Goal: Information Seeking & Learning: Learn about a topic

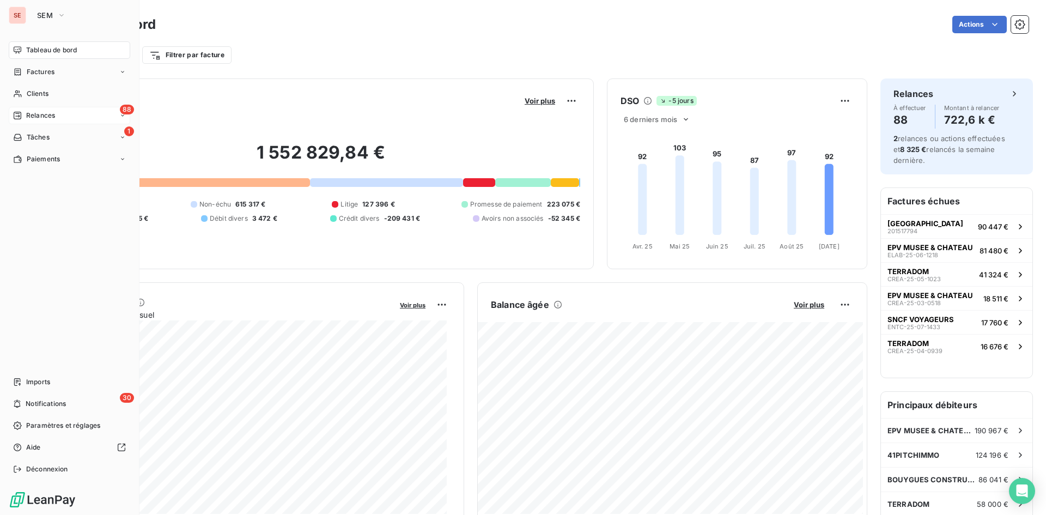
click at [32, 111] on span "Relances" at bounding box center [40, 116] width 29 height 10
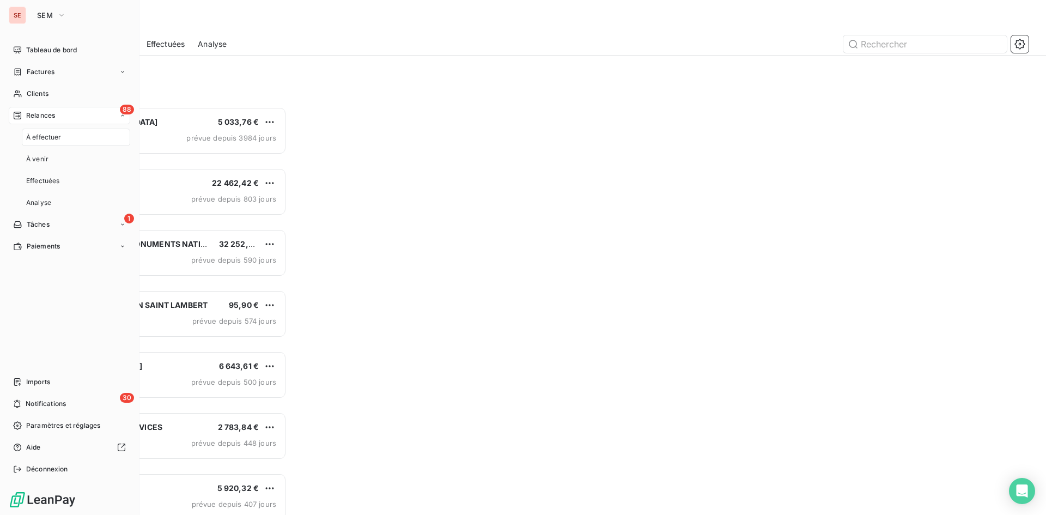
scroll to position [400, 226]
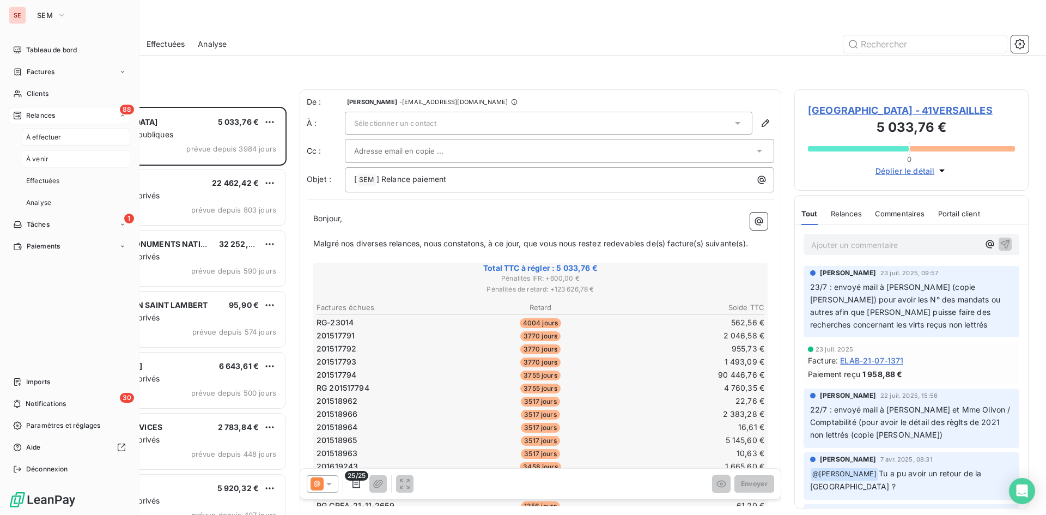
click at [48, 160] on span "À venir" at bounding box center [37, 159] width 22 height 10
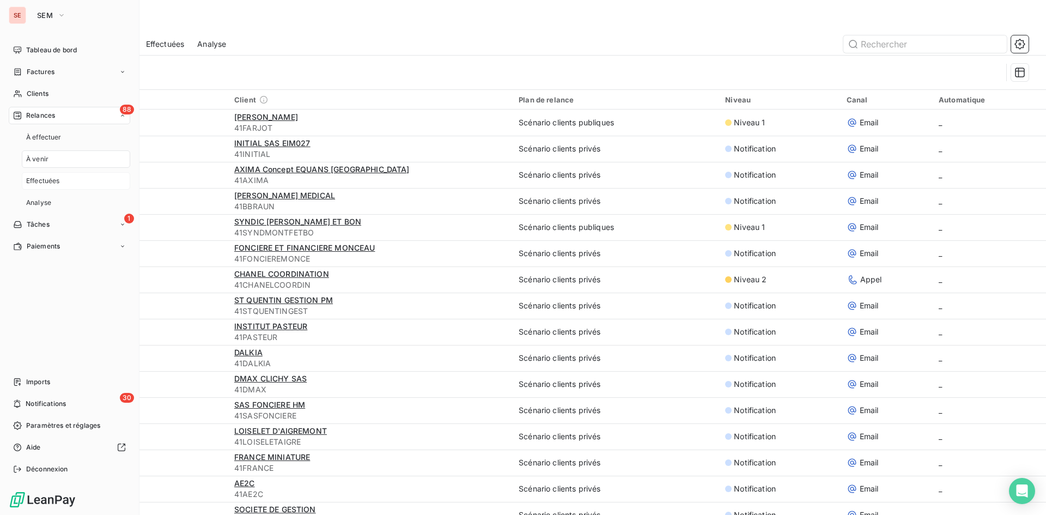
click at [45, 178] on span "Effectuées" at bounding box center [43, 181] width 34 height 10
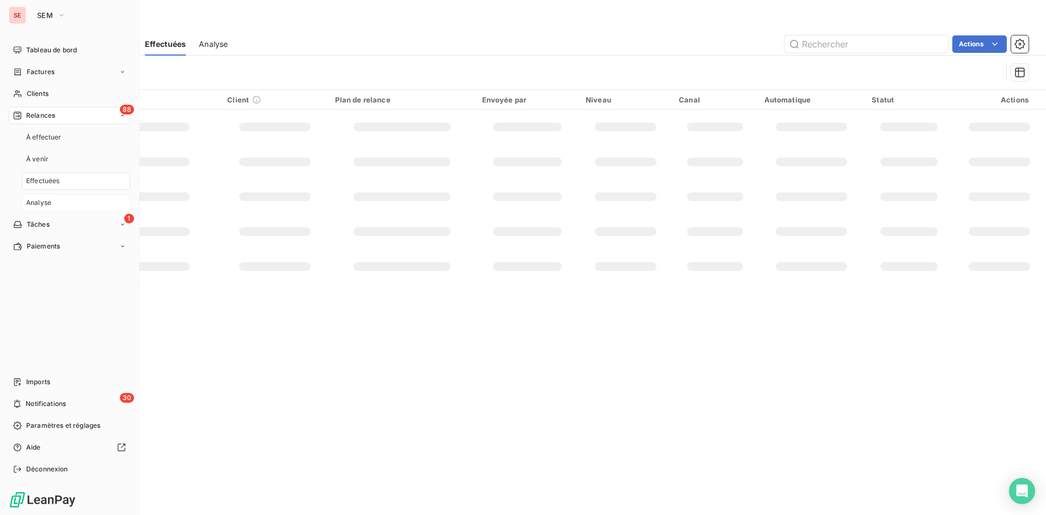
click at [41, 199] on span "Analyse" at bounding box center [38, 203] width 25 height 10
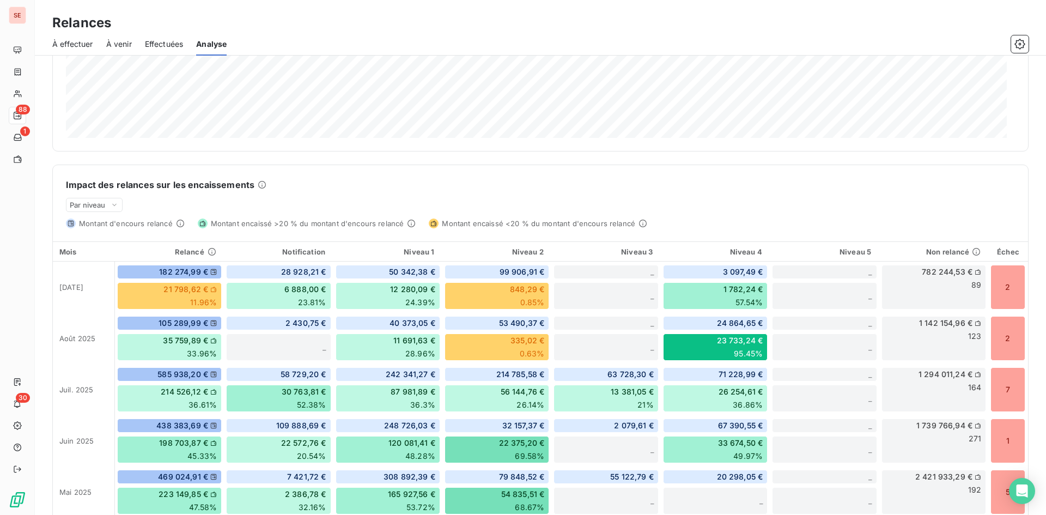
scroll to position [163, 0]
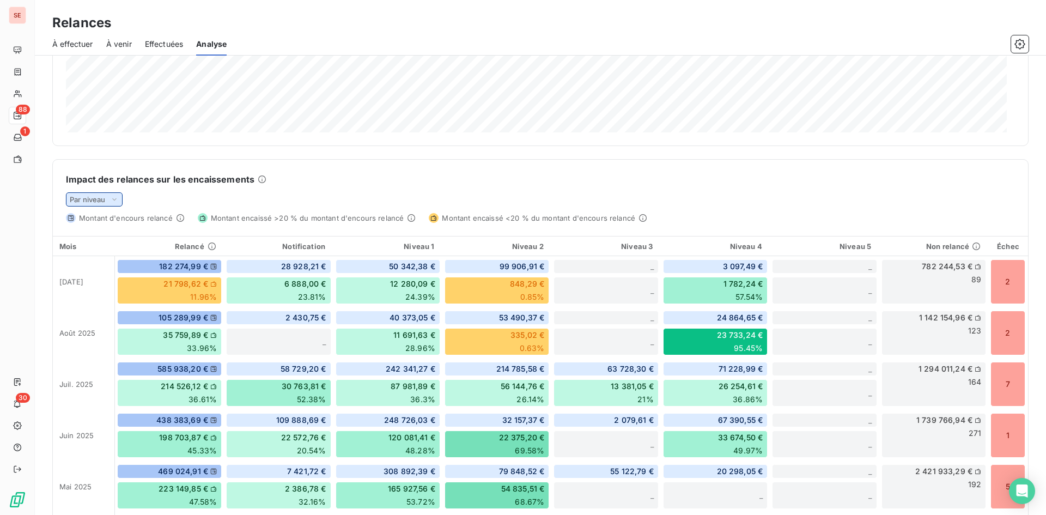
click at [118, 195] on icon at bounding box center [114, 199] width 9 height 11
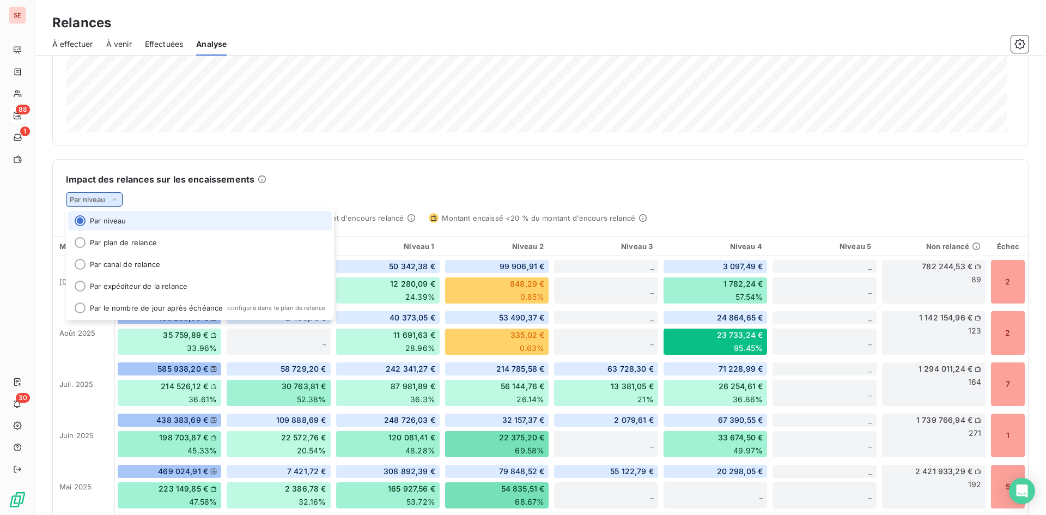
scroll to position [254, 0]
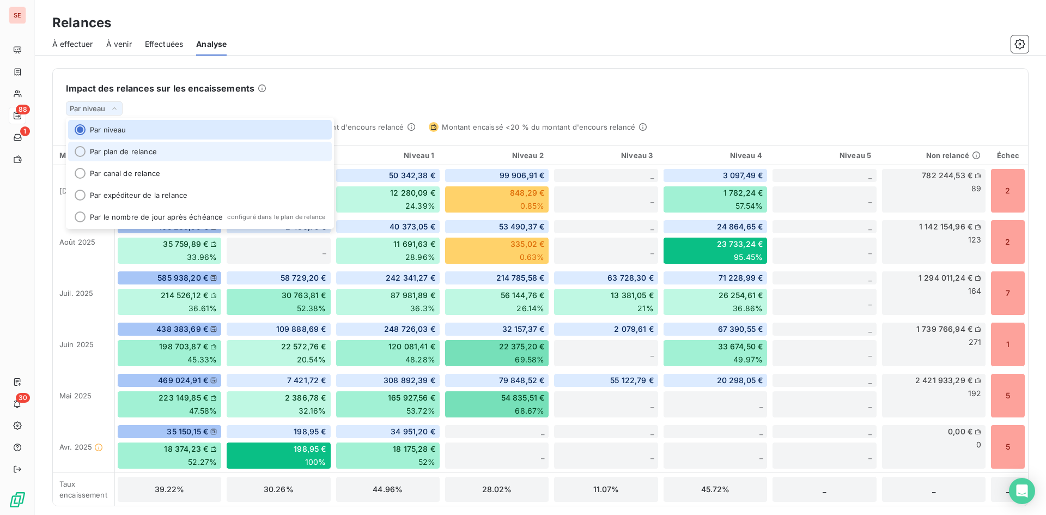
click at [185, 151] on li "Par plan de relance" at bounding box center [200, 152] width 264 height 20
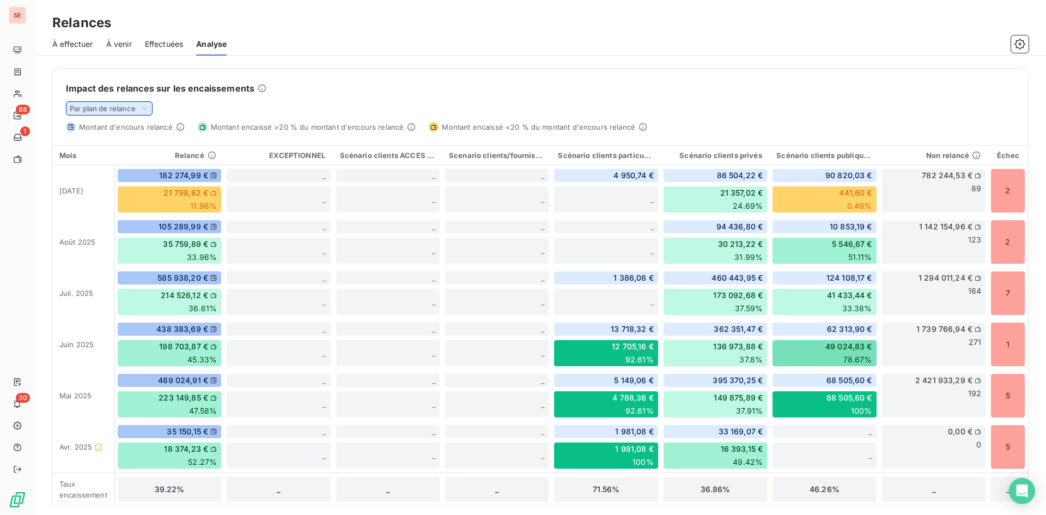
click at [142, 111] on icon at bounding box center [144, 108] width 9 height 11
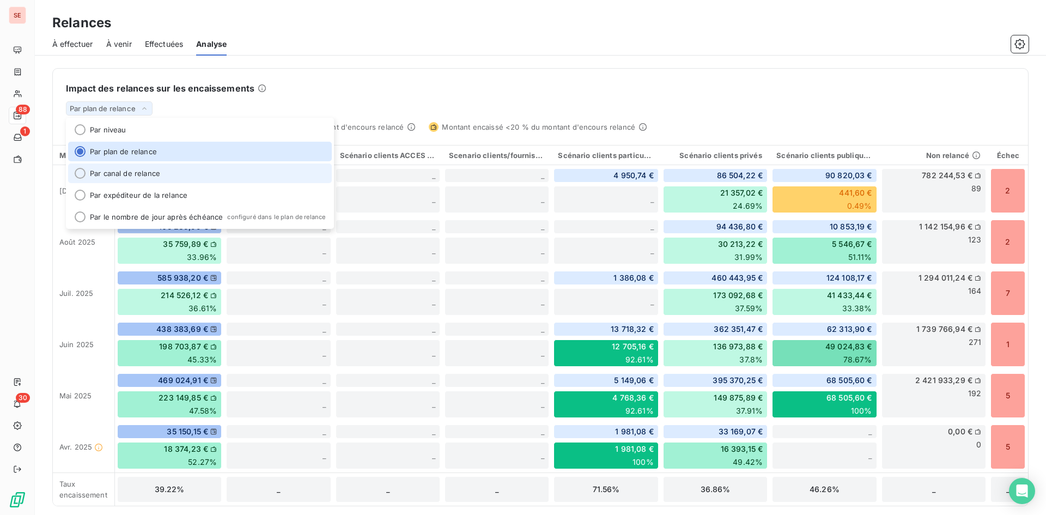
click at [142, 177] on li "Par canal de relance" at bounding box center [200, 173] width 264 height 20
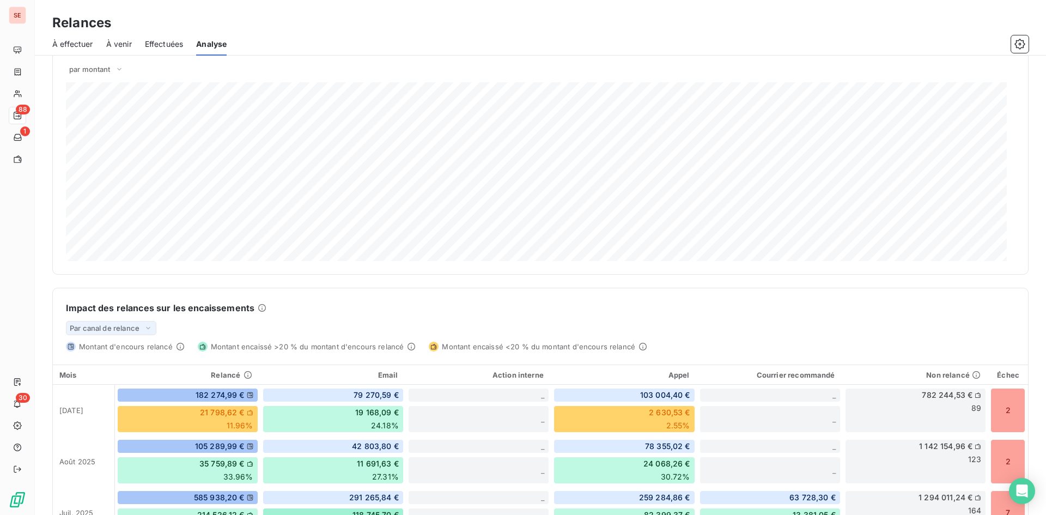
scroll to position [0, 0]
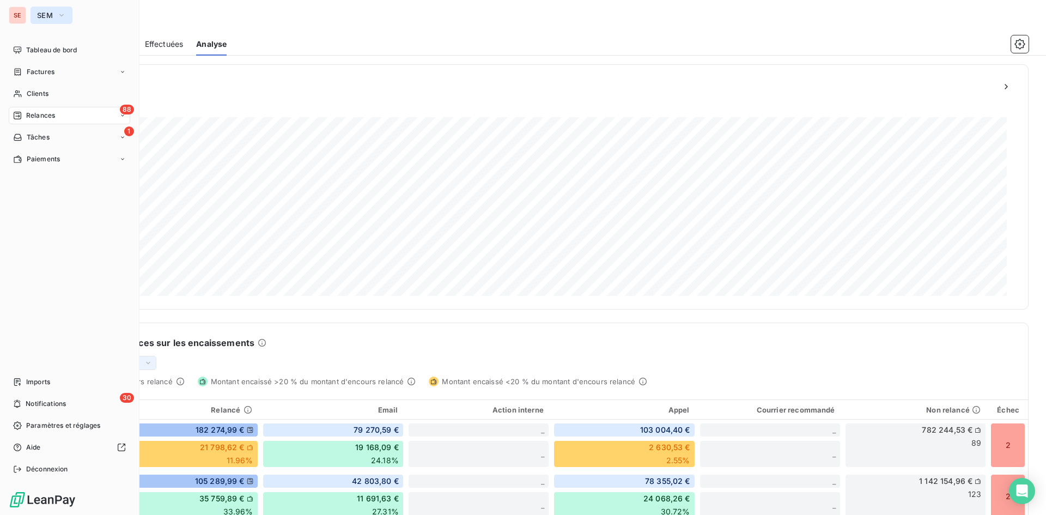
click at [44, 20] on button "SEM" at bounding box center [52, 15] width 42 height 17
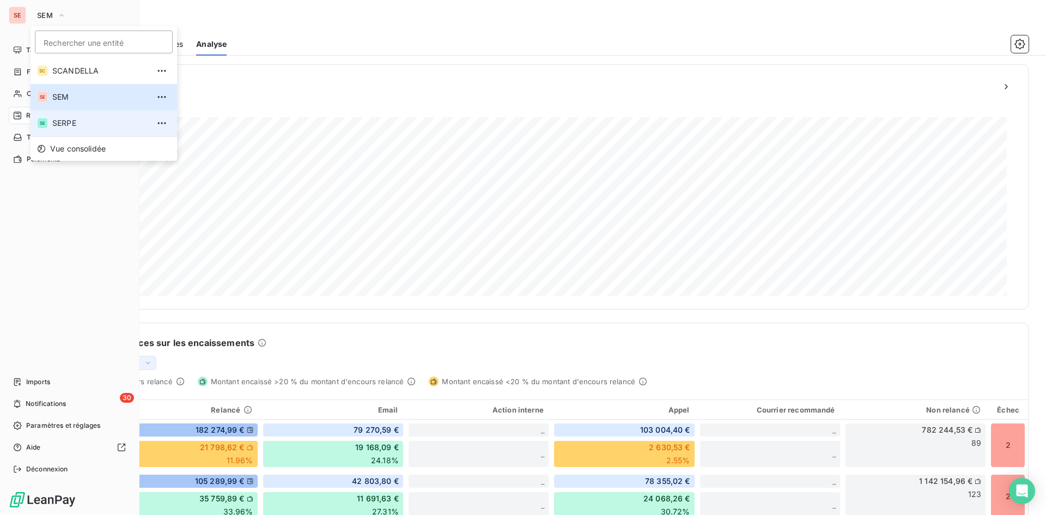
click at [71, 122] on span "SERPE" at bounding box center [100, 123] width 96 height 11
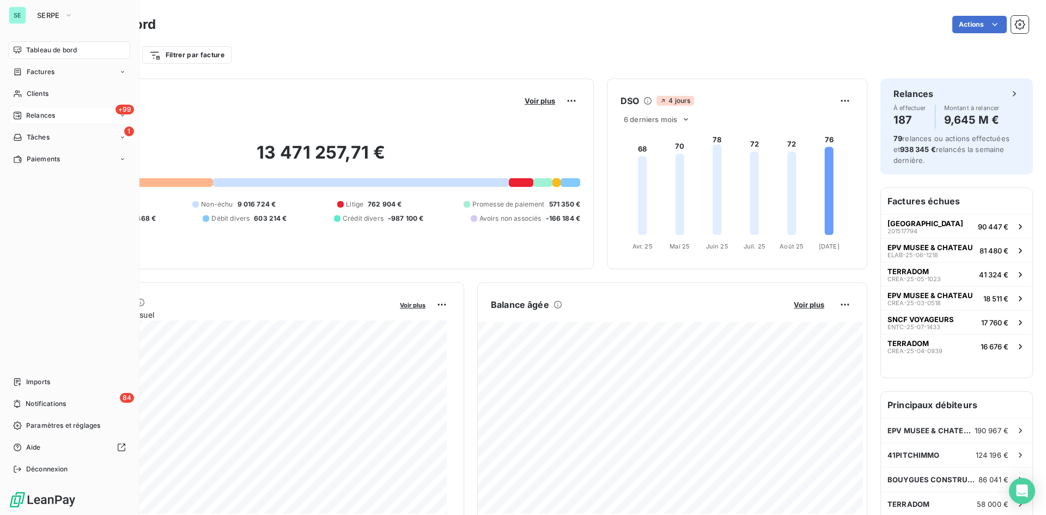
click at [41, 120] on span "Relances" at bounding box center [40, 116] width 29 height 10
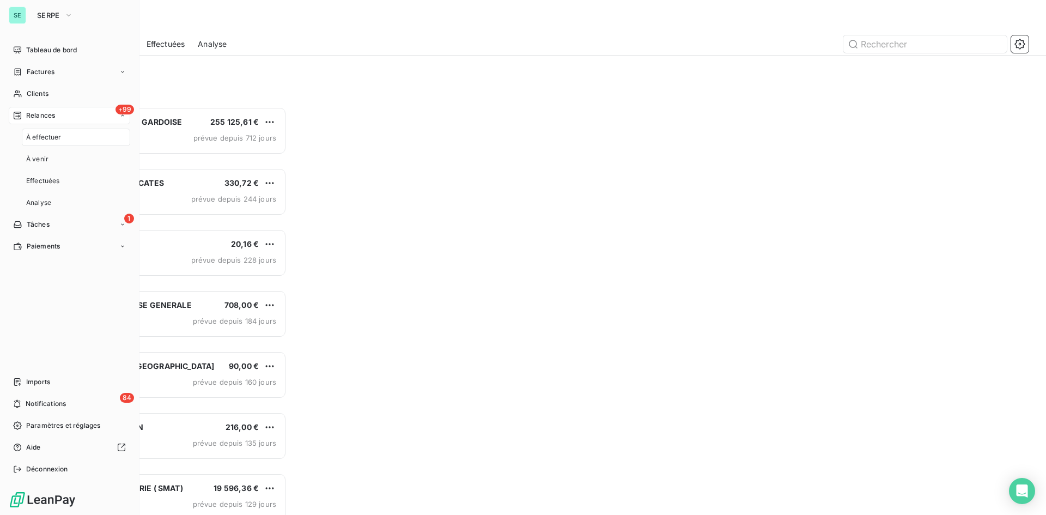
scroll to position [400, 226]
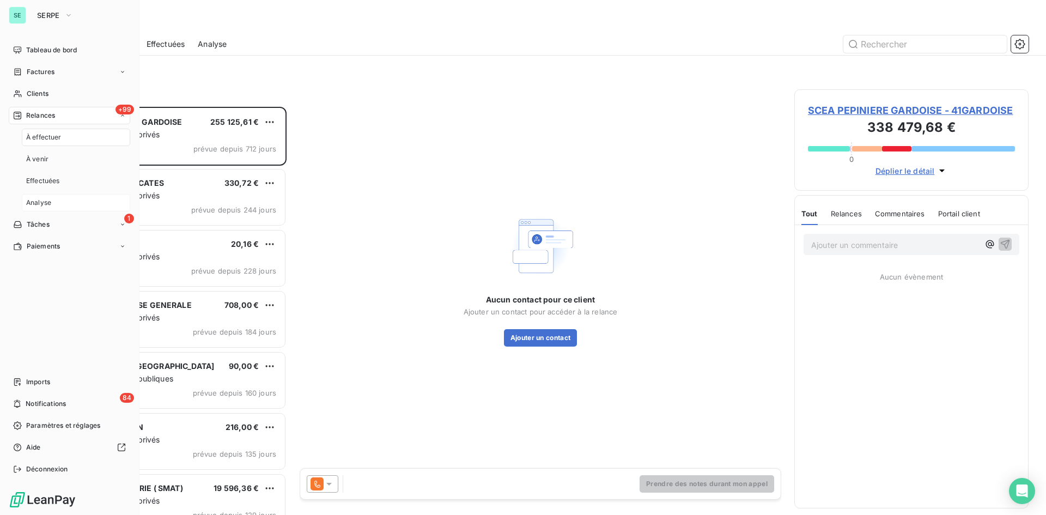
click at [44, 208] on div "Analyse" at bounding box center [76, 202] width 108 height 17
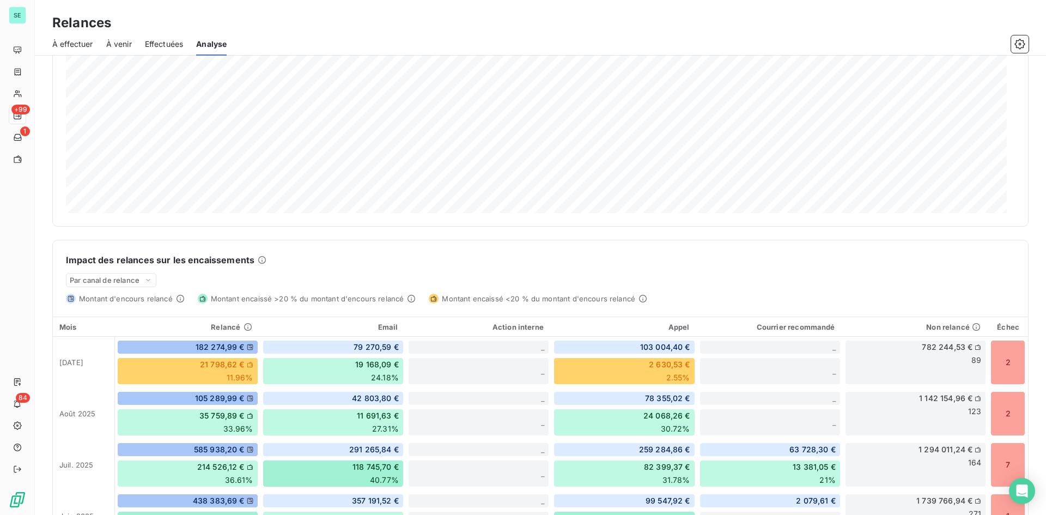
scroll to position [254, 0]
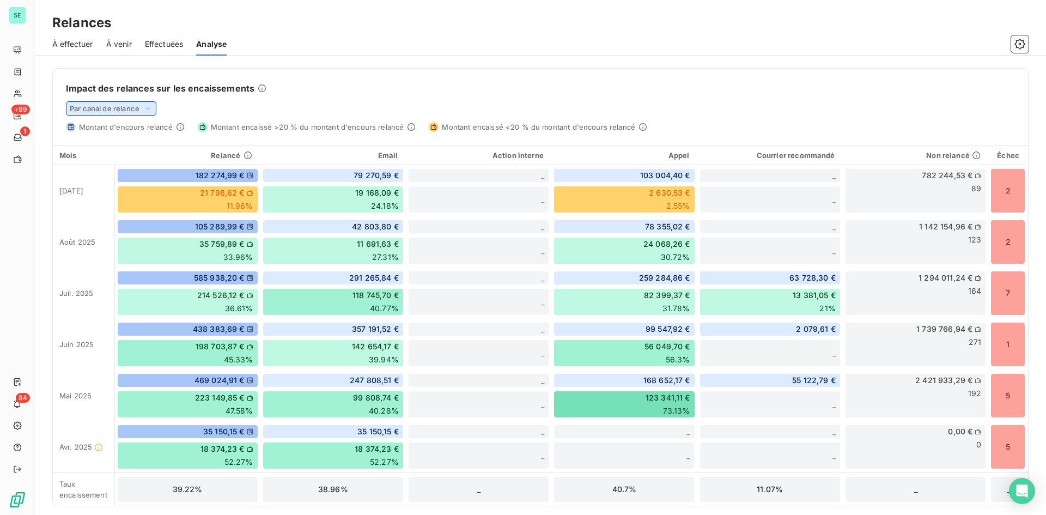
click at [142, 107] on div "Par canal de relance" at bounding box center [111, 108] width 90 height 14
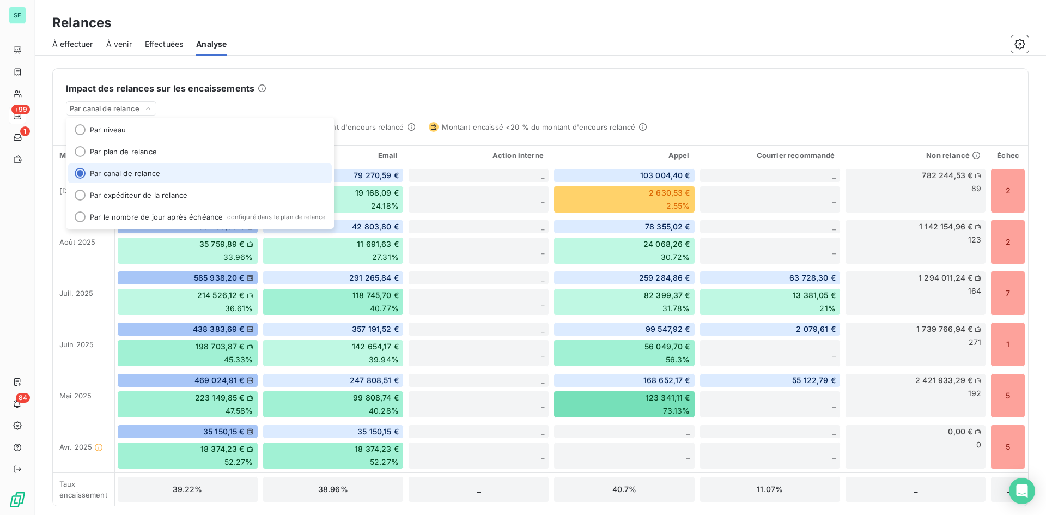
click at [144, 172] on li "Par canal de relance" at bounding box center [200, 173] width 264 height 20
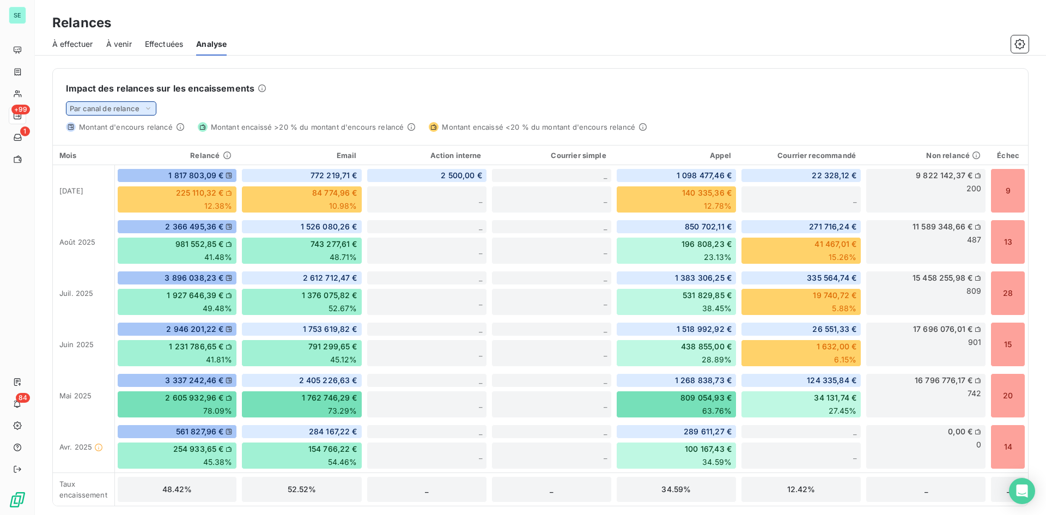
click at [130, 108] on span "Par canal de relance" at bounding box center [105, 108] width 70 height 9
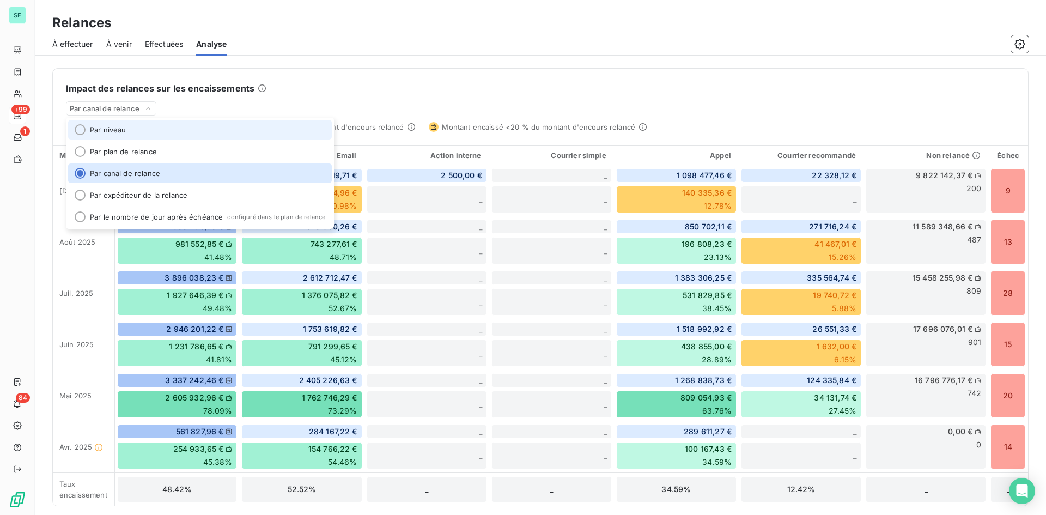
click at [125, 128] on li "Par niveau" at bounding box center [200, 130] width 264 height 20
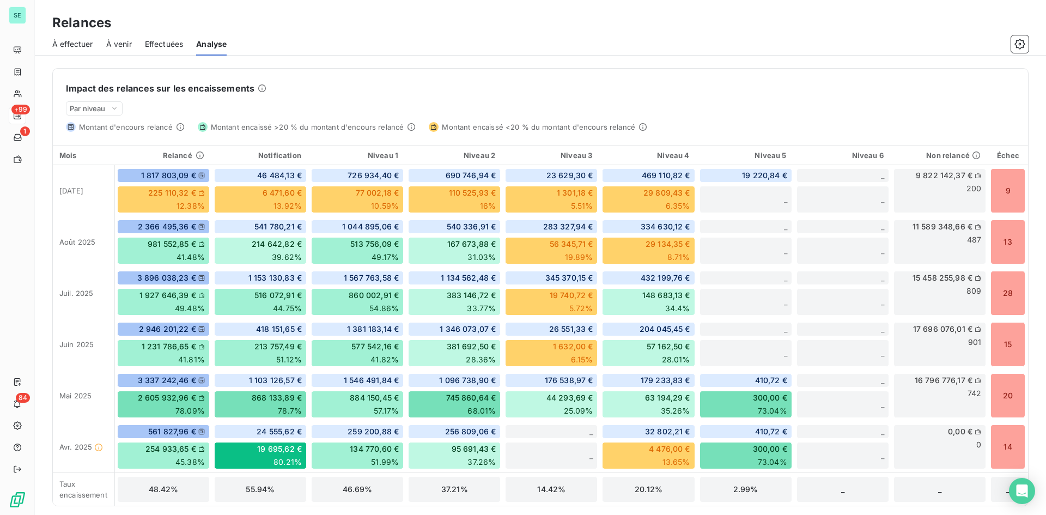
click at [125, 107] on div "Impact des relances sur les encaissements Par niveau Montant d'encours relancé …" at bounding box center [540, 100] width 975 height 63
click at [121, 106] on div "Par niveau" at bounding box center [94, 108] width 57 height 14
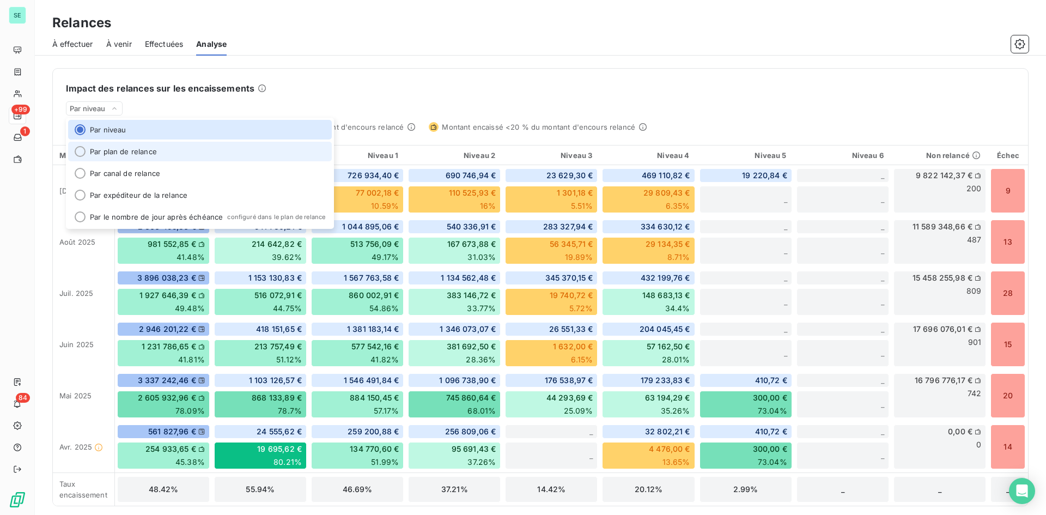
click at [129, 151] on li "Par plan de relance" at bounding box center [200, 152] width 264 height 20
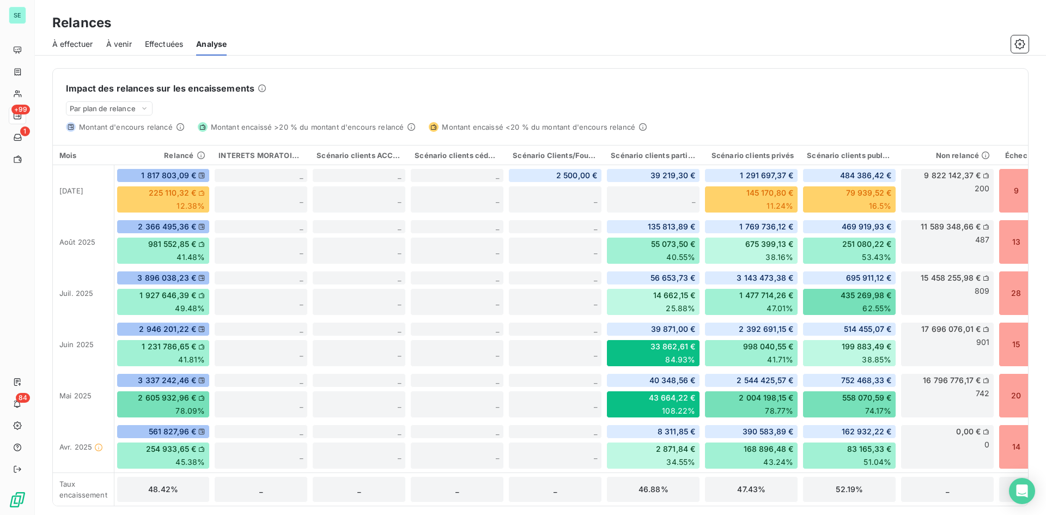
scroll to position [259, 0]
click at [133, 104] on span "Par plan de relance" at bounding box center [103, 108] width 66 height 9
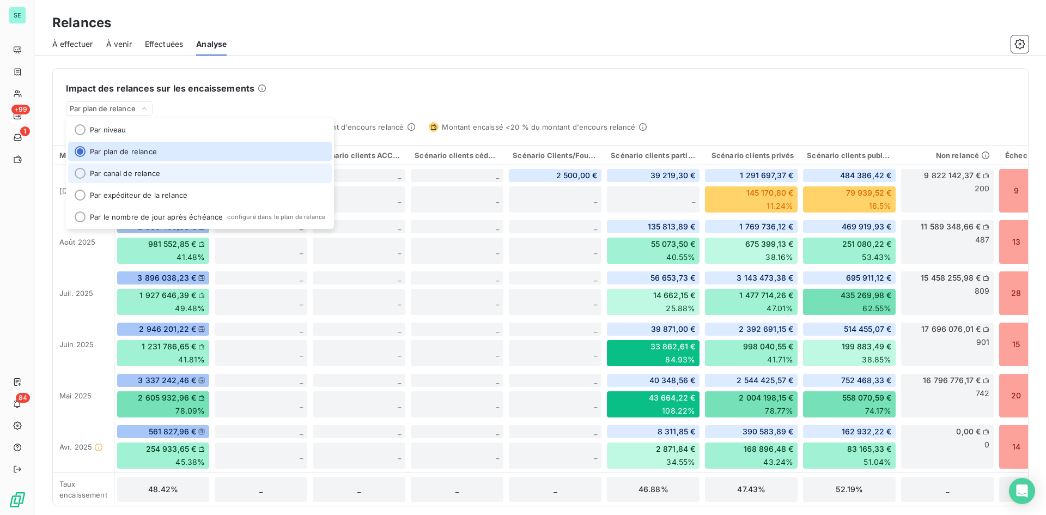
click at [132, 173] on li "Par canal de relance" at bounding box center [200, 173] width 264 height 20
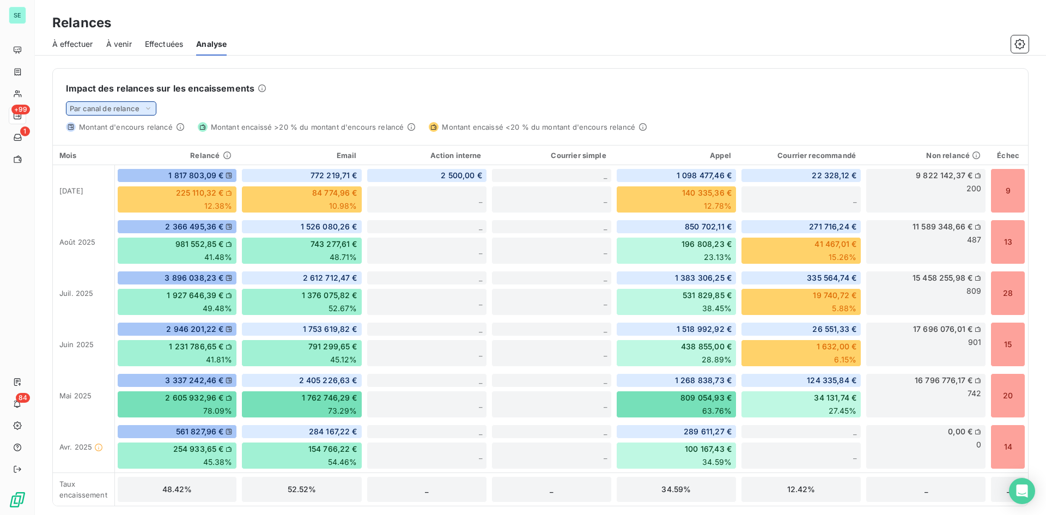
click at [137, 110] on span "Par canal de relance" at bounding box center [105, 108] width 70 height 9
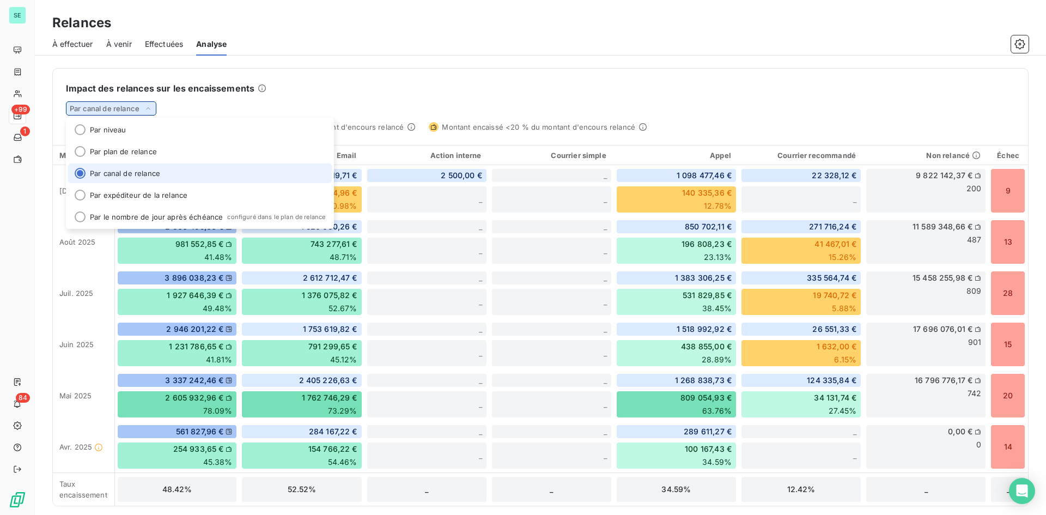
click at [137, 110] on span "Par canal de relance" at bounding box center [105, 108] width 70 height 9
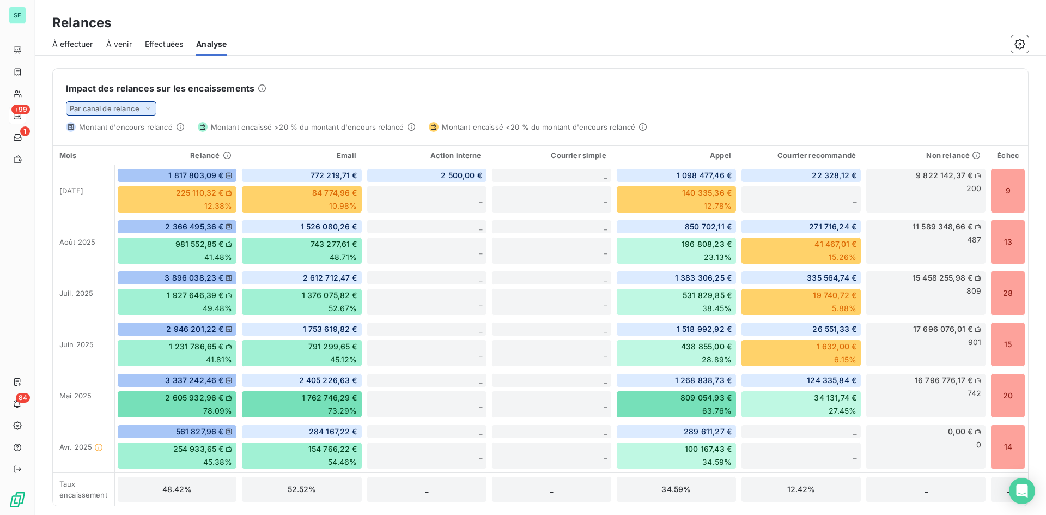
click at [146, 107] on icon at bounding box center [148, 108] width 9 height 11
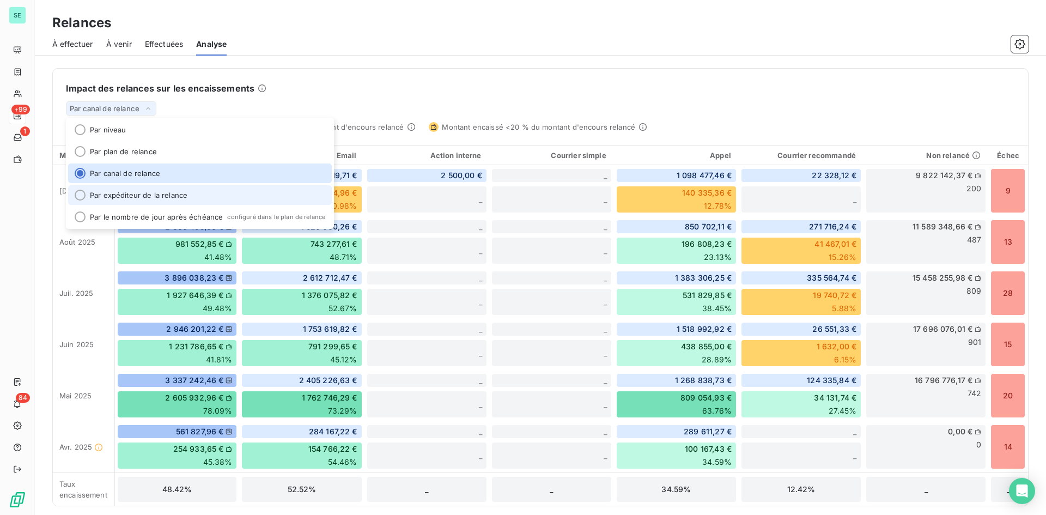
click at [152, 193] on li "Par expéditeur de la relance" at bounding box center [200, 195] width 264 height 20
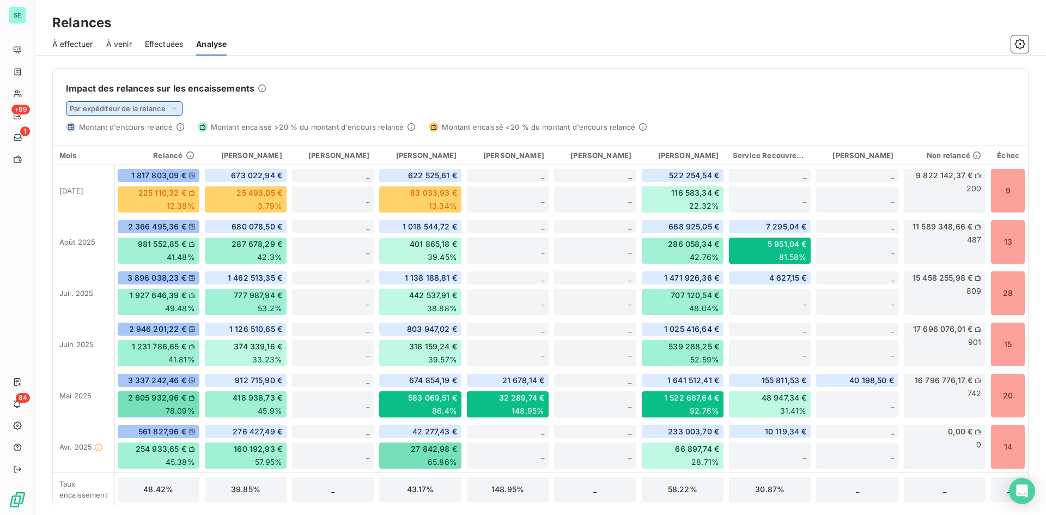
click at [158, 107] on span "Par expéditeur de la relance" at bounding box center [118, 108] width 96 height 9
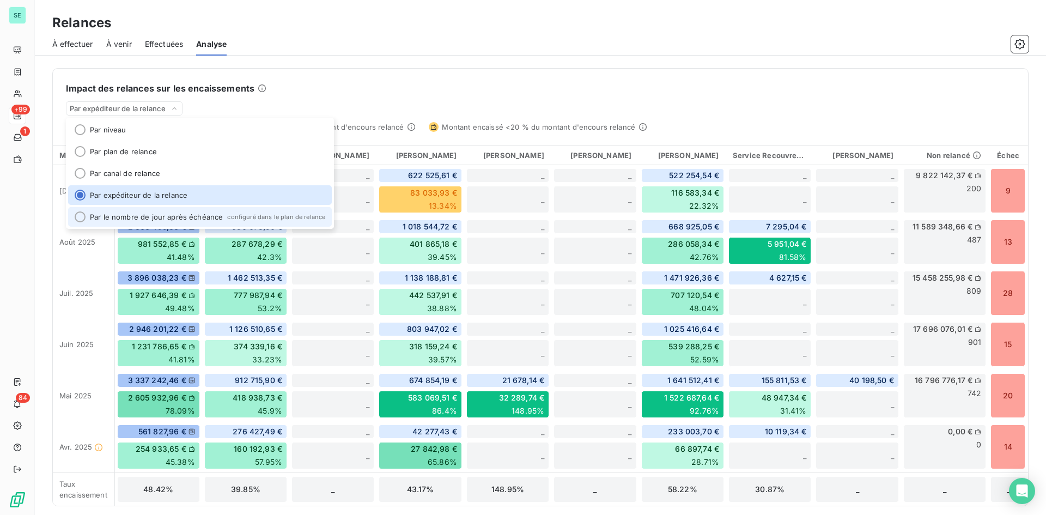
click at [164, 218] on li "Par le nombre de jour après échéance configuré dans le plan de relance" at bounding box center [200, 217] width 264 height 20
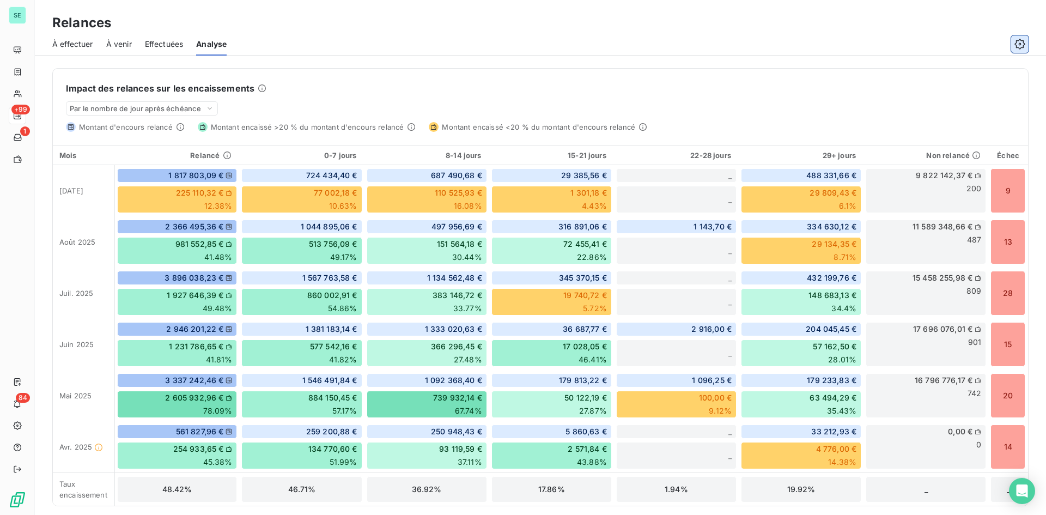
click at [1028, 38] on button "button" at bounding box center [1019, 43] width 17 height 17
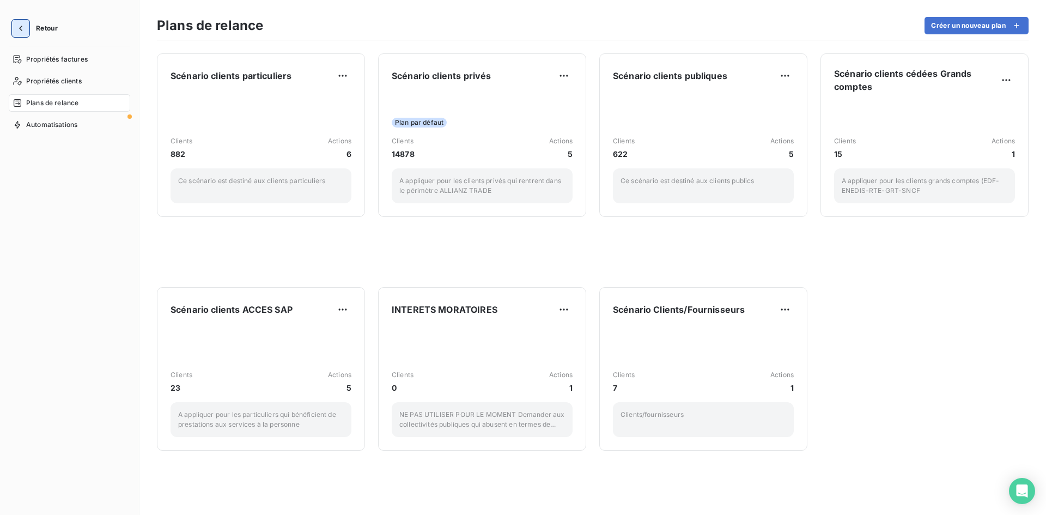
click at [26, 25] on icon "button" at bounding box center [20, 28] width 11 height 11
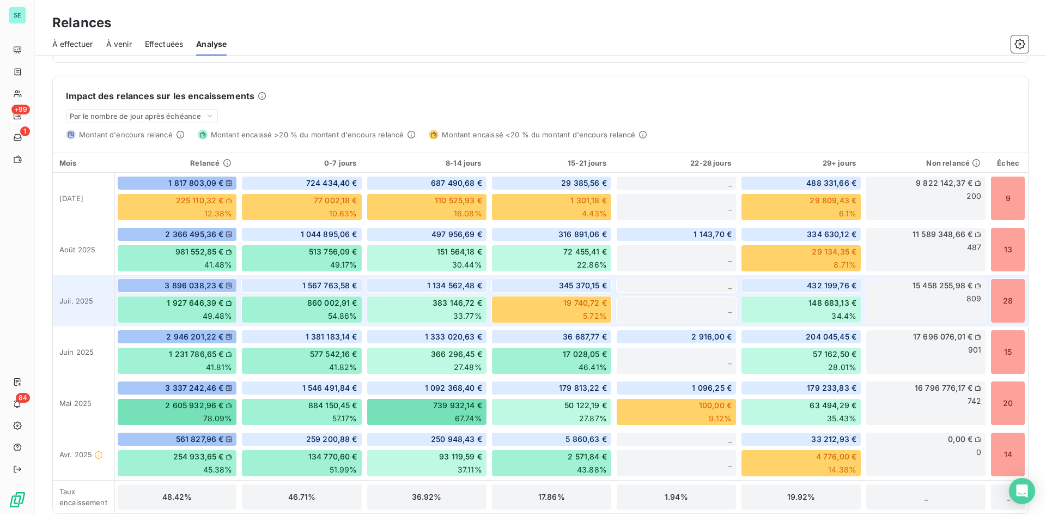
scroll to position [254, 0]
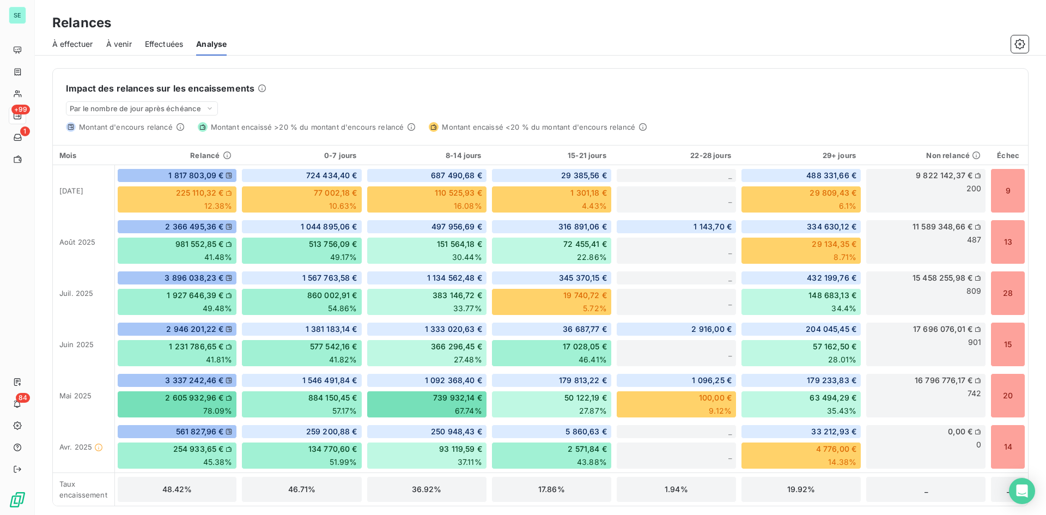
click at [950, 99] on div "Impact des relances sur les encaissements Par le nombre de jour après échéance …" at bounding box center [540, 100] width 975 height 63
click at [203, 98] on div "Impact des relances sur les encaissements Par le nombre de jour après échéance …" at bounding box center [540, 100] width 975 height 63
click at [198, 108] on span "Par le nombre de jour après échéance" at bounding box center [135, 108] width 131 height 9
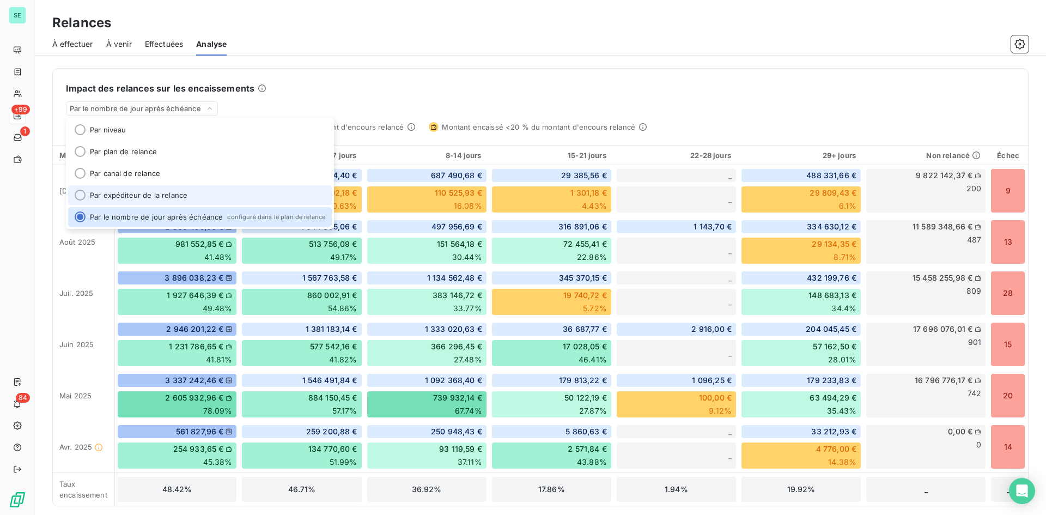
click at [168, 193] on li "Par expéditeur de la relance" at bounding box center [200, 195] width 264 height 20
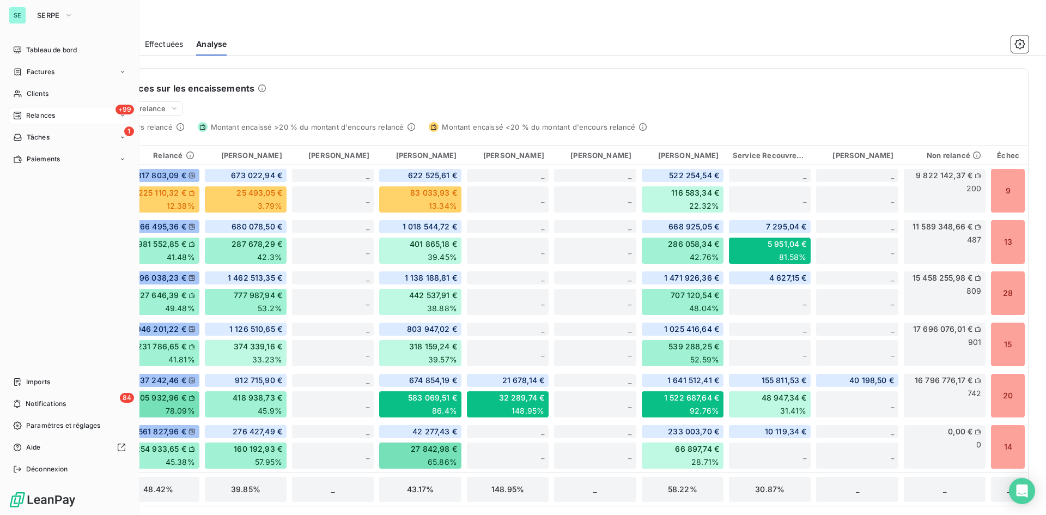
click at [102, 117] on div "+99 Relances" at bounding box center [69, 115] width 121 height 17
click at [60, 223] on div "1 Tâches" at bounding box center [69, 224] width 121 height 17
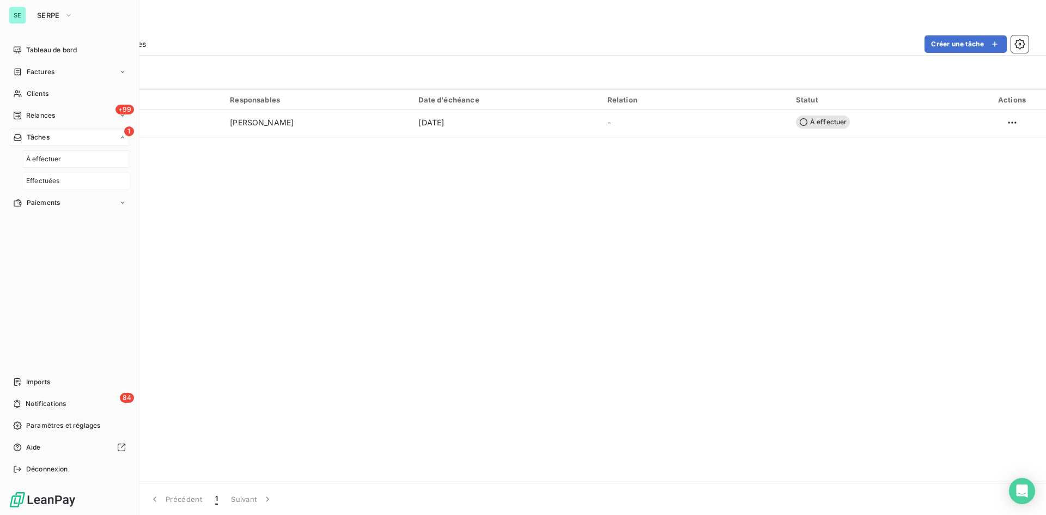
click at [57, 181] on span "Effectuées" at bounding box center [43, 181] width 34 height 10
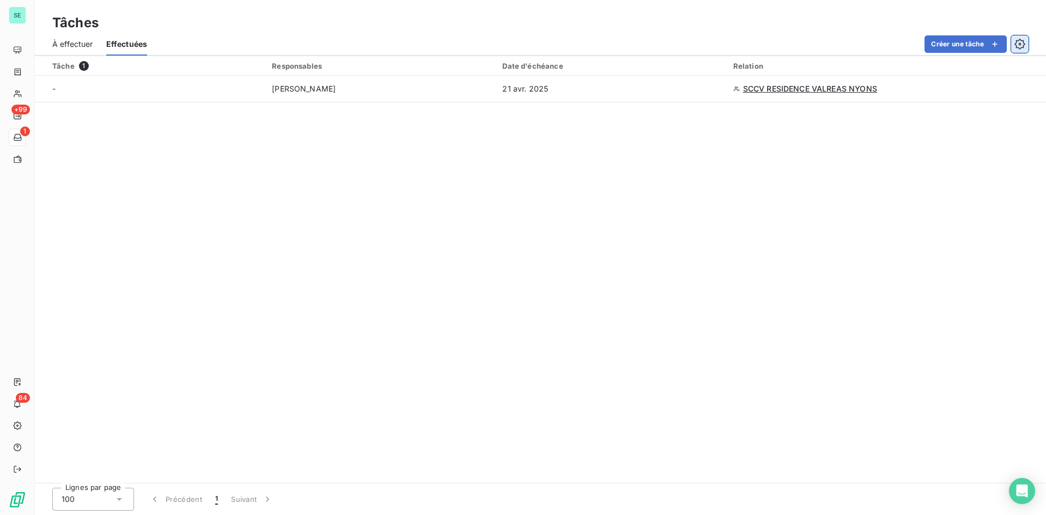
click at [1019, 45] on icon "button" at bounding box center [1020, 43] width 3 height 3
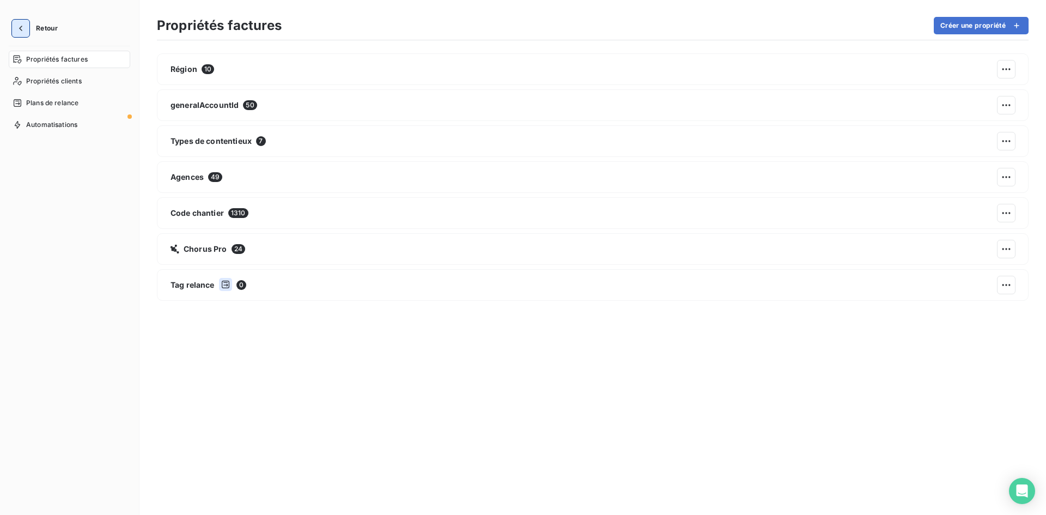
click at [25, 29] on icon "button" at bounding box center [20, 28] width 11 height 11
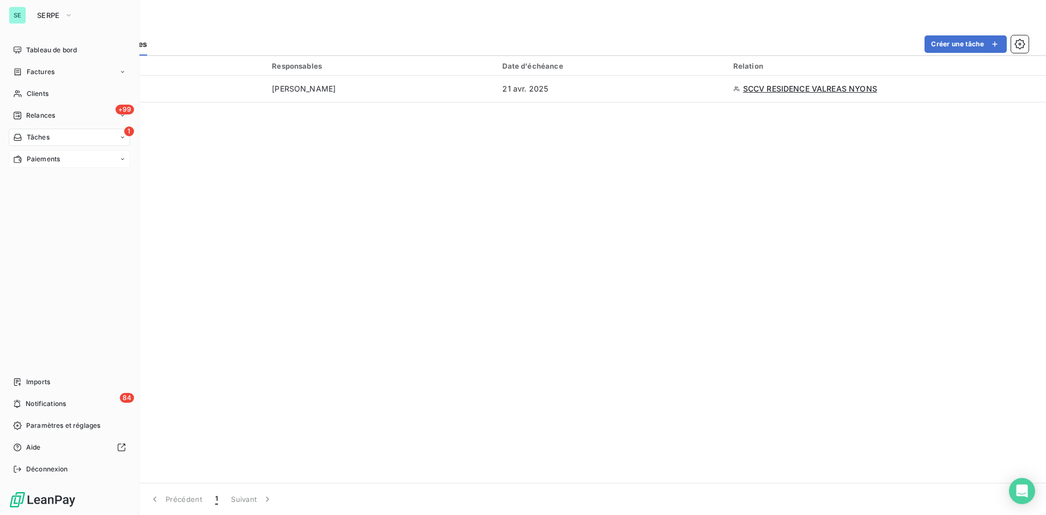
click at [87, 159] on div "Paiements" at bounding box center [69, 158] width 121 height 17
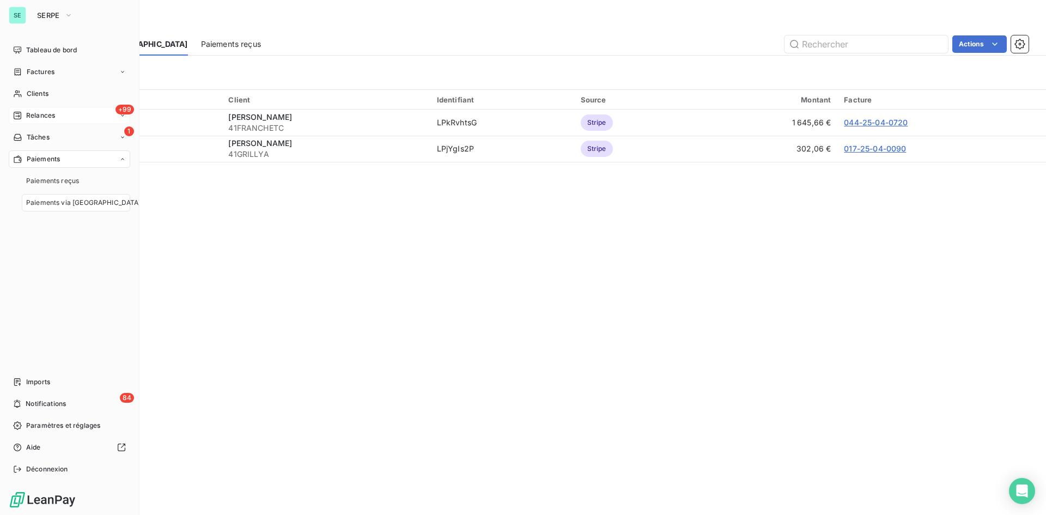
click at [61, 116] on div "+99 Relances" at bounding box center [69, 115] width 121 height 17
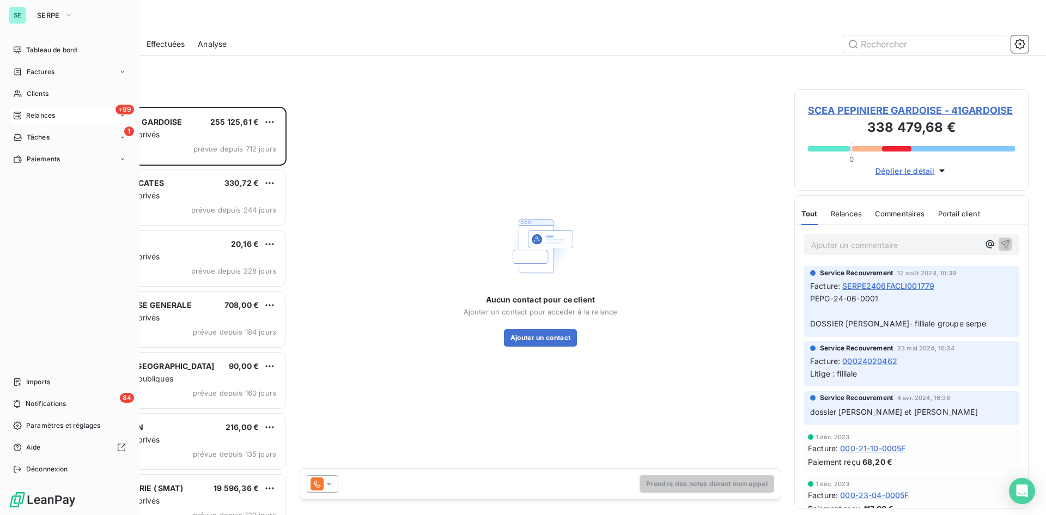
scroll to position [400, 226]
click at [47, 179] on span "Effectuées" at bounding box center [43, 181] width 34 height 10
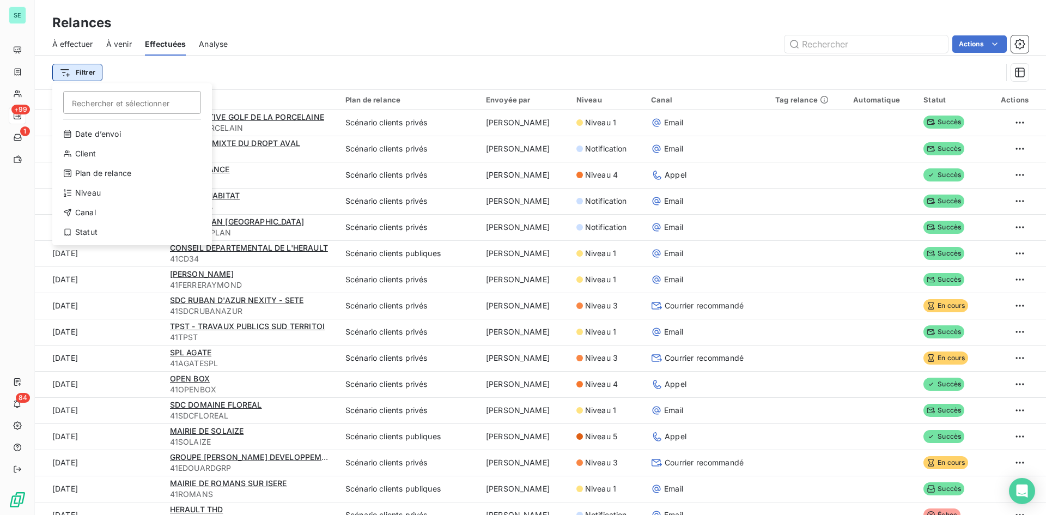
click at [98, 76] on html "SE +99 1 84 Relances À effectuer À venir Effectuées Analyse Actions Filtrer Rec…" at bounding box center [523, 257] width 1046 height 515
click at [108, 171] on div "Plan de relance" at bounding box center [132, 173] width 151 height 17
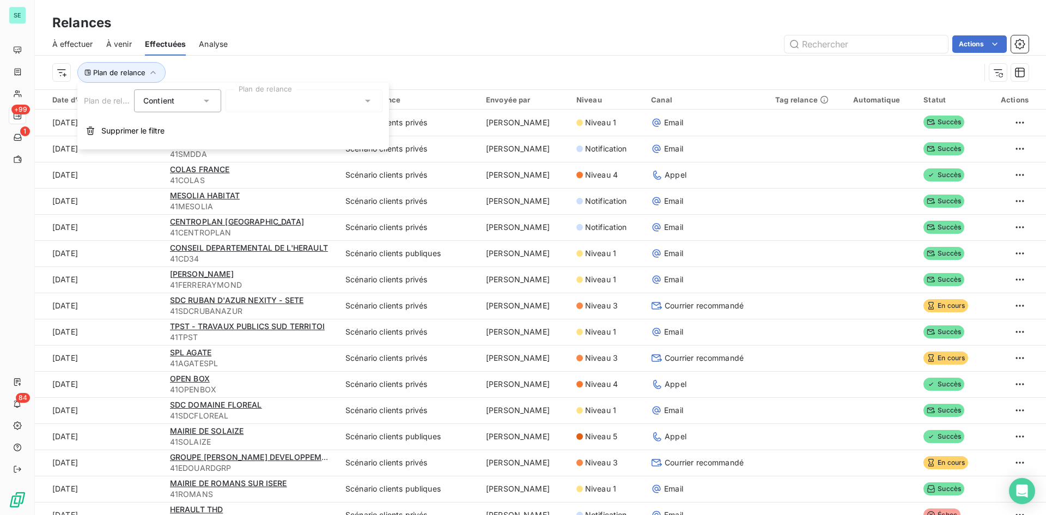
click at [264, 102] on div at bounding box center [304, 100] width 157 height 23
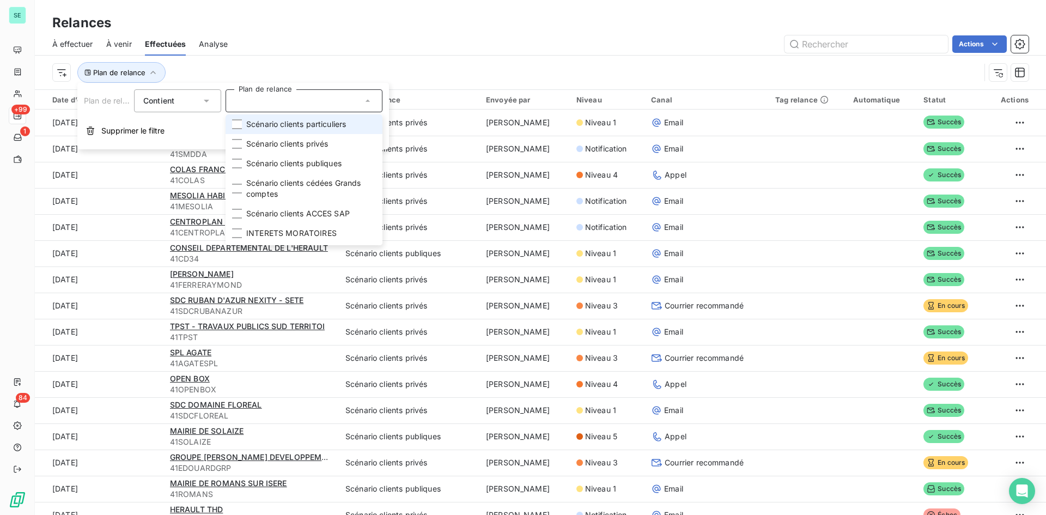
click at [283, 96] on div at bounding box center [304, 100] width 157 height 23
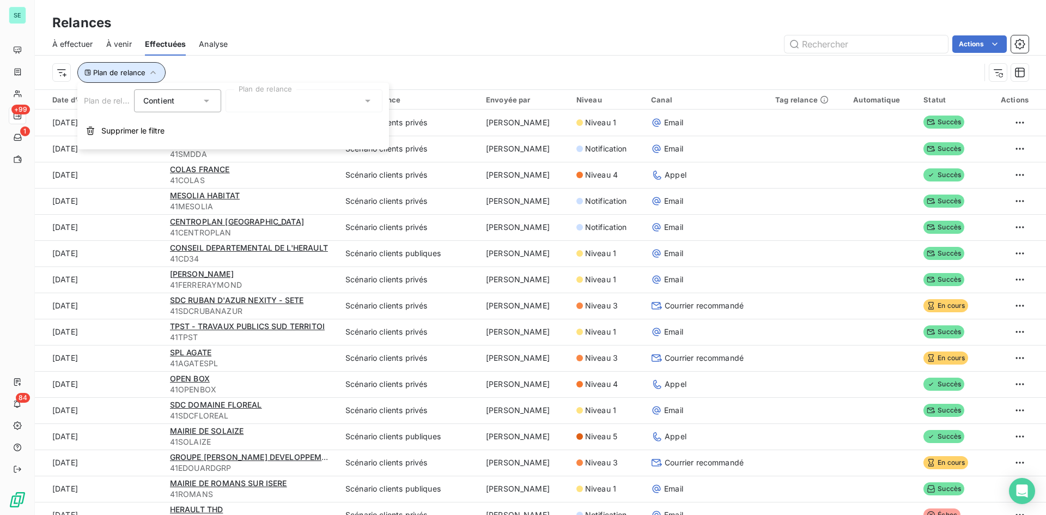
click at [126, 68] on span "Plan de relance" at bounding box center [119, 72] width 52 height 9
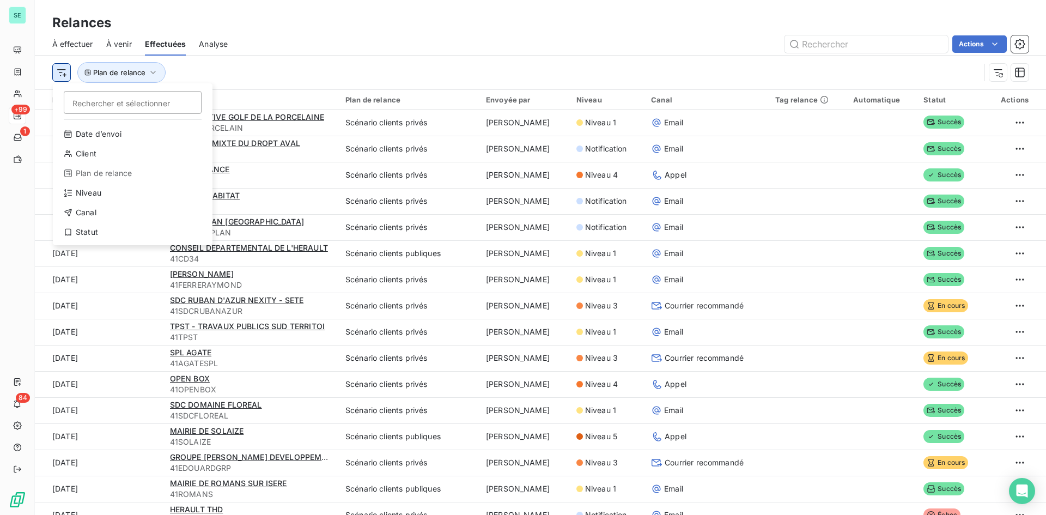
click at [57, 67] on html "SE +99 1 84 Relances À effectuer À venir Effectuées Analyse Actions Rechercher …" at bounding box center [523, 257] width 1046 height 515
click at [109, 228] on div "Statut" at bounding box center [132, 231] width 151 height 17
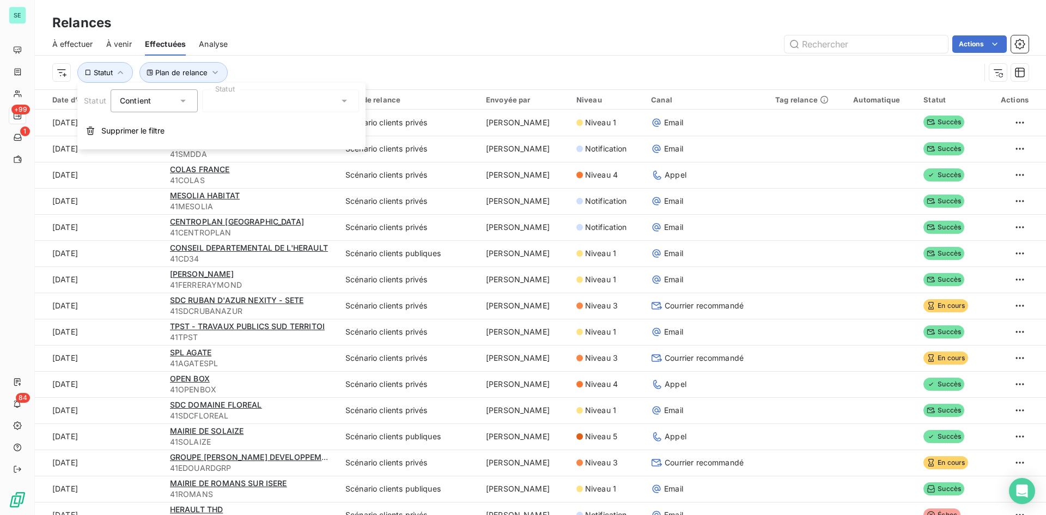
drag, startPoint x: 248, startPoint y: 88, endPoint x: 246, endPoint y: 93, distance: 6.1
click at [248, 89] on div "Statut Contient Statut Supprimer le filtre" at bounding box center [221, 116] width 288 height 66
click at [250, 96] on div at bounding box center [280, 100] width 157 height 23
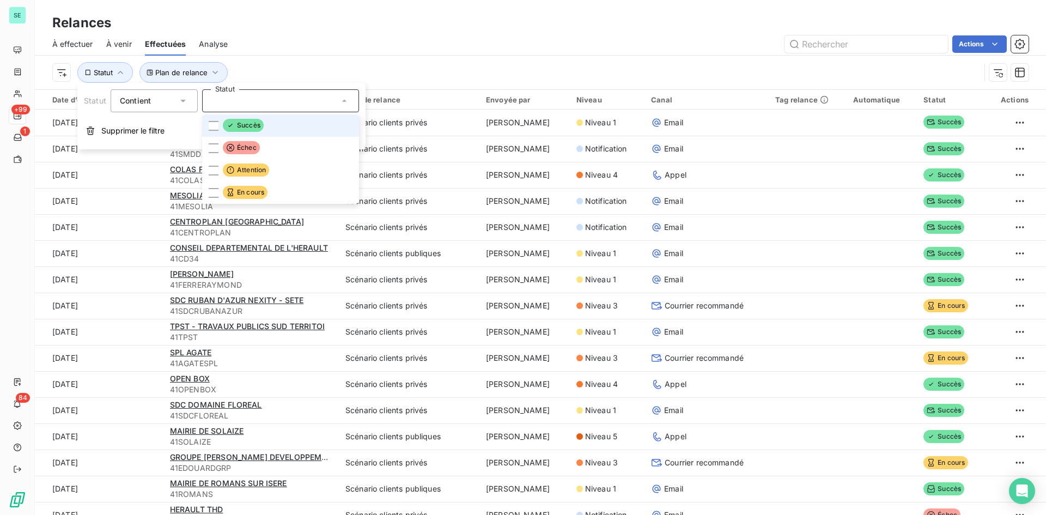
click at [250, 96] on div at bounding box center [280, 100] width 157 height 23
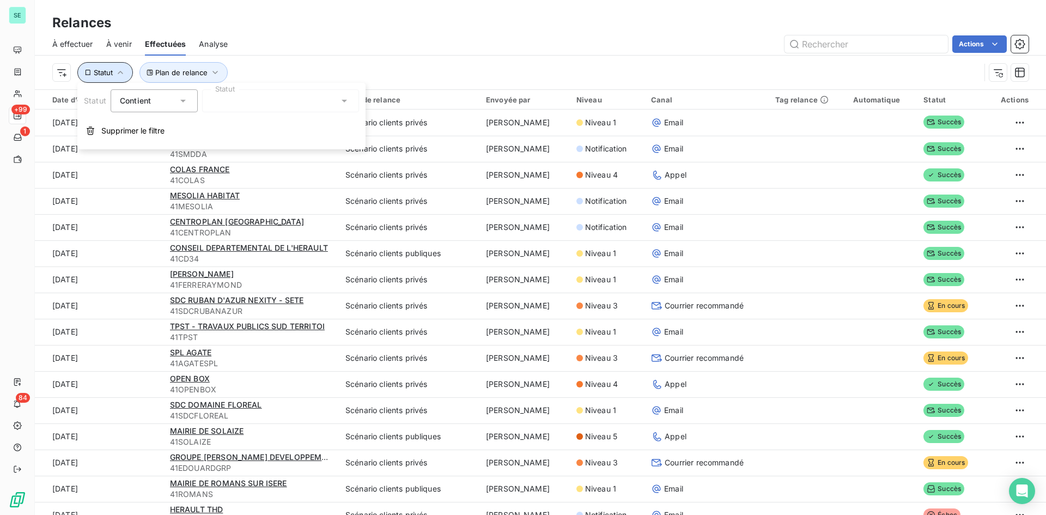
click at [124, 72] on icon "button" at bounding box center [120, 72] width 11 height 11
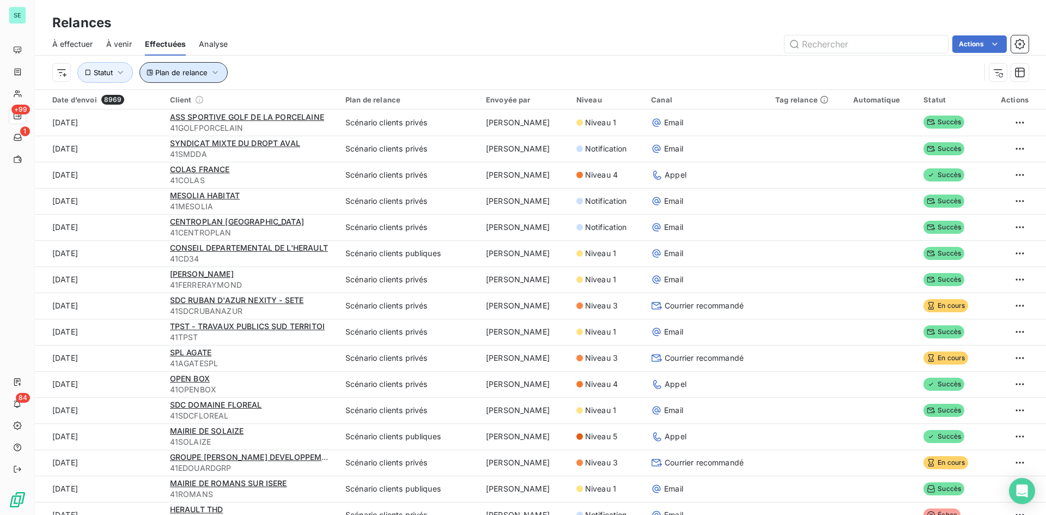
click at [160, 69] on span "Plan de relance" at bounding box center [181, 72] width 52 height 9
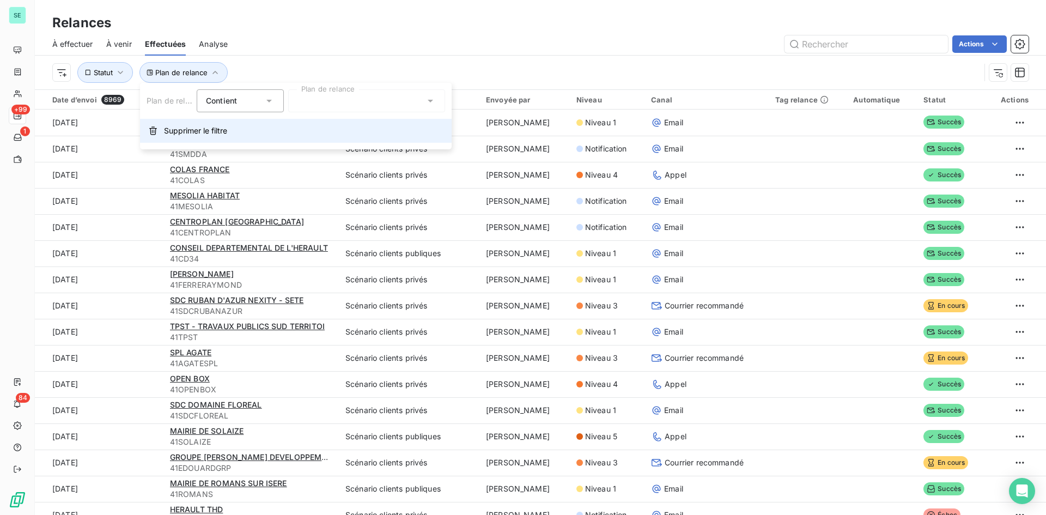
click at [182, 129] on span "Supprimer le filtre" at bounding box center [195, 130] width 63 height 11
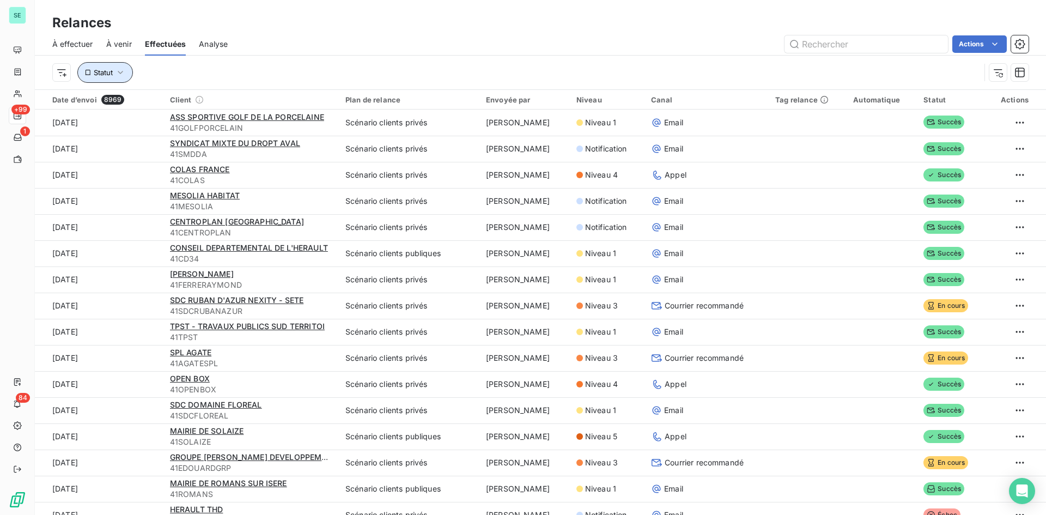
click at [107, 68] on span "Statut" at bounding box center [103, 72] width 19 height 9
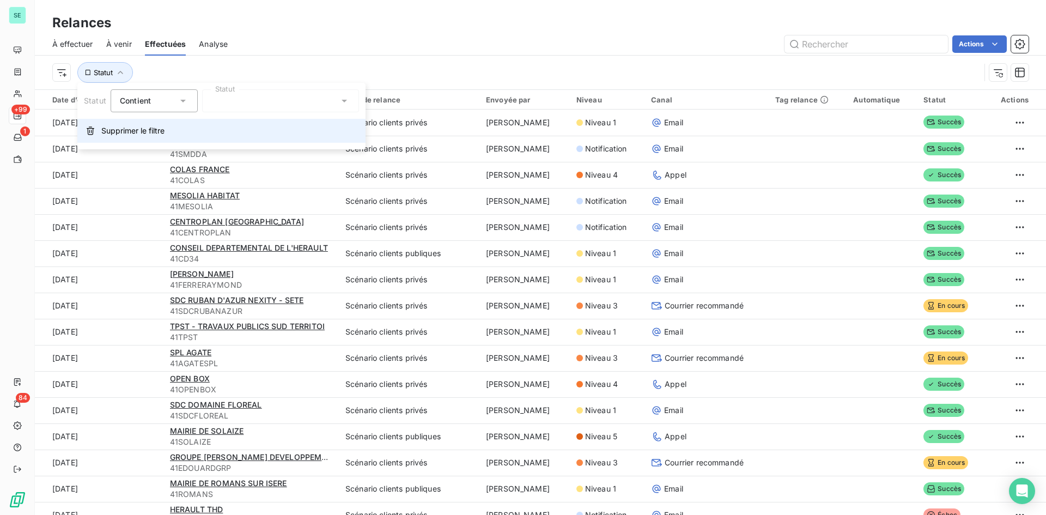
drag, startPoint x: 125, startPoint y: 129, endPoint x: 100, endPoint y: 95, distance: 42.8
click at [124, 129] on span "Supprimer le filtre" at bounding box center [132, 130] width 63 height 11
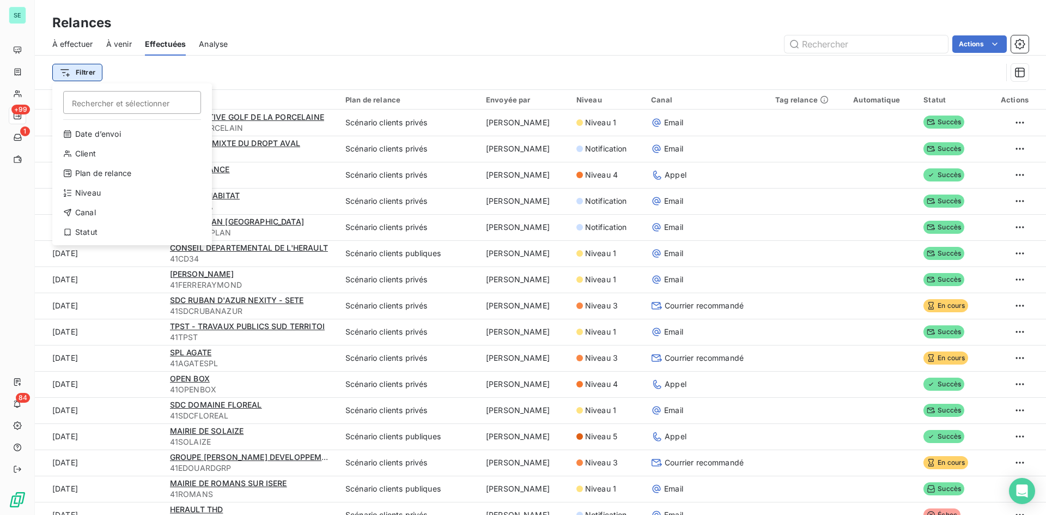
click at [63, 69] on html "SE +99 1 84 Relances À effectuer À venir Effectuées Analyse Actions Filtrer Rec…" at bounding box center [523, 257] width 1046 height 515
click at [105, 211] on div "Canal" at bounding box center [132, 212] width 151 height 17
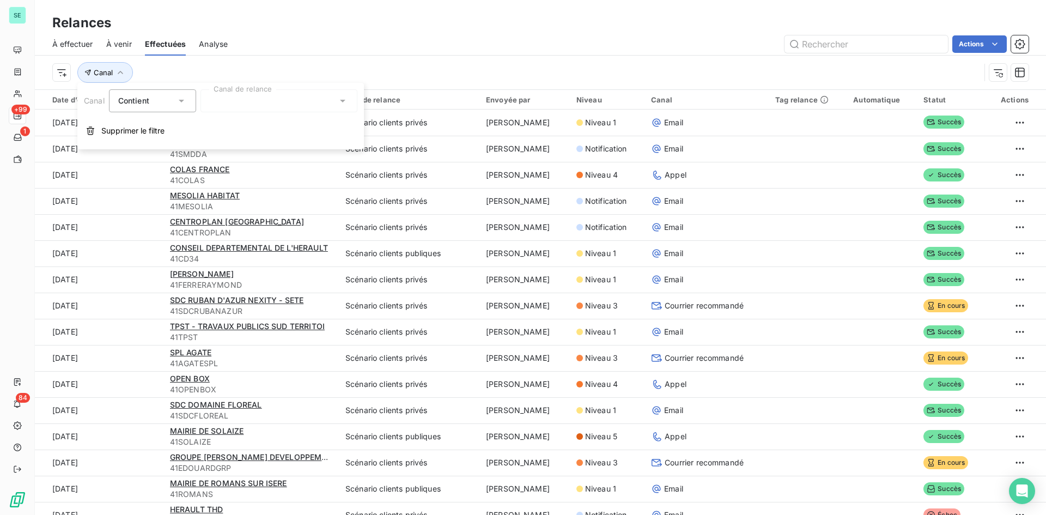
click at [246, 106] on div at bounding box center [279, 100] width 157 height 23
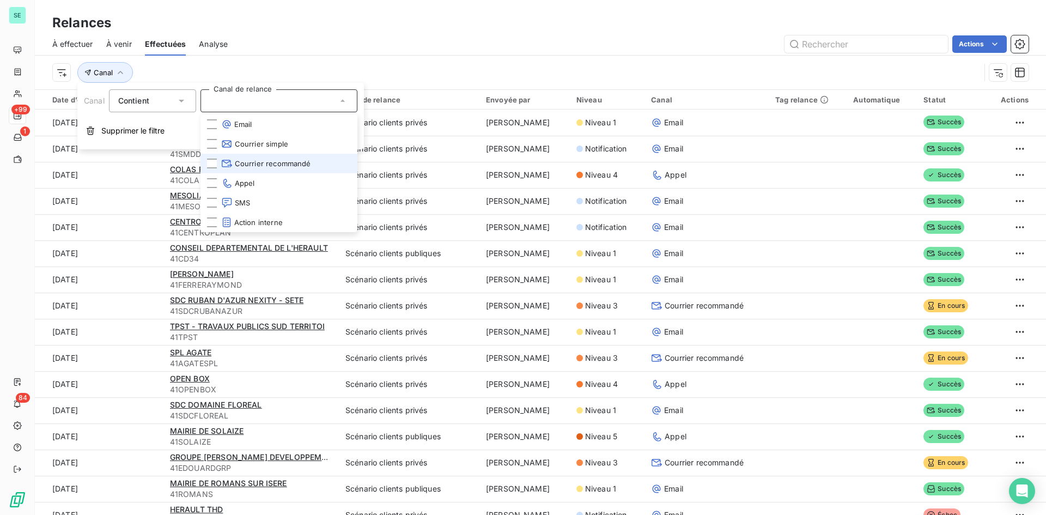
click at [270, 159] on span "Courrier recommandé" at bounding box center [266, 163] width 90 height 11
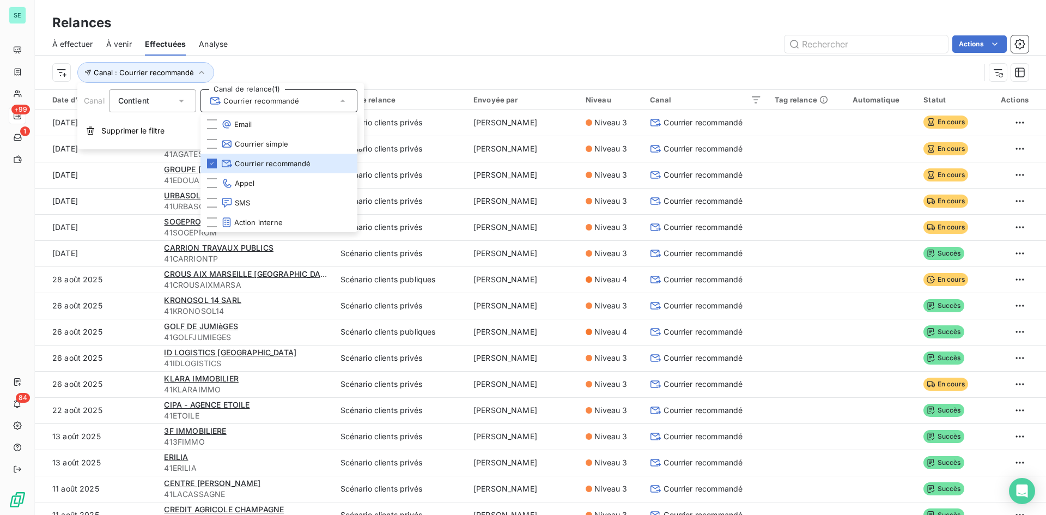
click at [450, 75] on div "Canal : Courrier recommandé" at bounding box center [516, 72] width 928 height 21
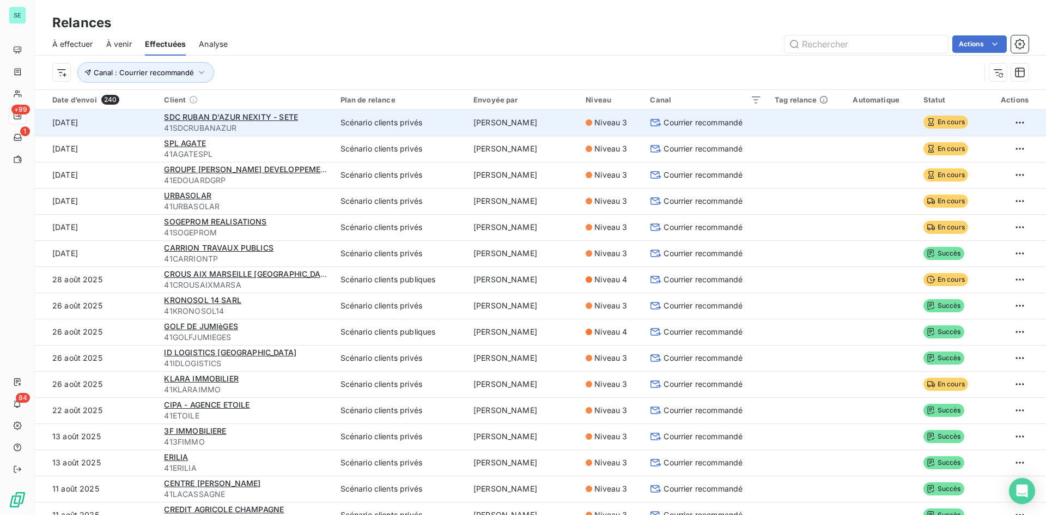
click at [690, 125] on span "Courrier recommandé" at bounding box center [703, 122] width 79 height 11
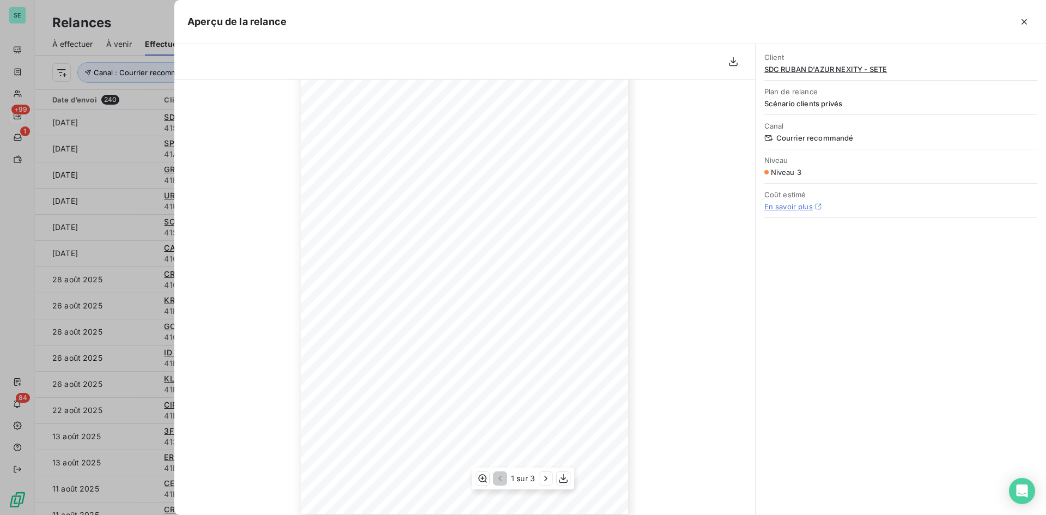
scroll to position [91, 0]
click at [636, 197] on div "[DATE] Objet : [SERPE] Mise en demeure de paiement - 41SDCRUBANAZUR Madame, Mon…" at bounding box center [464, 270] width 581 height 489
click at [1029, 23] on icon "button" at bounding box center [1024, 21] width 11 height 11
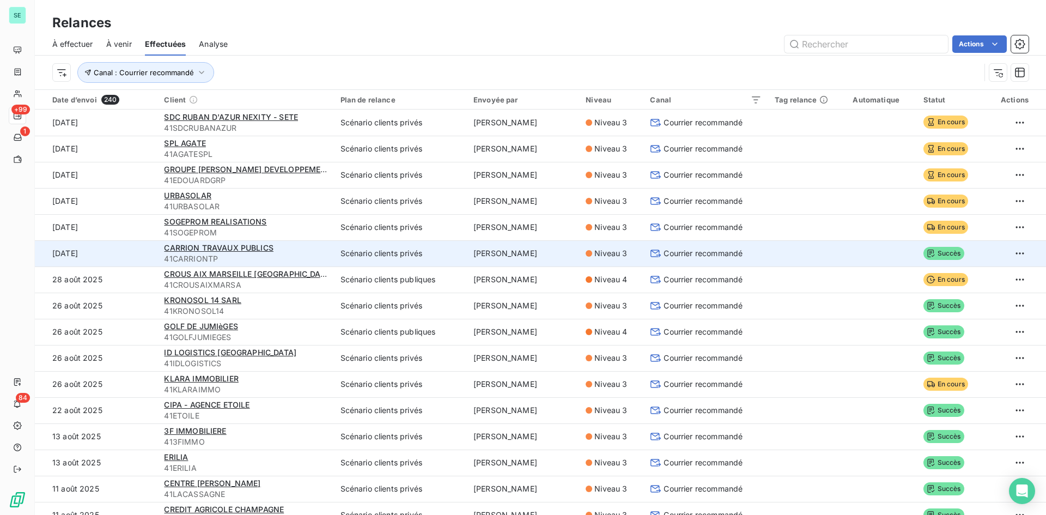
click at [679, 254] on span "Courrier recommandé" at bounding box center [703, 253] width 79 height 11
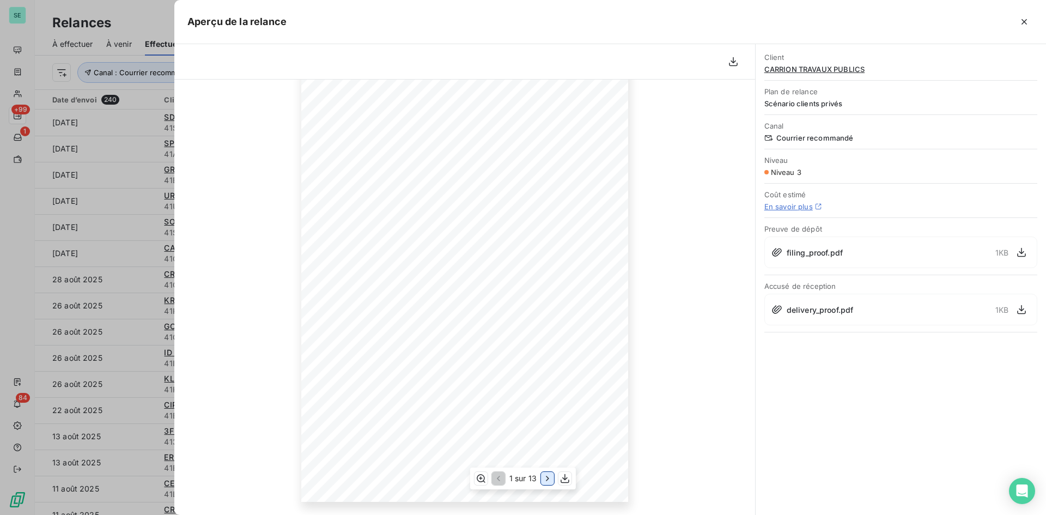
click at [548, 476] on icon "button" at bounding box center [547, 478] width 11 height 11
click at [548, 476] on icon "button" at bounding box center [548, 478] width 3 height 5
click at [547, 482] on icon "button" at bounding box center [548, 478] width 11 height 11
click at [547, 479] on icon "button" at bounding box center [548, 478] width 11 height 11
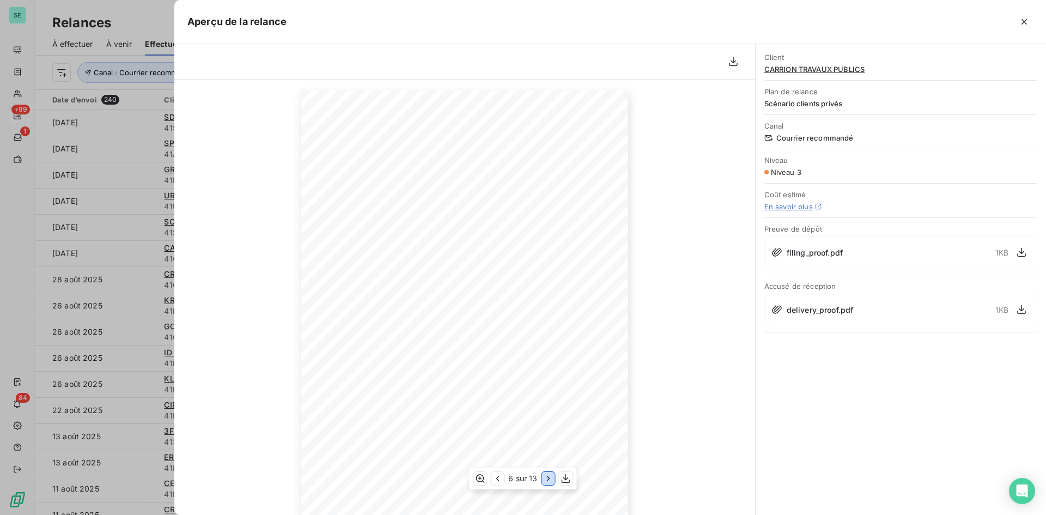
scroll to position [0, 0]
click at [549, 480] on icon "button" at bounding box center [548, 478] width 11 height 11
click at [551, 477] on icon "button" at bounding box center [548, 478] width 11 height 11
click at [546, 476] on icon "button" at bounding box center [548, 478] width 11 height 11
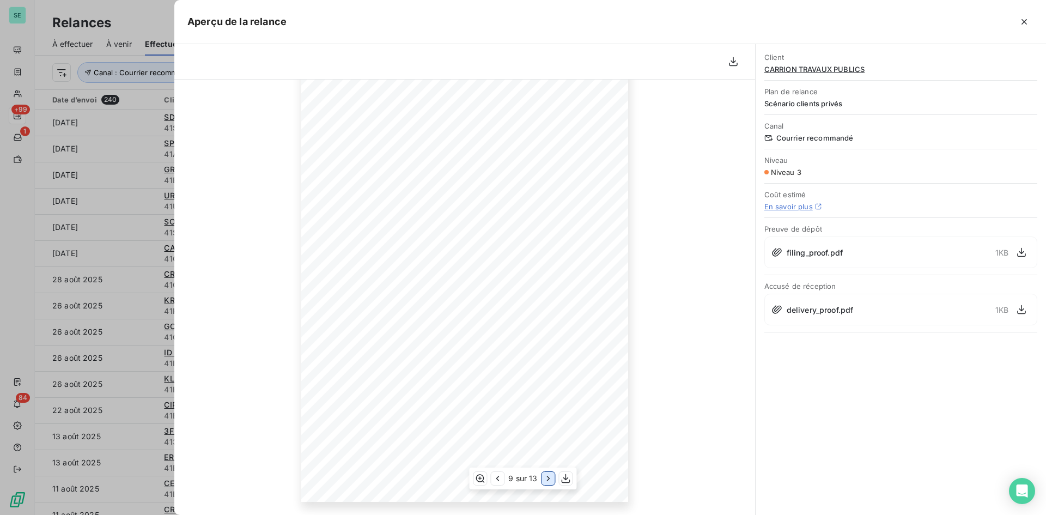
click at [546, 476] on icon "button" at bounding box center [548, 478] width 11 height 11
click at [546, 476] on icon "button" at bounding box center [550, 478] width 11 height 11
click at [546, 476] on icon "button" at bounding box center [549, 478] width 11 height 11
click at [546, 476] on icon "button" at bounding box center [550, 478] width 11 height 11
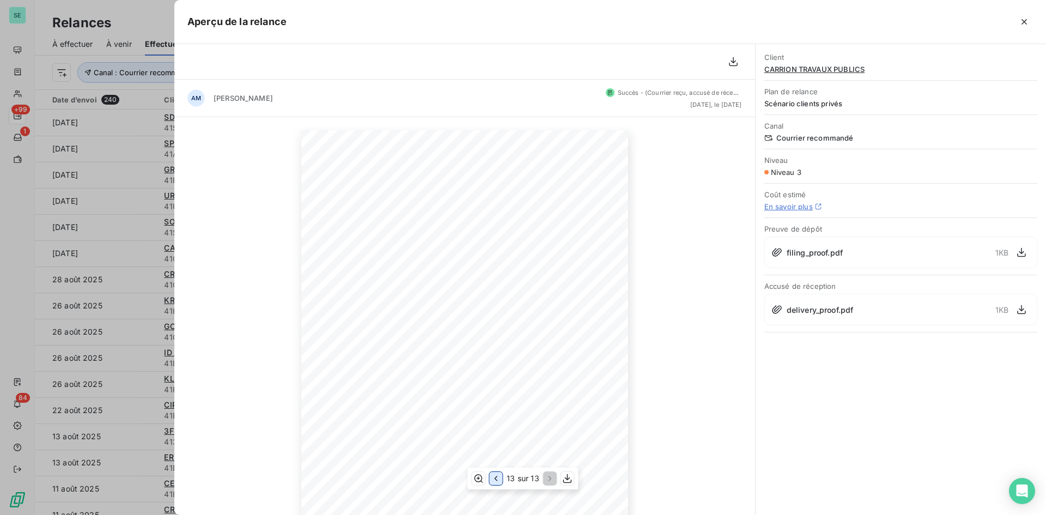
click at [502, 479] on button "button" at bounding box center [495, 478] width 13 height 13
click at [501, 479] on icon "button" at bounding box center [495, 478] width 11 height 11
click at [502, 479] on button "button" at bounding box center [495, 478] width 13 height 13
click at [502, 479] on icon "button" at bounding box center [497, 478] width 11 height 11
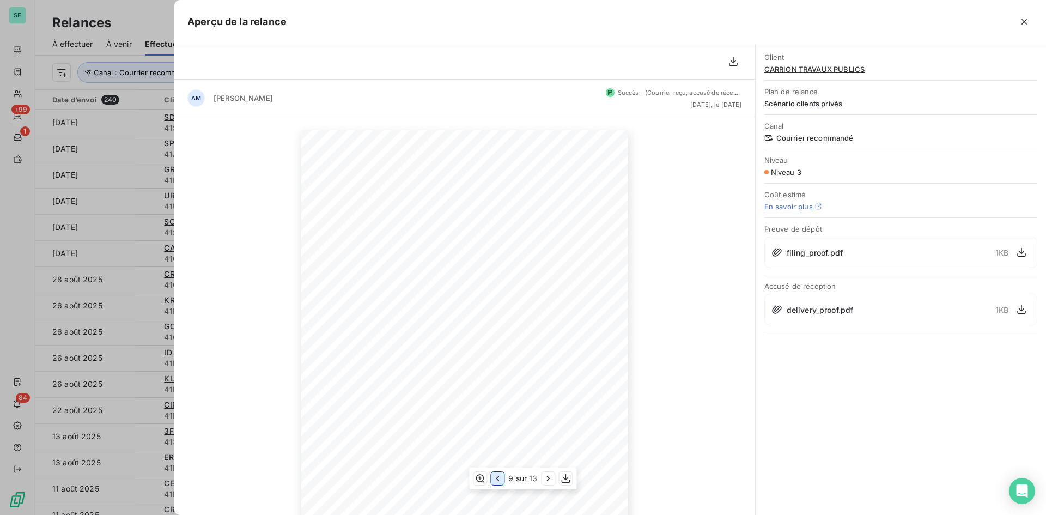
click at [502, 479] on icon "button" at bounding box center [497, 478] width 11 height 11
click at [502, 479] on icon "button" at bounding box center [498, 478] width 11 height 11
click at [502, 479] on icon "button" at bounding box center [497, 478] width 11 height 11
click at [502, 479] on icon "button" at bounding box center [498, 478] width 11 height 11
click at [502, 479] on icon "button" at bounding box center [497, 478] width 11 height 11
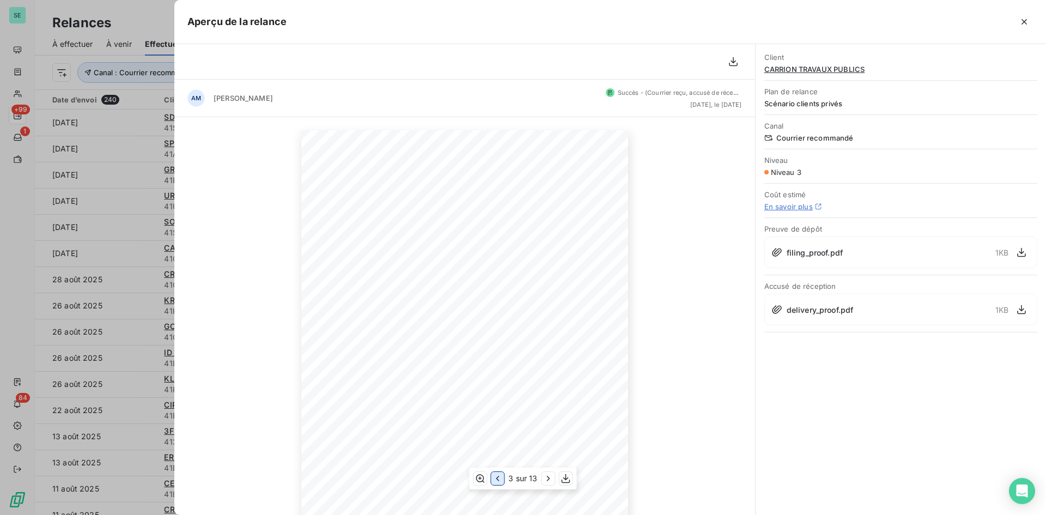
click at [502, 479] on icon "button" at bounding box center [497, 478] width 11 height 11
click at [548, 476] on icon "button" at bounding box center [547, 478] width 11 height 11
click at [1029, 18] on icon "button" at bounding box center [1024, 21] width 11 height 11
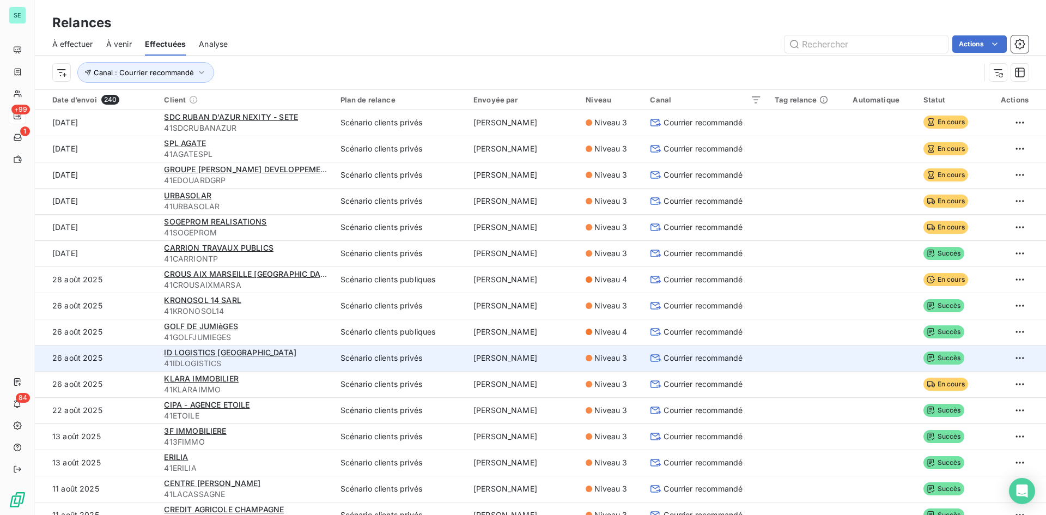
click at [599, 357] on span "Niveau 3" at bounding box center [610, 358] width 33 height 11
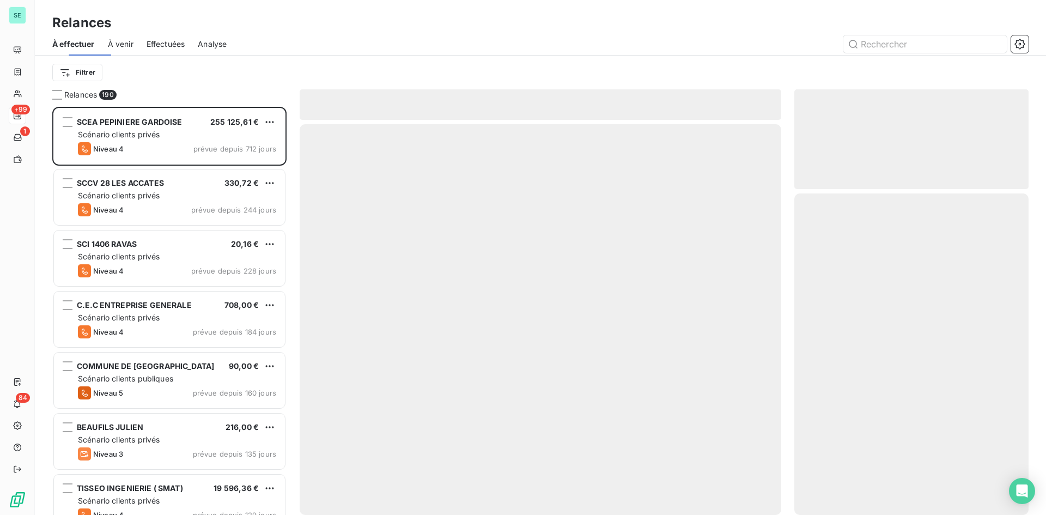
scroll to position [400, 226]
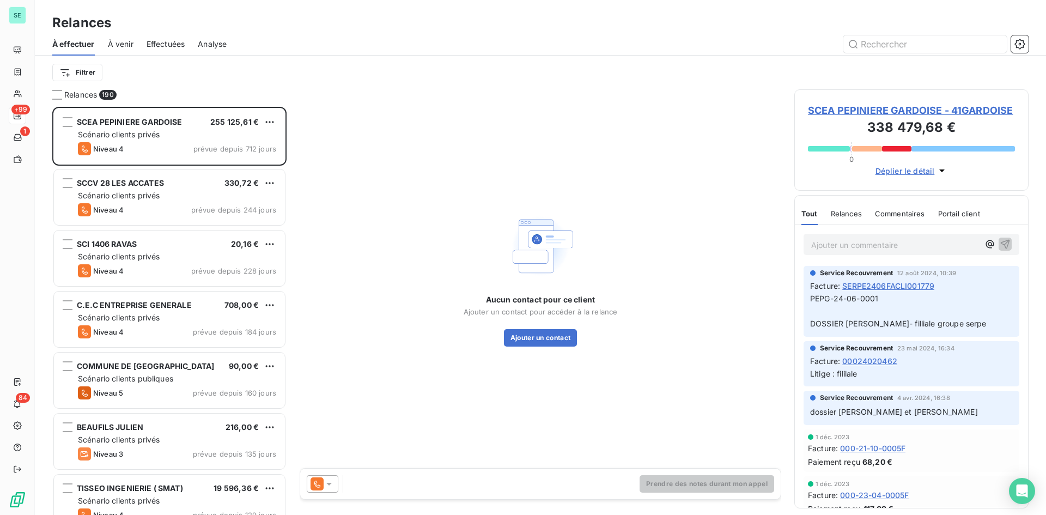
drag, startPoint x: 967, startPoint y: 295, endPoint x: 829, endPoint y: 231, distance: 152.4
click at [631, 148] on div "Aucun contact pour ce client Ajouter un contact pour accéder à la relance Ajout…" at bounding box center [541, 278] width 482 height 379
click at [730, 25] on div "Relances" at bounding box center [540, 23] width 1011 height 20
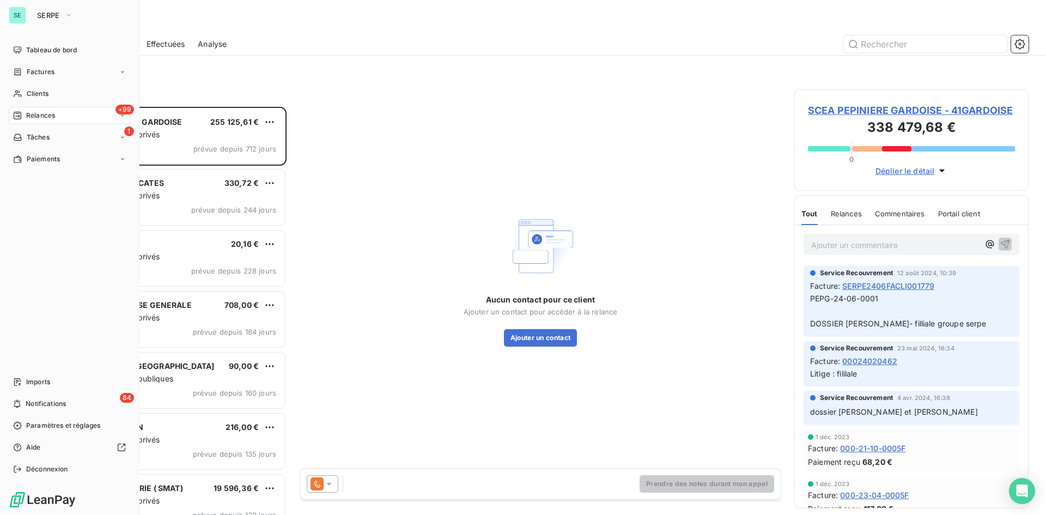
click at [37, 120] on span "Relances" at bounding box center [40, 116] width 29 height 10
click at [52, 184] on span "Effectuées" at bounding box center [43, 181] width 34 height 10
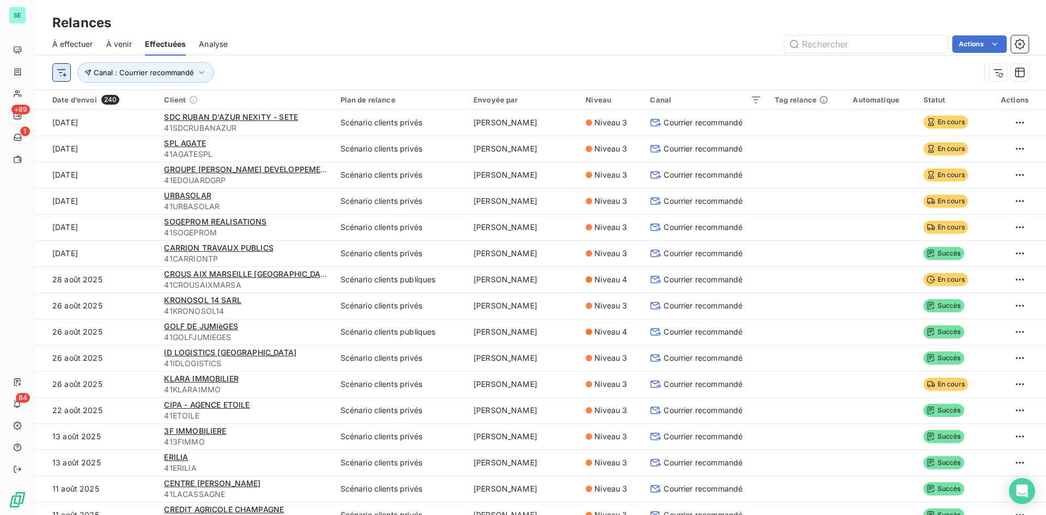
click at [63, 73] on html "SE +99 1 84 Relances À effectuer À venir Effectuées Analyse Actions Canal : Cou…" at bounding box center [523, 257] width 1046 height 515
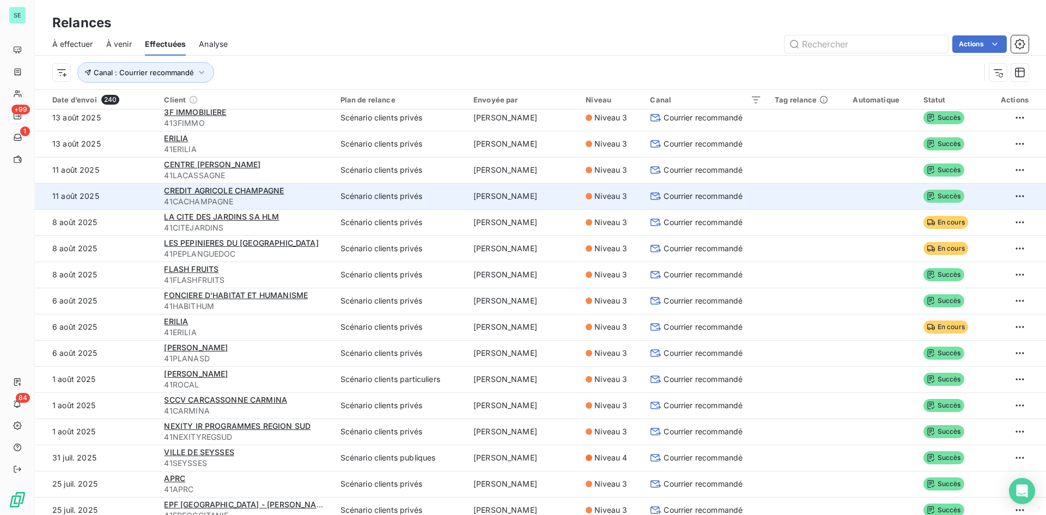
scroll to position [327, 0]
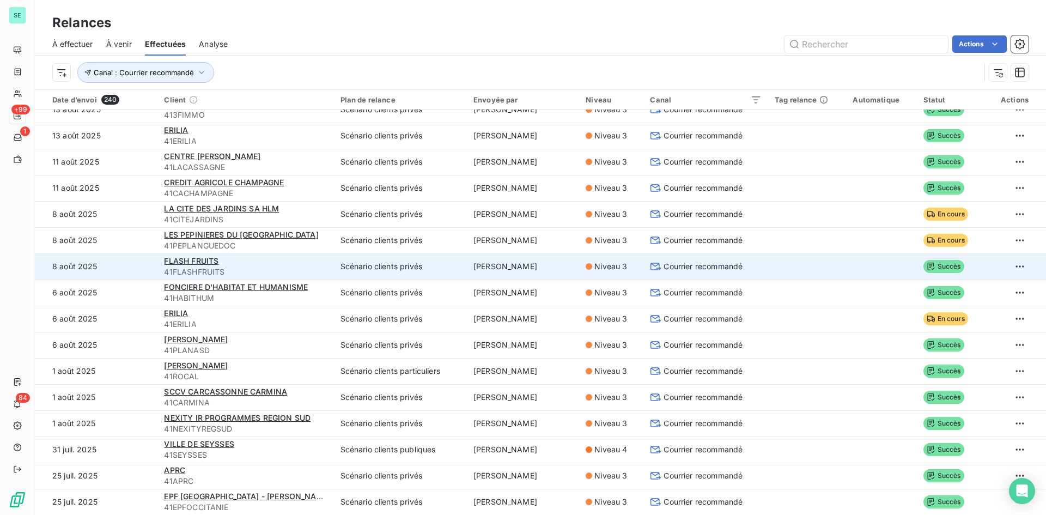
click at [670, 267] on span "Courrier recommandé" at bounding box center [703, 266] width 79 height 11
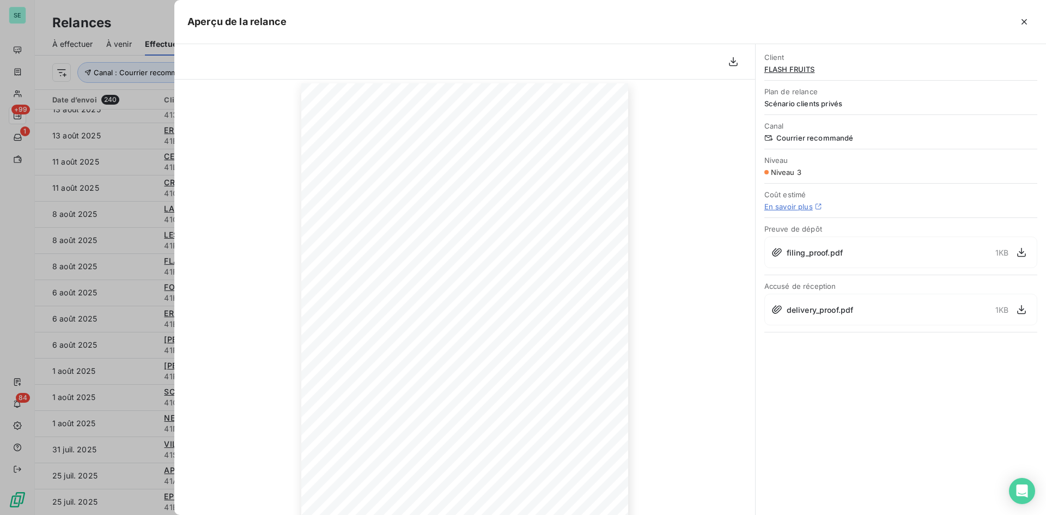
scroll to position [91, 0]
click at [1027, 22] on icon "button" at bounding box center [1024, 21] width 11 height 11
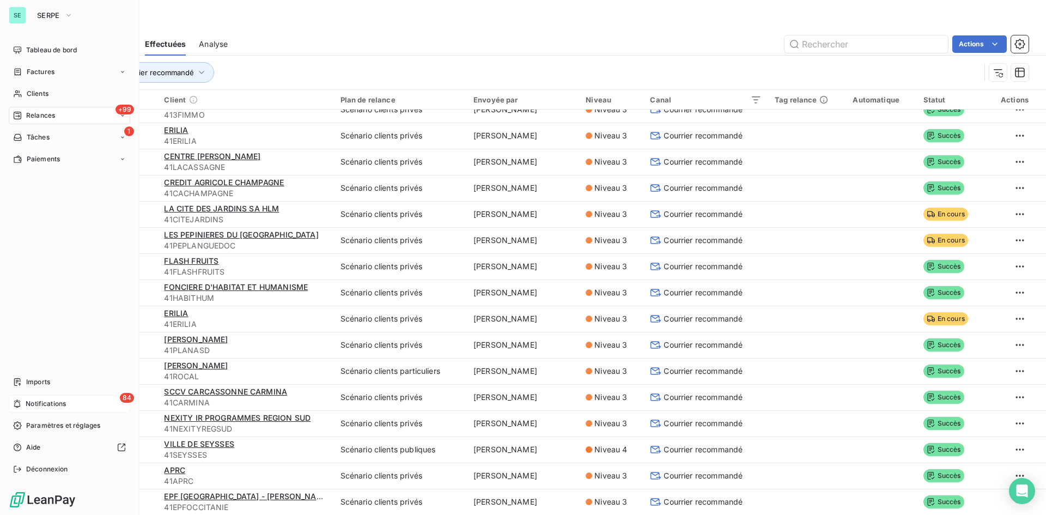
click at [42, 405] on span "Notifications" at bounding box center [46, 404] width 40 height 10
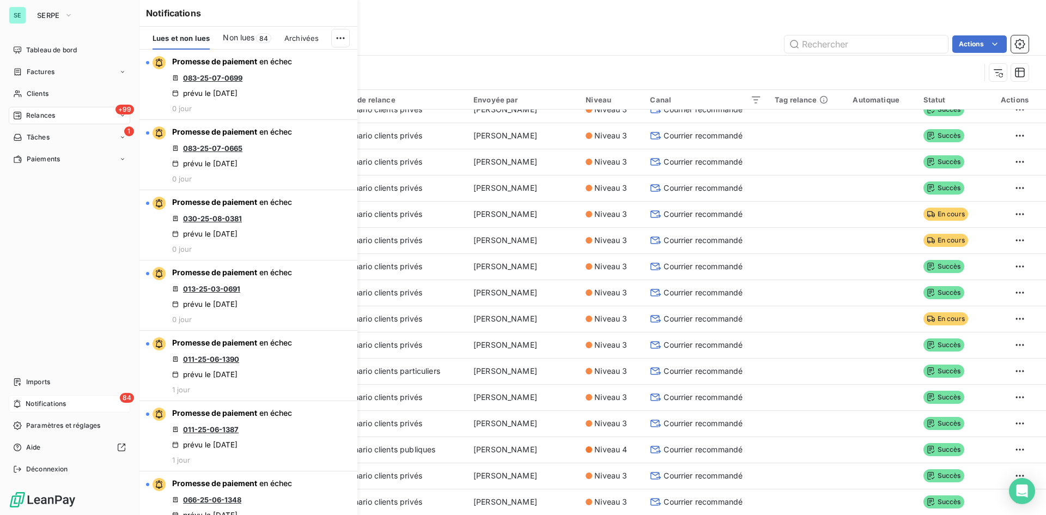
click at [42, 405] on span "Notifications" at bounding box center [46, 404] width 40 height 10
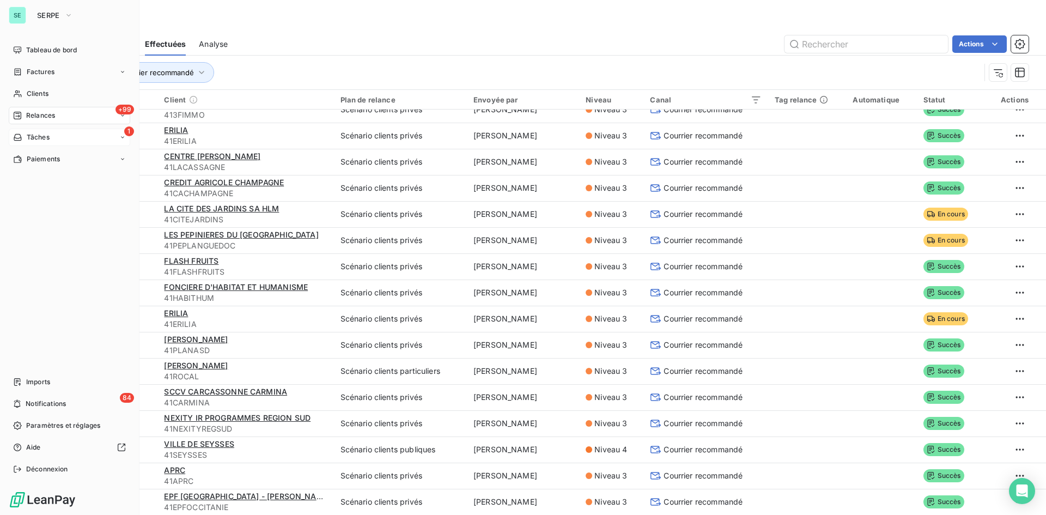
click at [67, 132] on div "1 Tâches" at bounding box center [69, 137] width 121 height 17
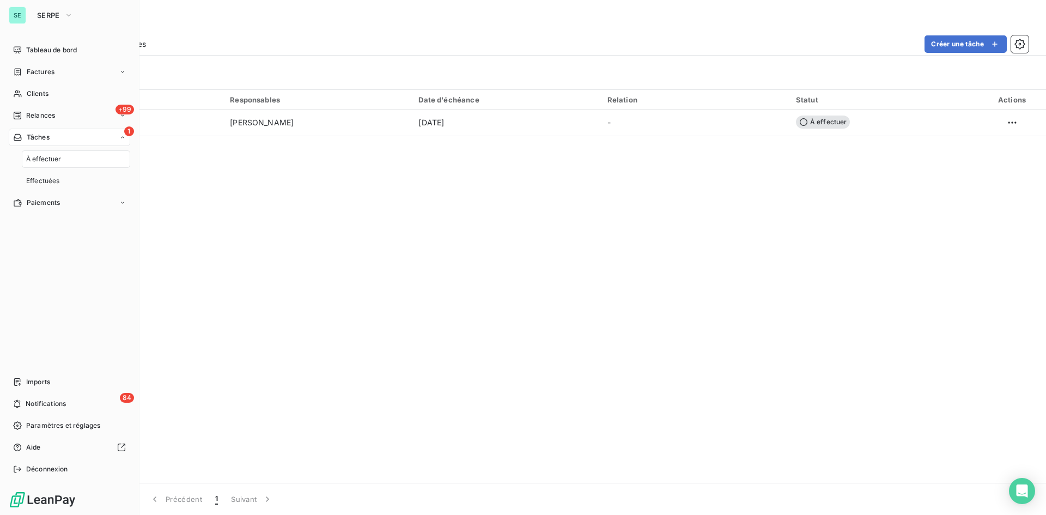
click at [116, 137] on div "1 Tâches" at bounding box center [69, 137] width 121 height 17
click at [96, 137] on div "1 Tâches" at bounding box center [69, 137] width 121 height 17
click at [43, 183] on span "Effectuées" at bounding box center [43, 181] width 34 height 10
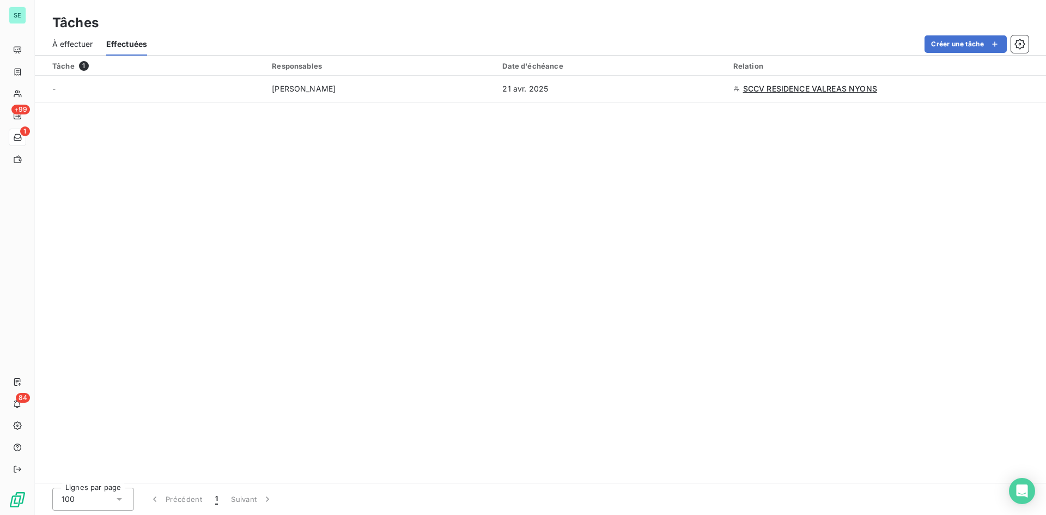
click at [72, 45] on span "À effectuer" at bounding box center [72, 44] width 41 height 11
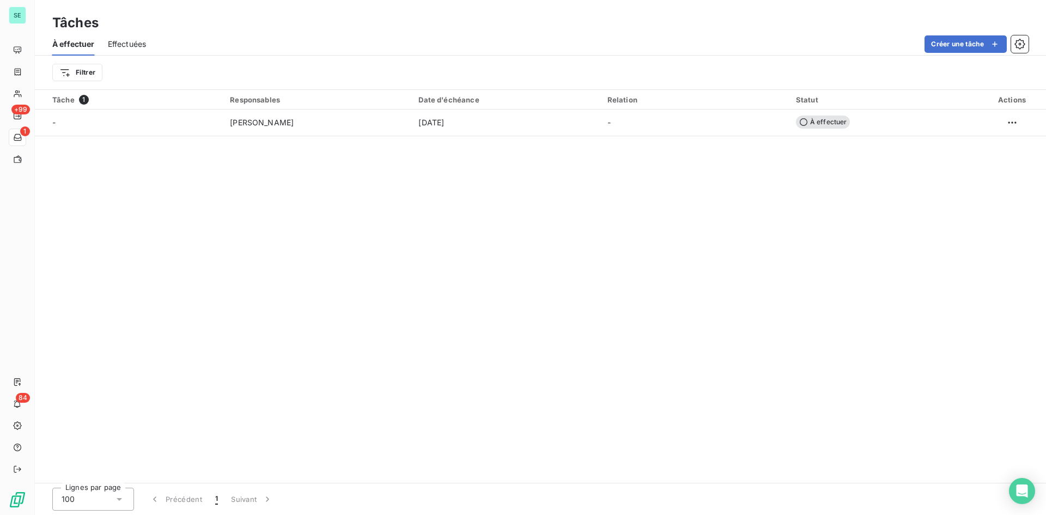
click at [122, 46] on span "Effectuées" at bounding box center [127, 44] width 39 height 11
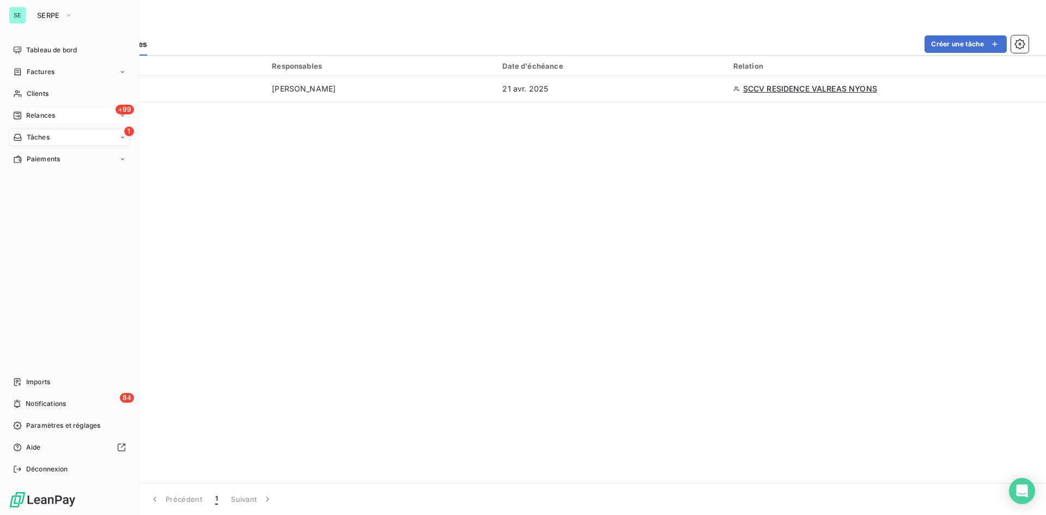
click at [38, 116] on span "Relances" at bounding box center [40, 116] width 29 height 10
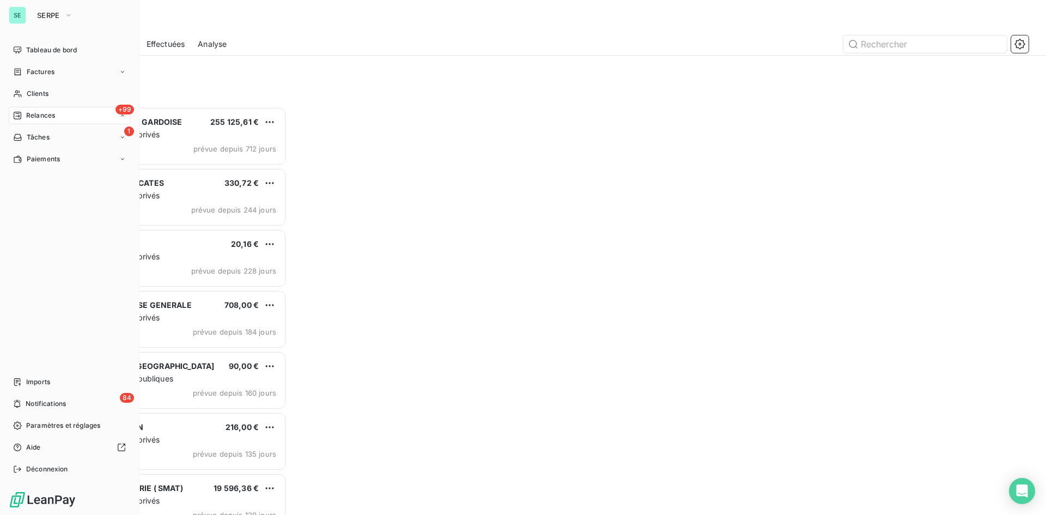
scroll to position [400, 226]
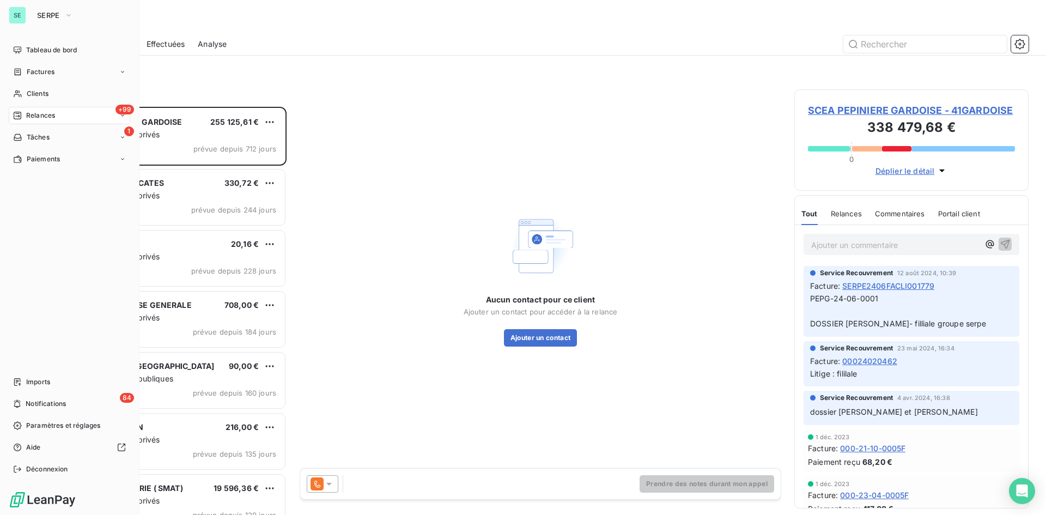
click at [53, 116] on span "Relances" at bounding box center [40, 116] width 29 height 10
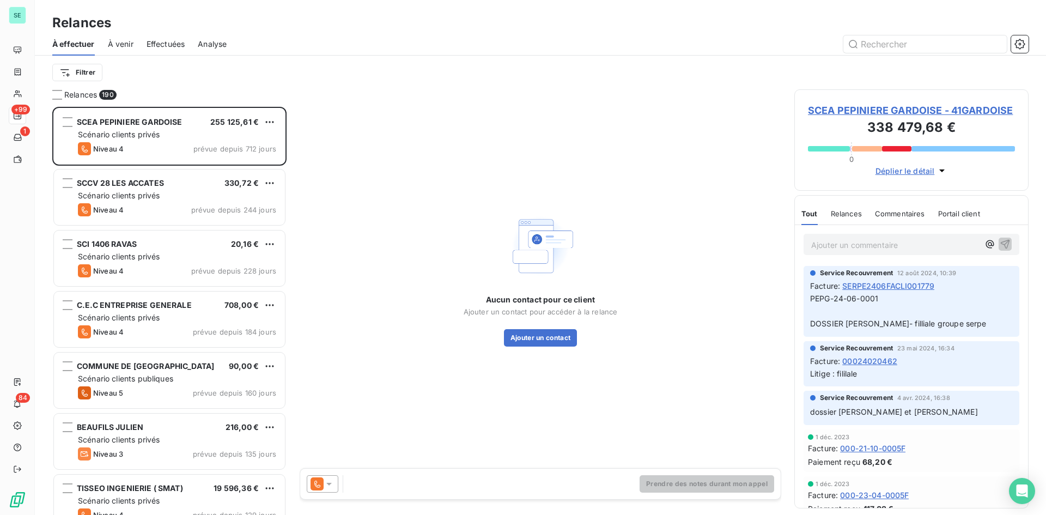
click at [269, 31] on div "Relances" at bounding box center [540, 23] width 1011 height 20
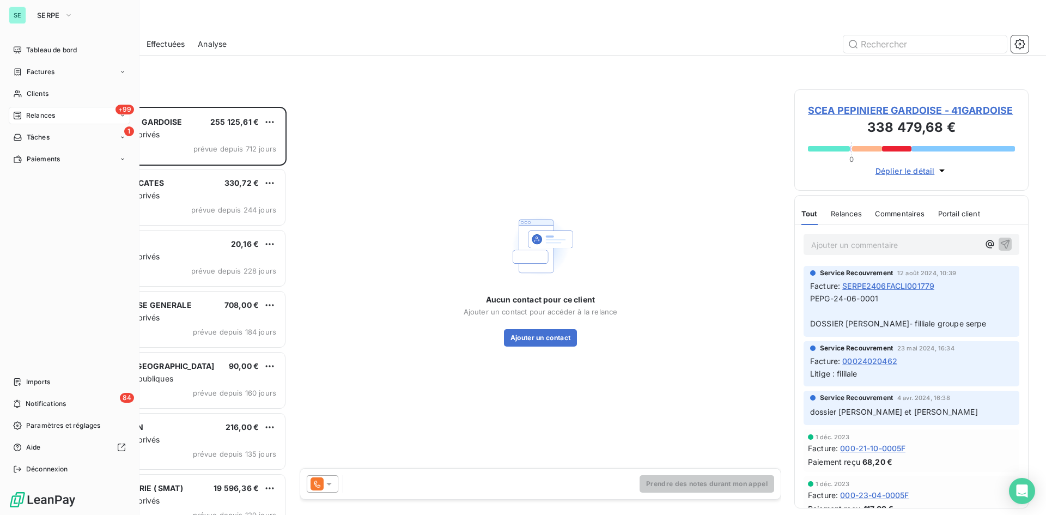
click at [20, 10] on div "SE" at bounding box center [17, 15] width 17 height 17
click at [71, 17] on icon "button" at bounding box center [68, 15] width 9 height 11
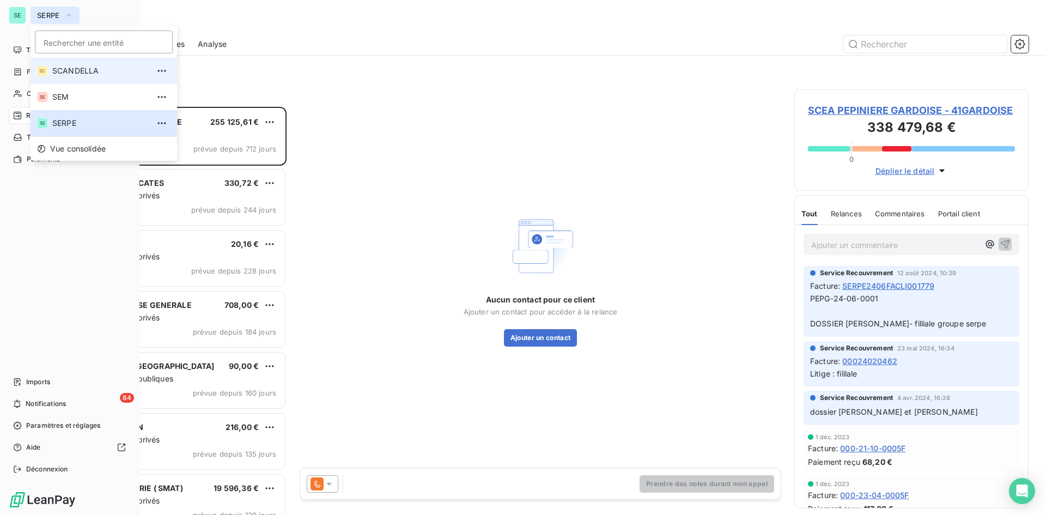
click at [62, 67] on span "SCANDELLA" at bounding box center [100, 70] width 96 height 11
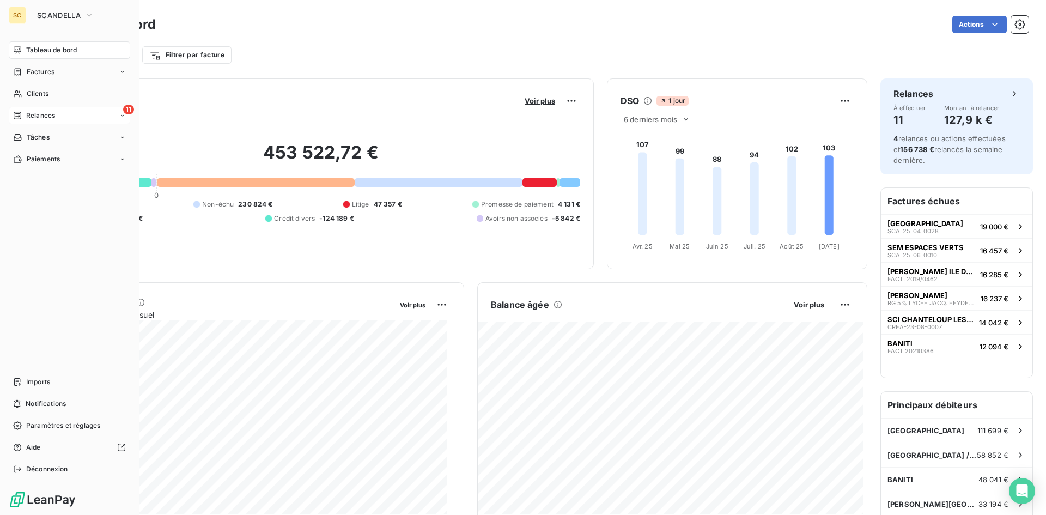
click at [80, 114] on div "11 Relances" at bounding box center [69, 115] width 121 height 17
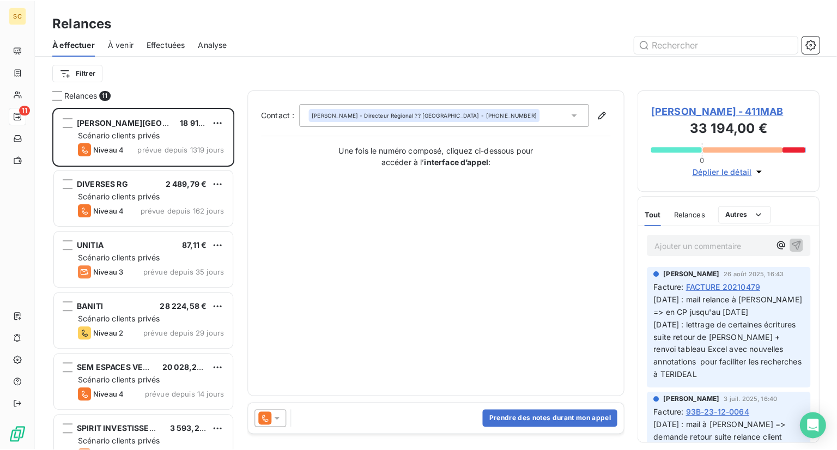
scroll to position [335, 173]
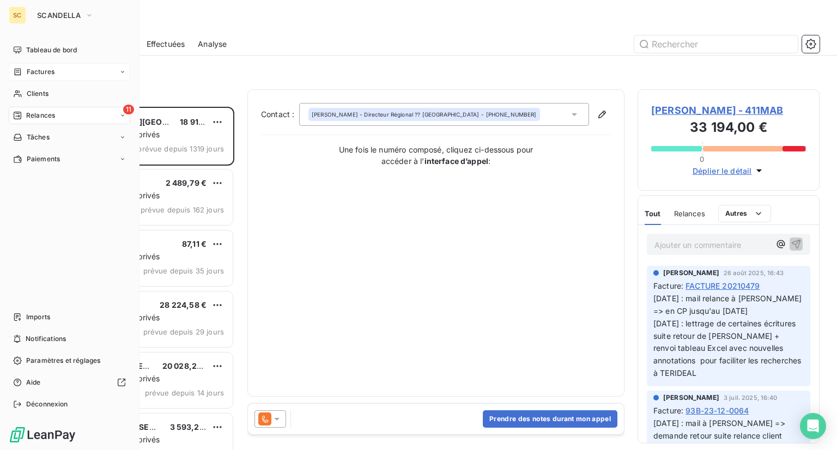
click at [54, 75] on span "Factures" at bounding box center [41, 72] width 28 height 10
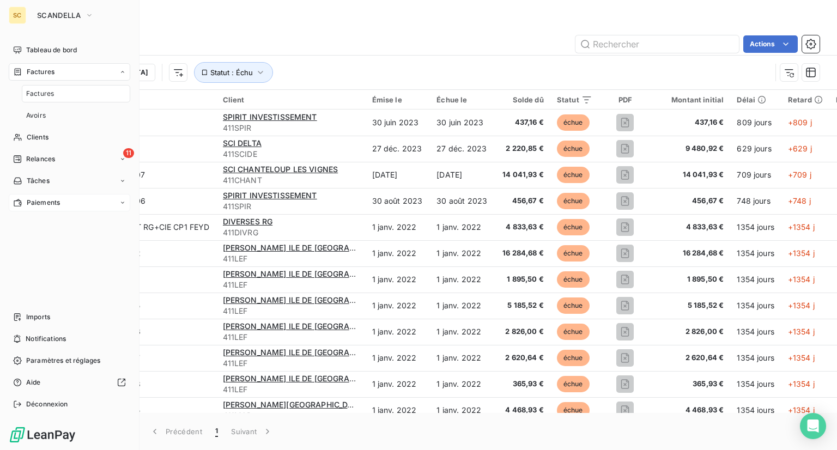
click at [39, 205] on span "Paiements" at bounding box center [43, 203] width 33 height 10
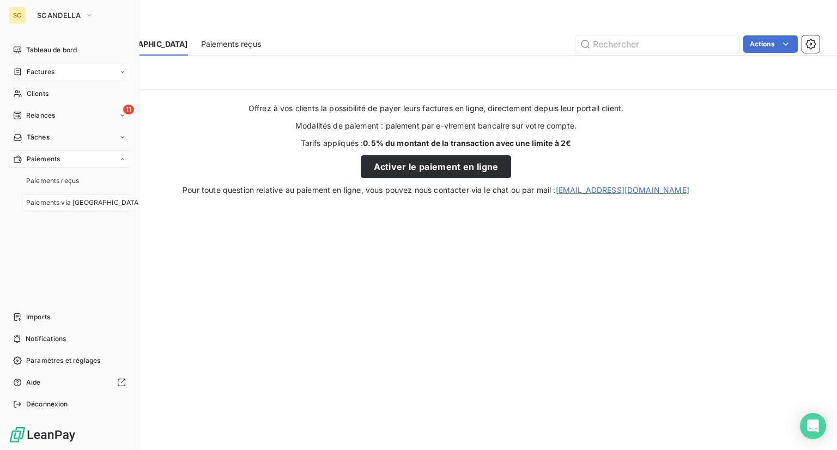
click at [59, 70] on div "Factures" at bounding box center [69, 71] width 121 height 17
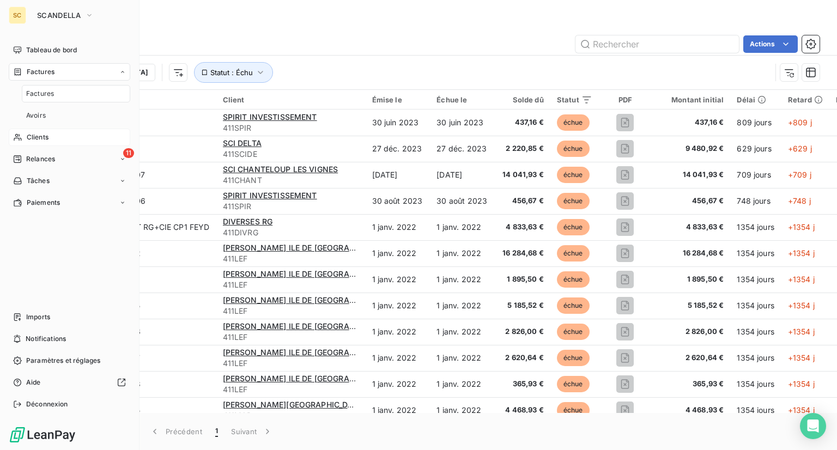
click at [35, 97] on span "Factures" at bounding box center [40, 94] width 28 height 10
click at [39, 93] on span "Factures" at bounding box center [40, 94] width 28 height 10
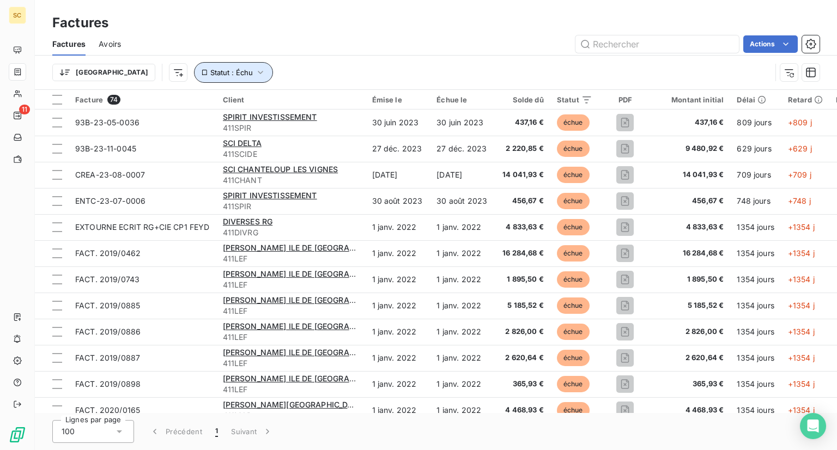
click at [194, 67] on button "Statut : Échu" at bounding box center [233, 72] width 79 height 21
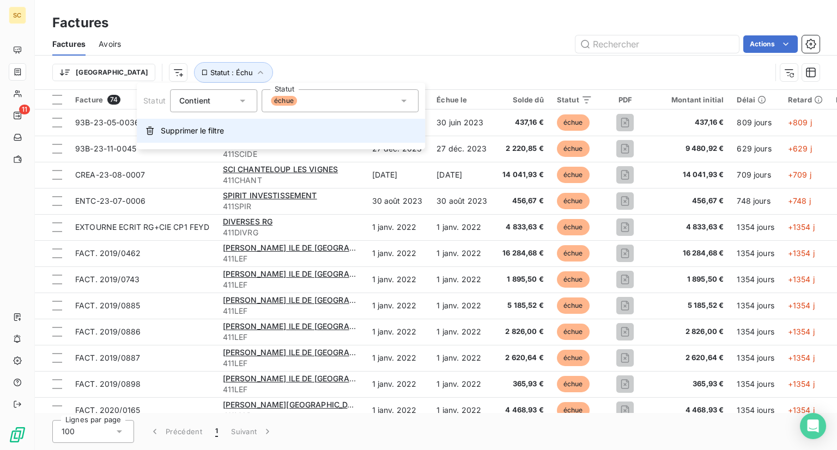
click at [186, 132] on span "Supprimer le filtre" at bounding box center [192, 130] width 63 height 11
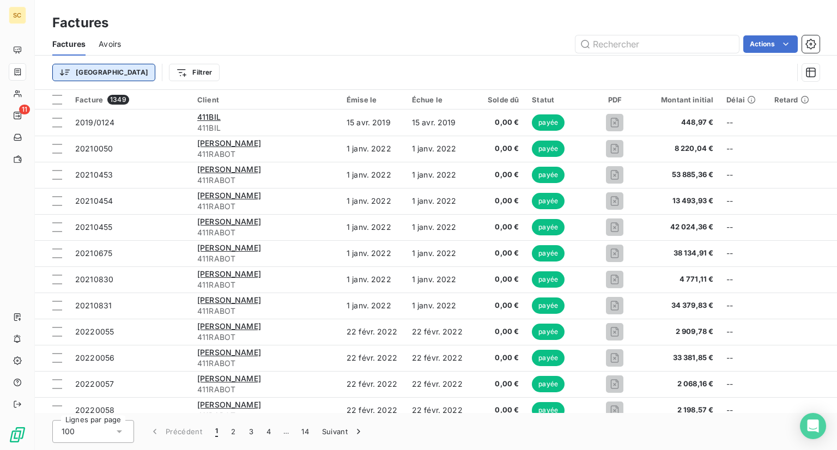
click at [86, 70] on html "SC 11 Factures Factures Avoirs Actions Trier Filtrer Facture 1349 Client Émise …" at bounding box center [418, 225] width 837 height 450
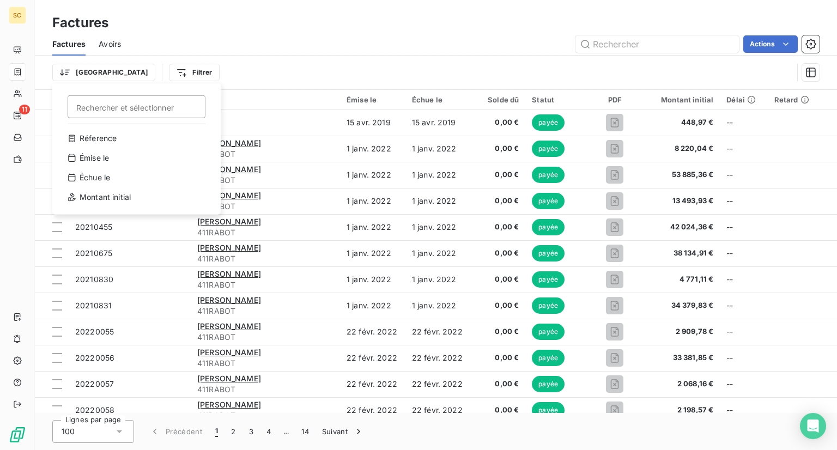
click at [125, 71] on html "SC 11 Factures Factures Avoirs Actions Trier Rechercher et sélectionner Réferen…" at bounding box center [418, 225] width 837 height 450
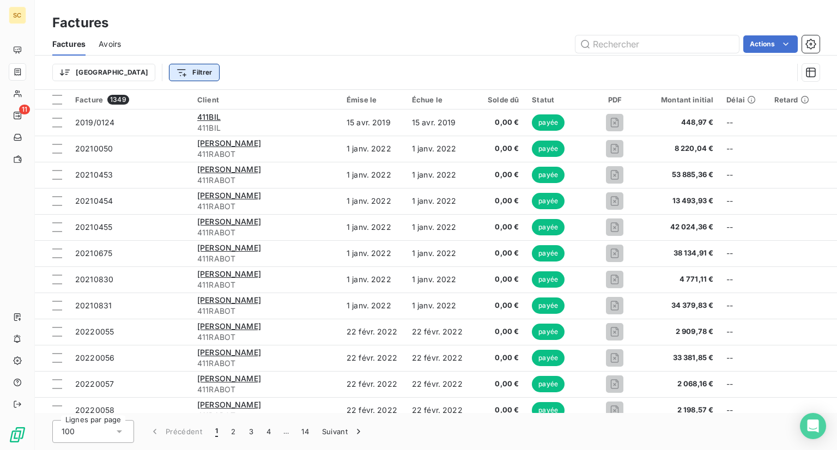
click at [126, 71] on html "SC 11 Factures Factures Avoirs Actions Trier Filtrer Facture 1349 Client Émise …" at bounding box center [418, 225] width 837 height 450
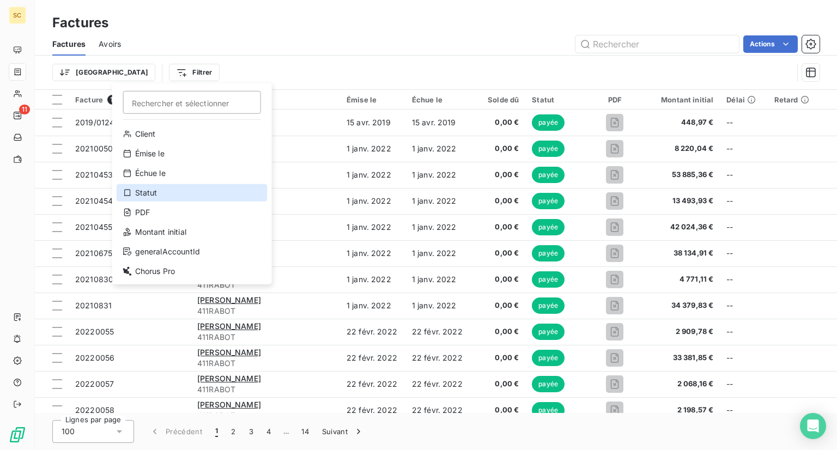
click at [148, 191] on div "Statut" at bounding box center [192, 192] width 151 height 17
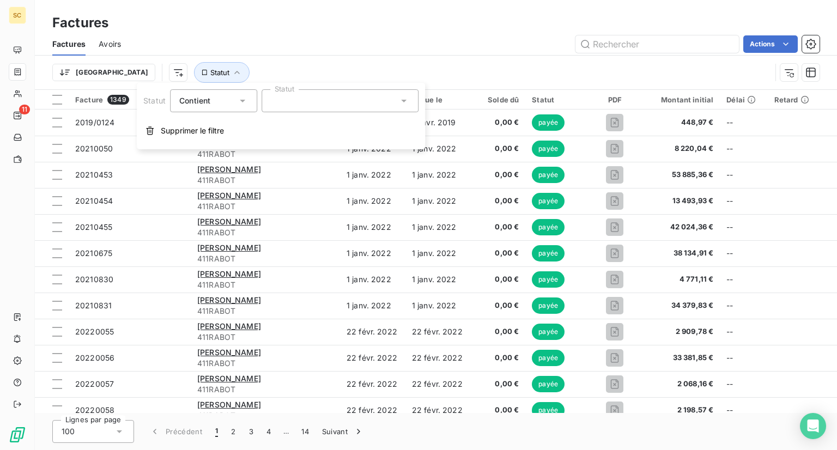
click at [314, 106] on div at bounding box center [340, 100] width 157 height 23
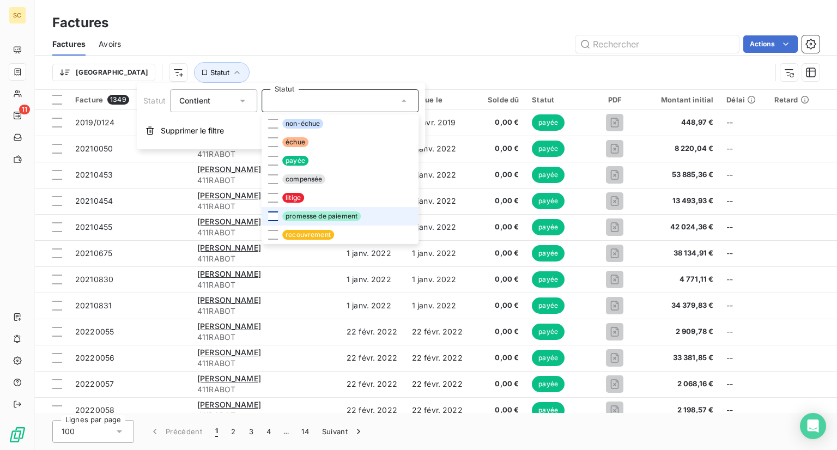
click at [274, 220] on div at bounding box center [273, 216] width 10 height 10
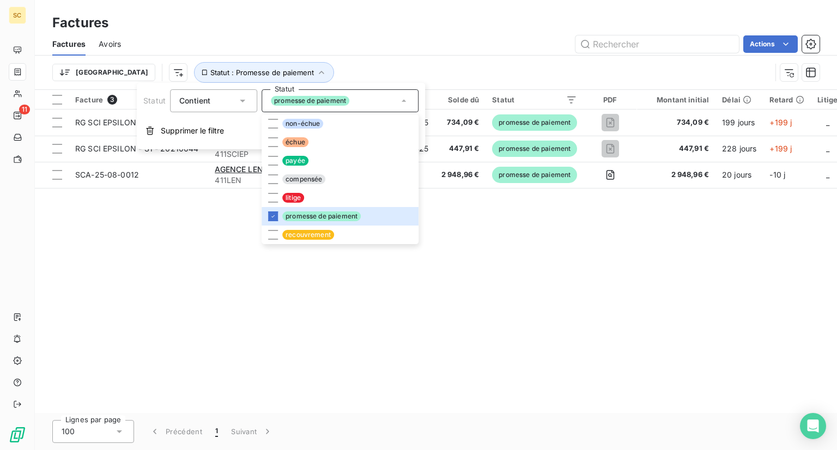
click at [505, 59] on div "Trier Statut : Promesse de paiement" at bounding box center [435, 73] width 767 height 34
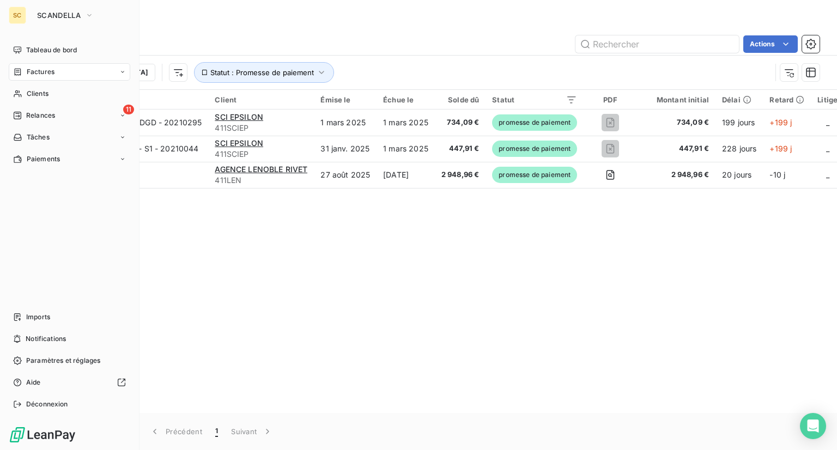
click at [15, 17] on div "SC" at bounding box center [17, 15] width 17 height 17
click at [63, 17] on span "SCANDELLA" at bounding box center [59, 15] width 44 height 9
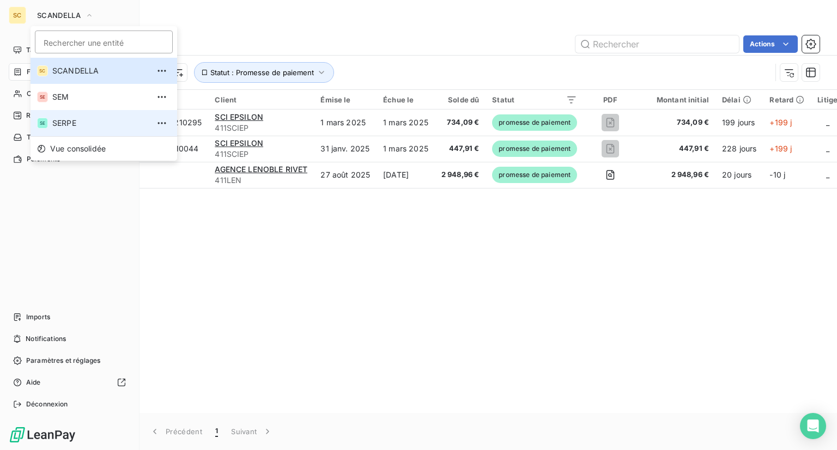
click at [69, 121] on span "SERPE" at bounding box center [100, 123] width 96 height 11
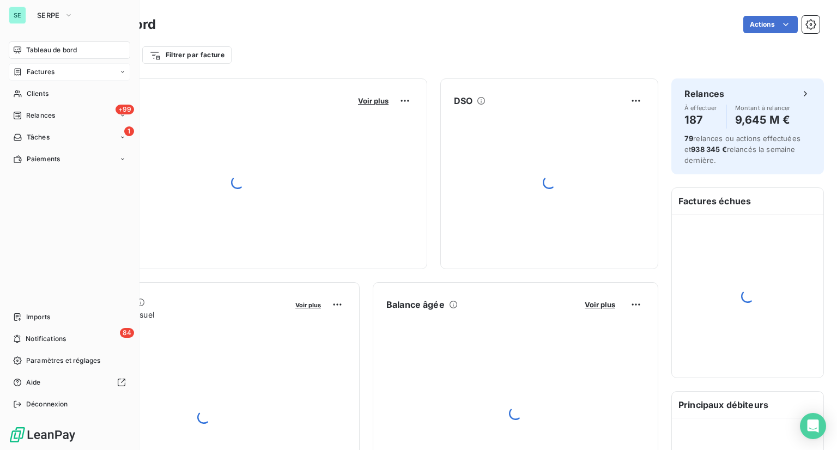
click at [51, 69] on span "Factures" at bounding box center [41, 72] width 28 height 10
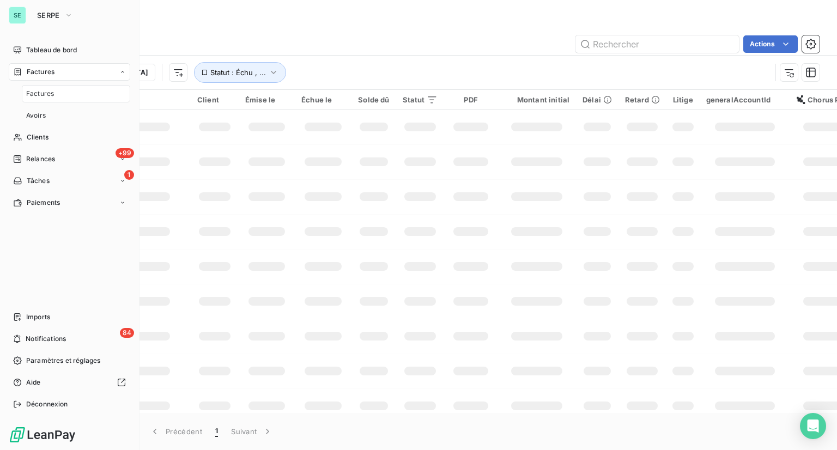
click at [45, 96] on span "Factures" at bounding box center [40, 94] width 28 height 10
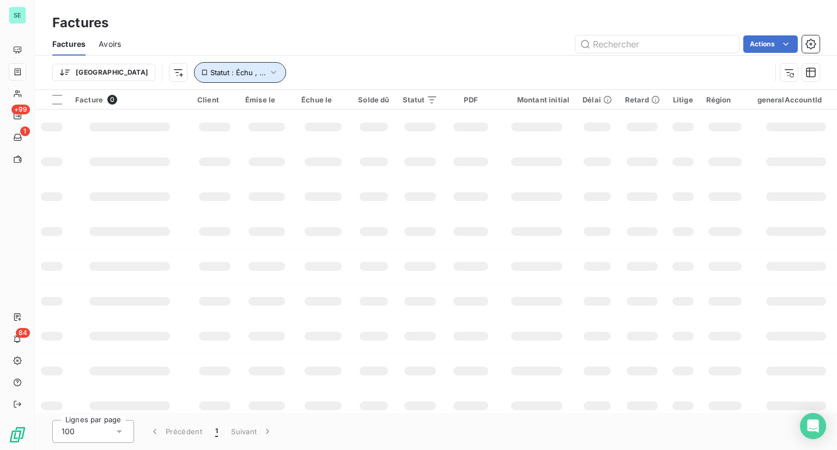
click at [268, 71] on icon "button" at bounding box center [273, 72] width 11 height 11
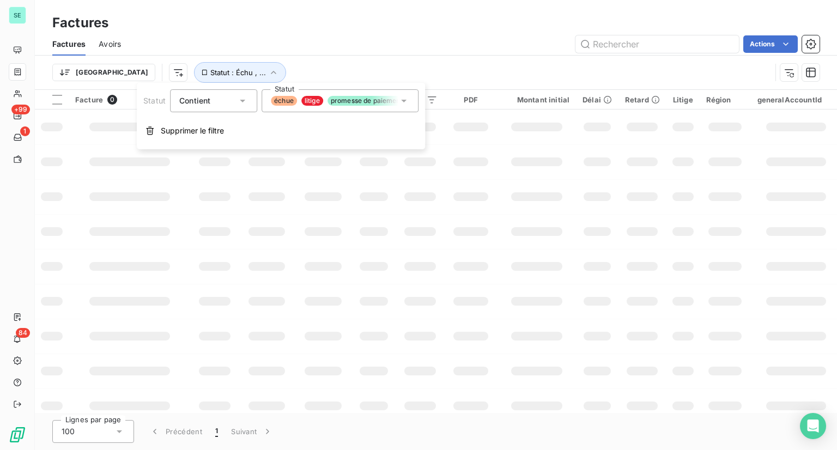
click at [403, 104] on icon at bounding box center [403, 100] width 11 height 11
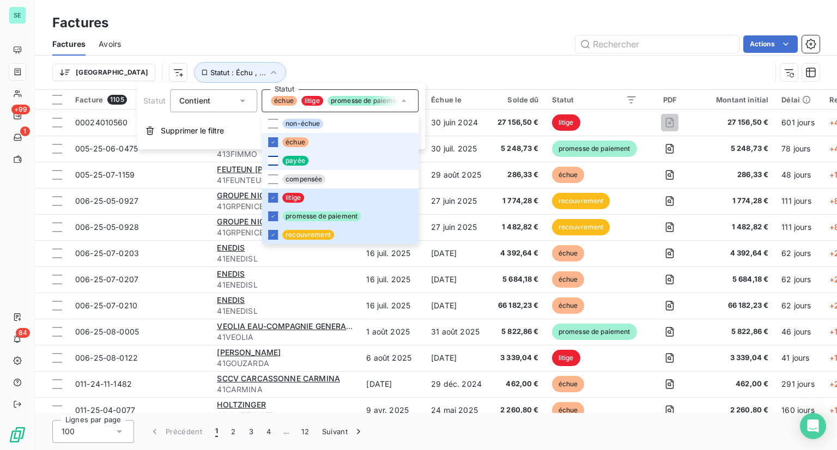
click at [270, 143] on icon at bounding box center [273, 142] width 7 height 7
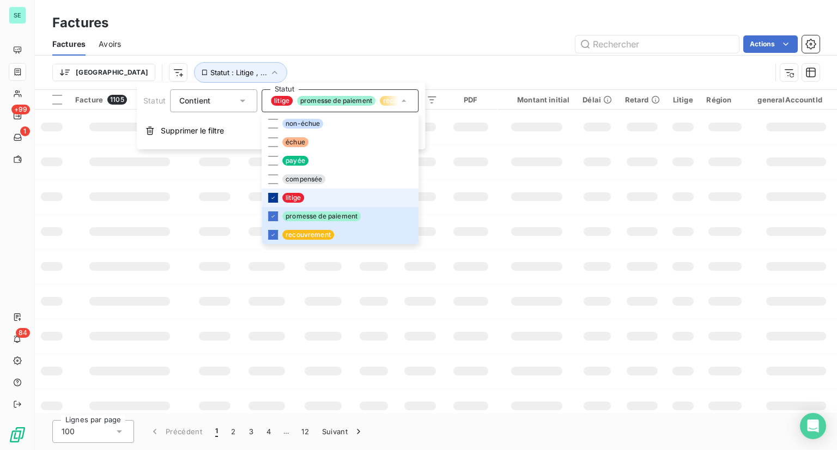
click at [275, 199] on icon at bounding box center [273, 198] width 7 height 7
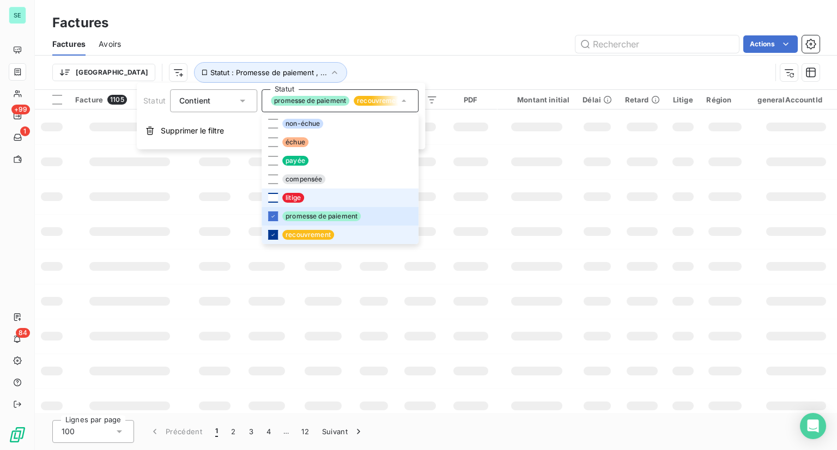
click at [275, 231] on div at bounding box center [273, 235] width 10 height 10
click at [378, 62] on div "Trier Statut : Promesse de paiement" at bounding box center [411, 72] width 719 height 21
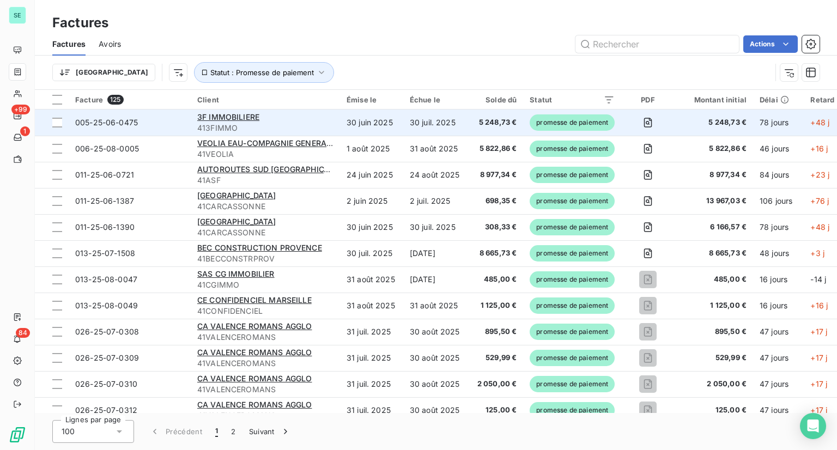
click at [558, 120] on span "promesse de paiement" at bounding box center [572, 122] width 85 height 16
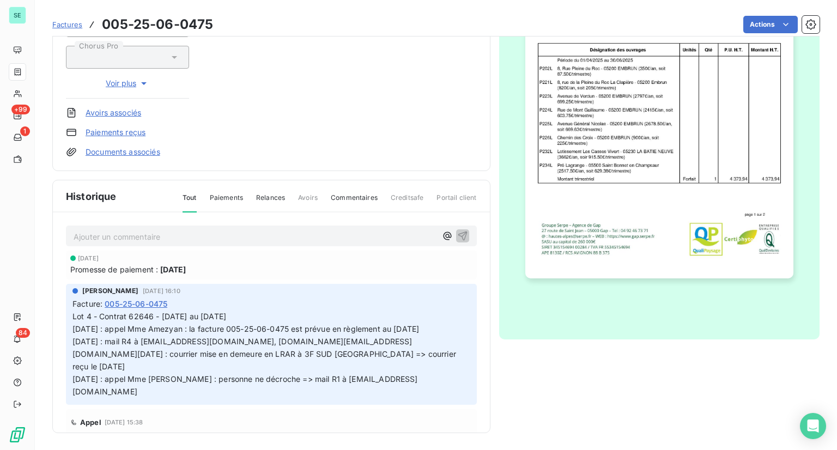
drag, startPoint x: 195, startPoint y: 266, endPoint x: 161, endPoint y: 270, distance: 34.0
click at [161, 270] on div "Promesse de paiement : [DATE]" at bounding box center [271, 269] width 402 height 11
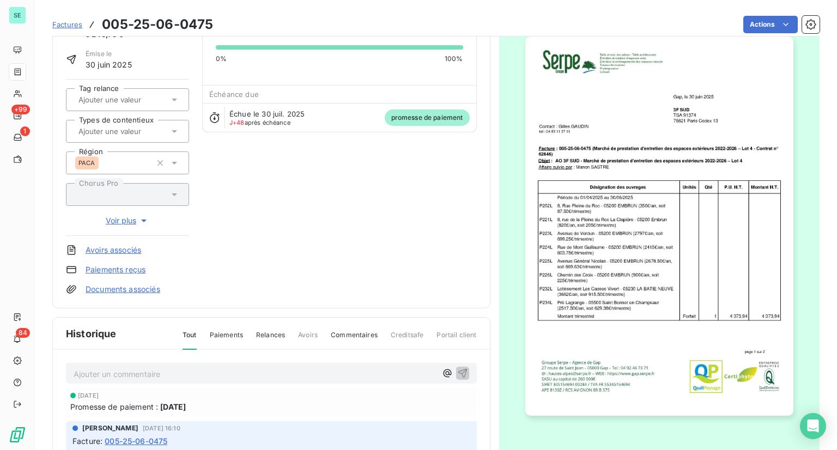
scroll to position [110, 0]
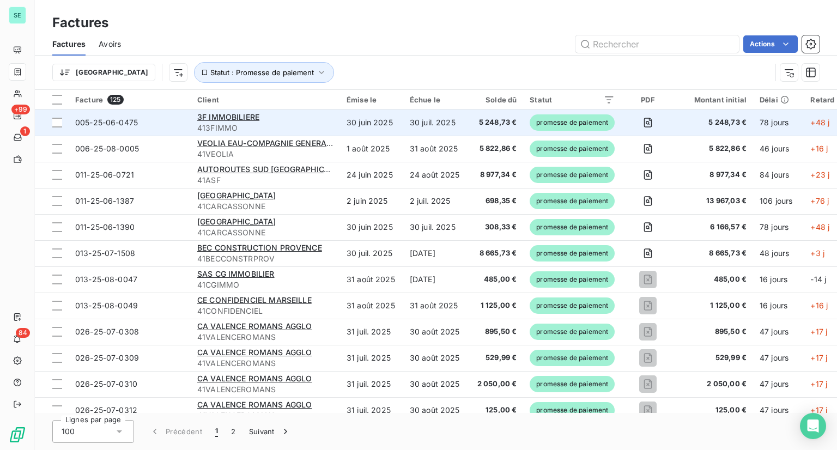
click at [452, 123] on td "30 juil. 2025" at bounding box center [434, 123] width 63 height 26
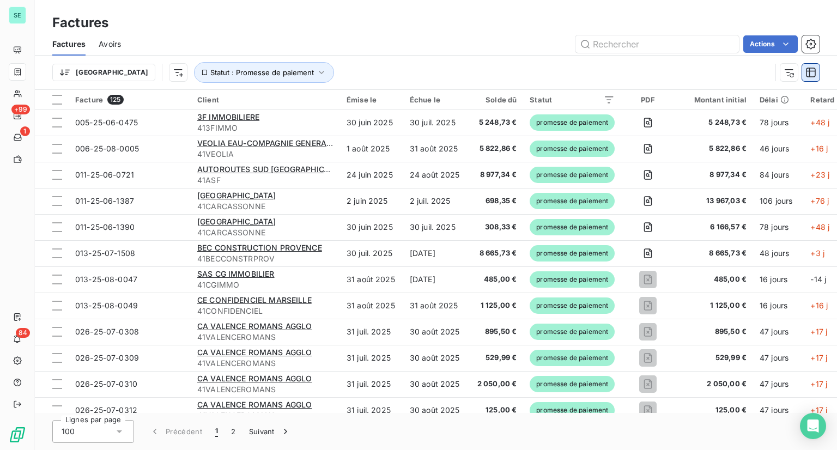
click at [812, 75] on icon "button" at bounding box center [810, 72] width 11 height 11
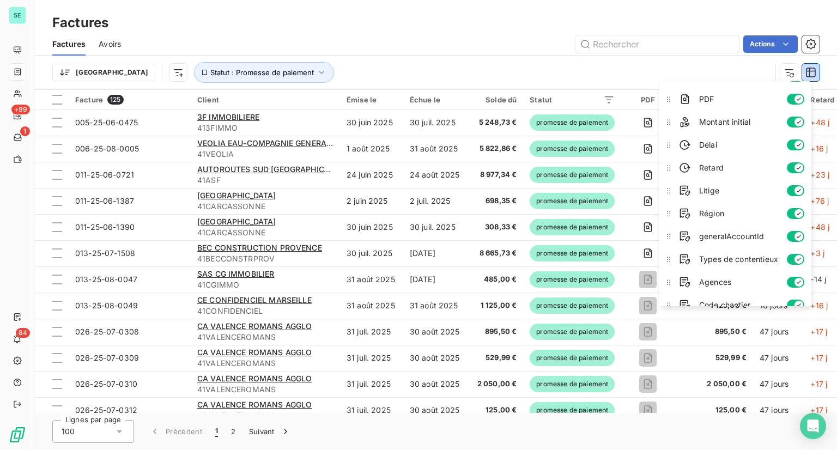
scroll to position [186, 0]
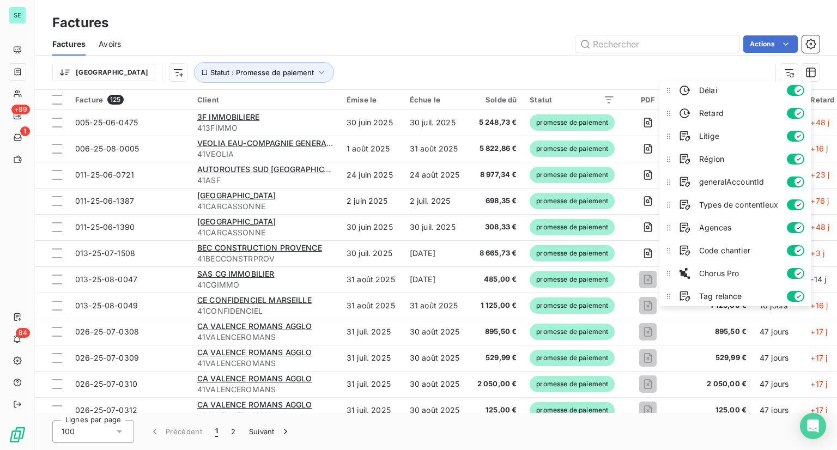
click at [439, 70] on div "Trier Statut : Promesse de paiement" at bounding box center [411, 72] width 719 height 21
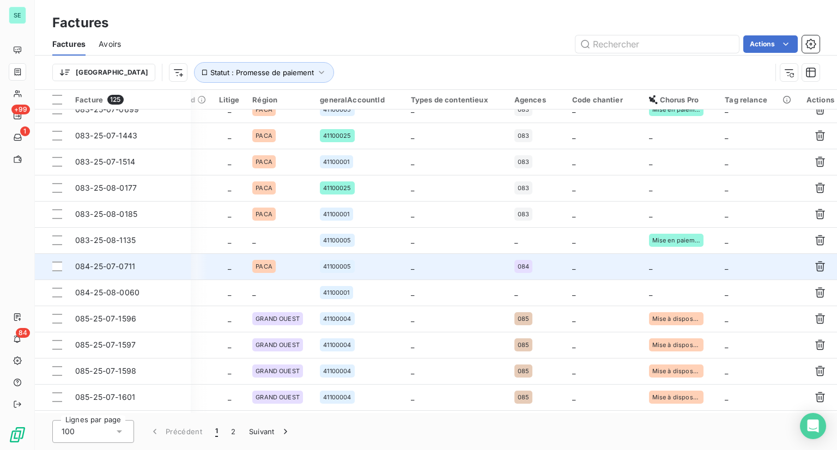
scroll to position [2317, 639]
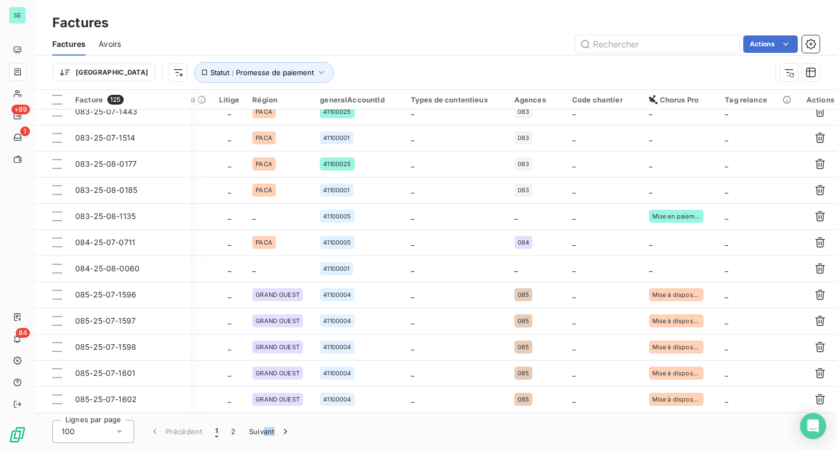
drag, startPoint x: 646, startPoint y: 414, endPoint x: 262, endPoint y: 415, distance: 384.1
click at [262, 415] on div "Lignes par page 100 Précédent 1 2 Suivant" at bounding box center [436, 431] width 802 height 37
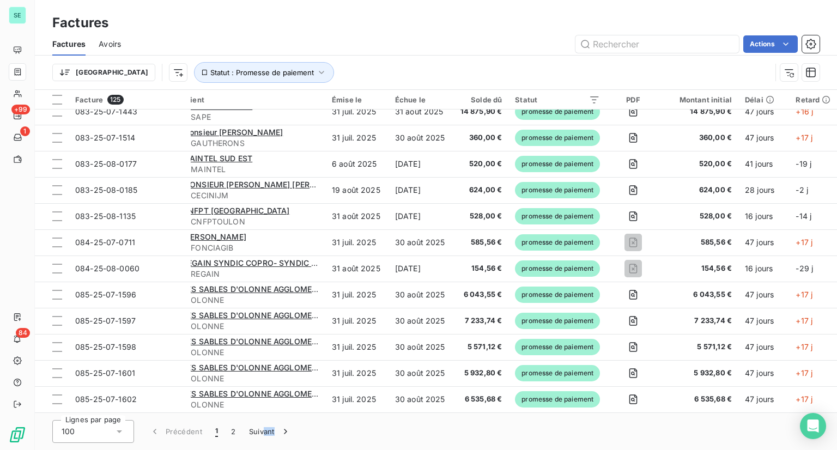
scroll to position [2317, 0]
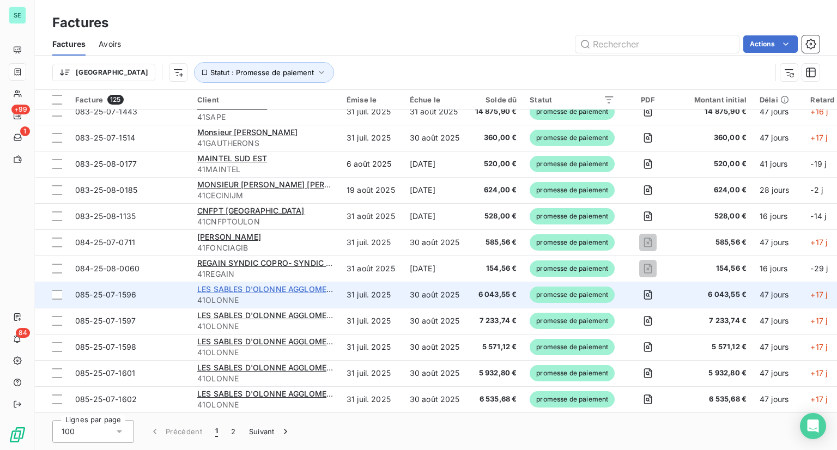
click at [294, 287] on span "LES SABLES D'OLONNE AGGLOMERATION" at bounding box center [276, 288] width 159 height 9
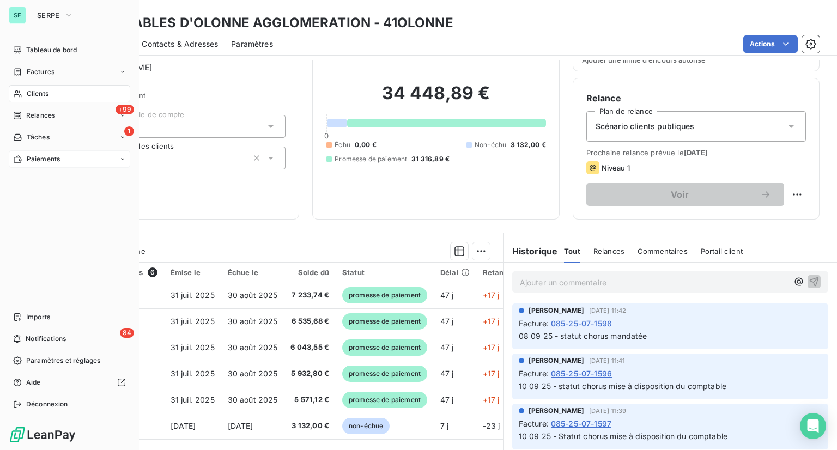
click at [48, 158] on span "Paiements" at bounding box center [43, 159] width 33 height 10
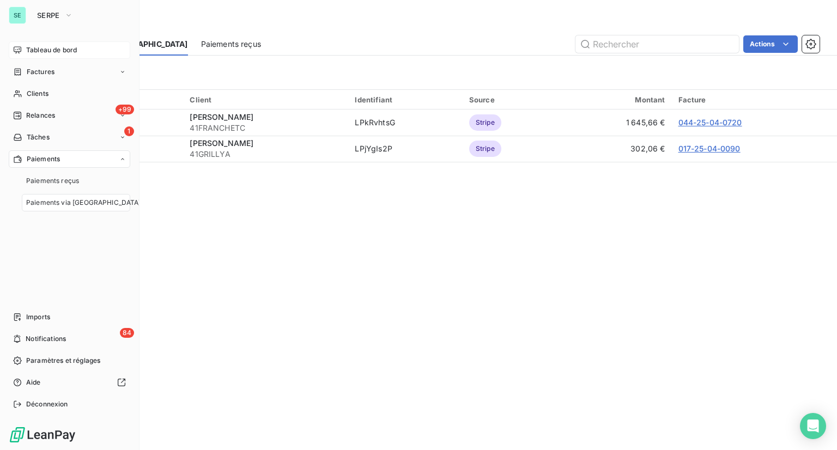
click at [61, 49] on span "Tableau de bord" at bounding box center [51, 50] width 51 height 10
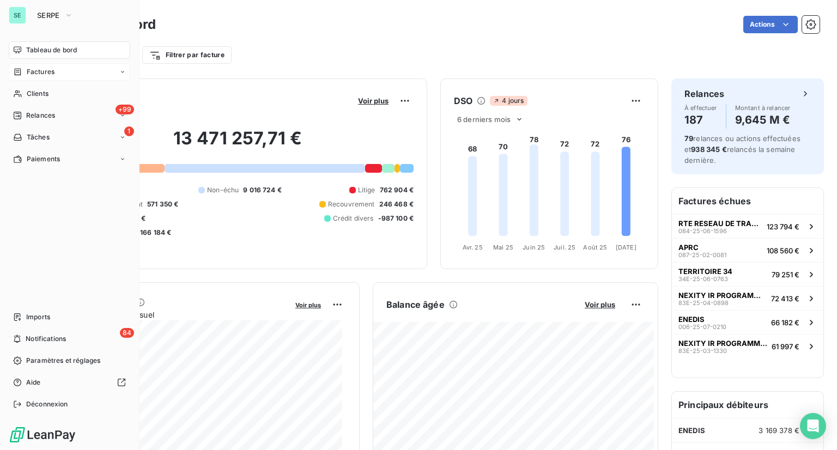
click at [22, 71] on div "Factures" at bounding box center [33, 72] width 41 height 10
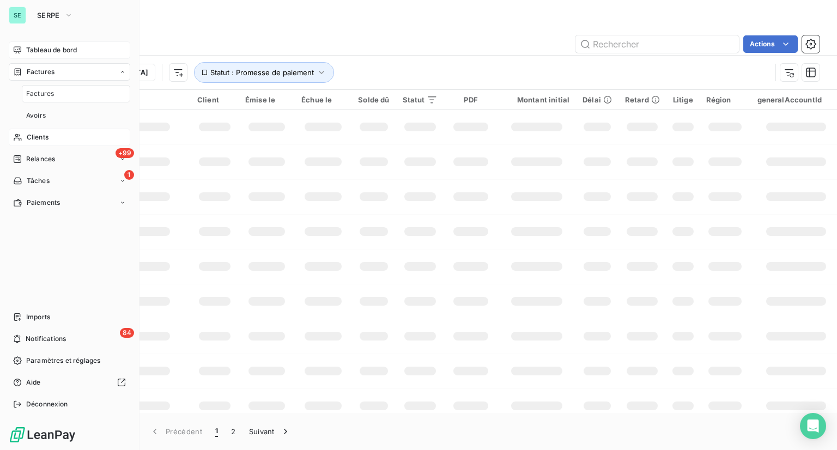
click at [43, 96] on span "Factures" at bounding box center [40, 94] width 28 height 10
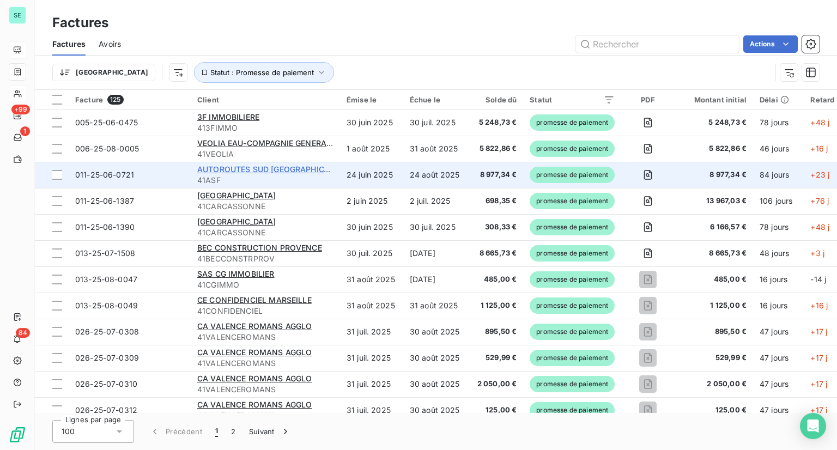
click at [308, 173] on span "AUTOROUTES SUD [GEOGRAPHIC_DATA] ASF" at bounding box center [281, 169] width 169 height 9
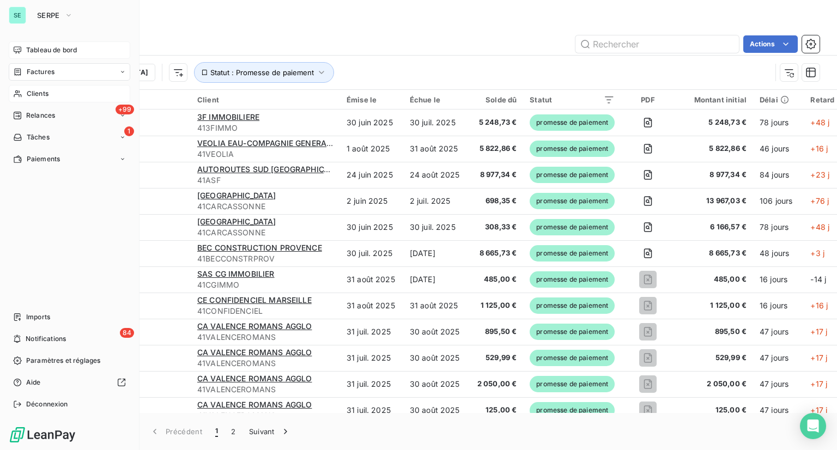
click at [38, 48] on span "Tableau de bord" at bounding box center [51, 50] width 51 height 10
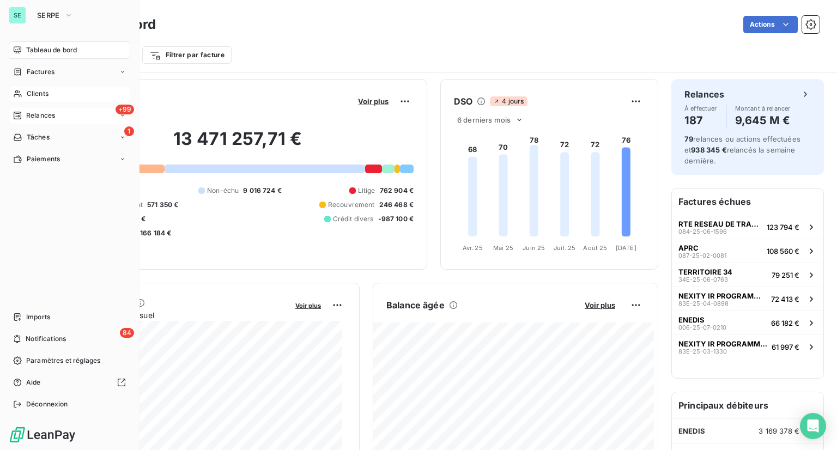
click at [32, 116] on span "Relances" at bounding box center [40, 116] width 29 height 10
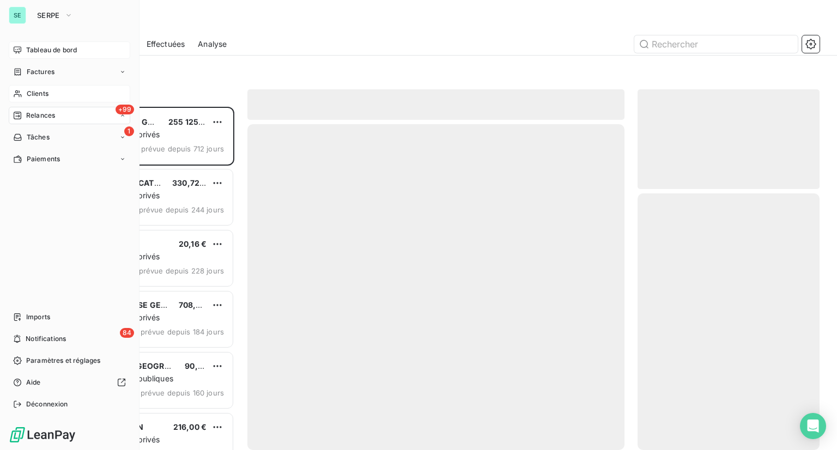
scroll to position [335, 173]
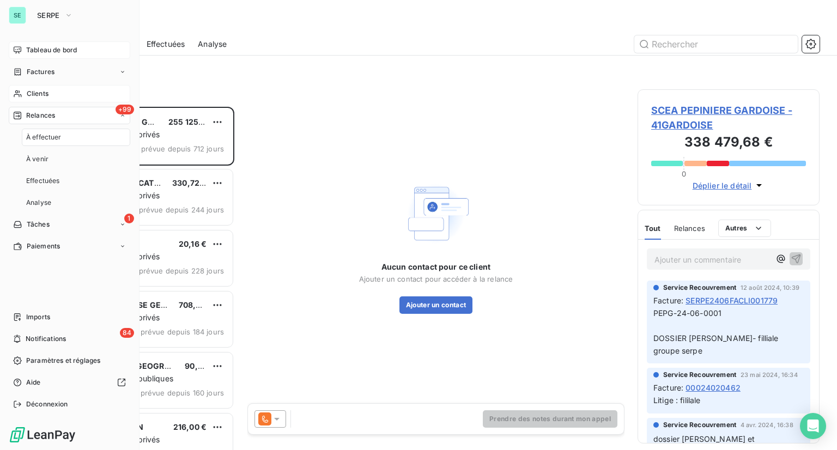
click at [34, 116] on span "Relances" at bounding box center [40, 116] width 29 height 10
click at [73, 119] on div "+99 Relances" at bounding box center [69, 115] width 121 height 17
click at [48, 203] on span "Analyse" at bounding box center [38, 203] width 25 height 10
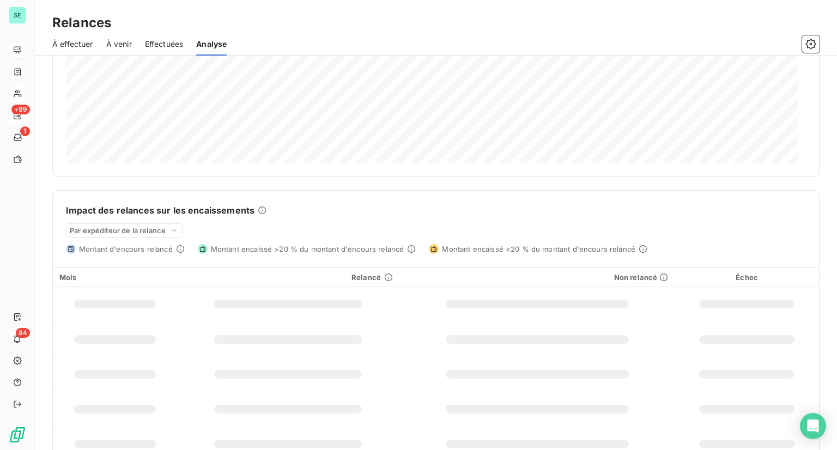
scroll to position [153, 0]
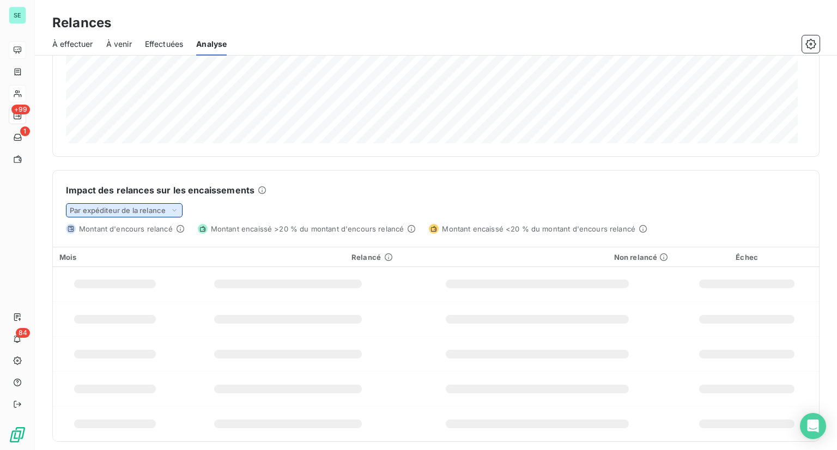
click at [178, 212] on icon at bounding box center [174, 210] width 9 height 11
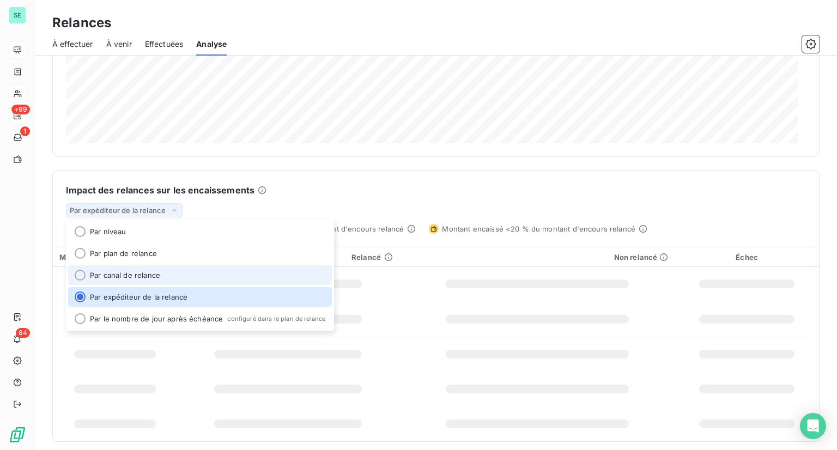
click at [118, 278] on li "Par canal de relance" at bounding box center [200, 275] width 264 height 20
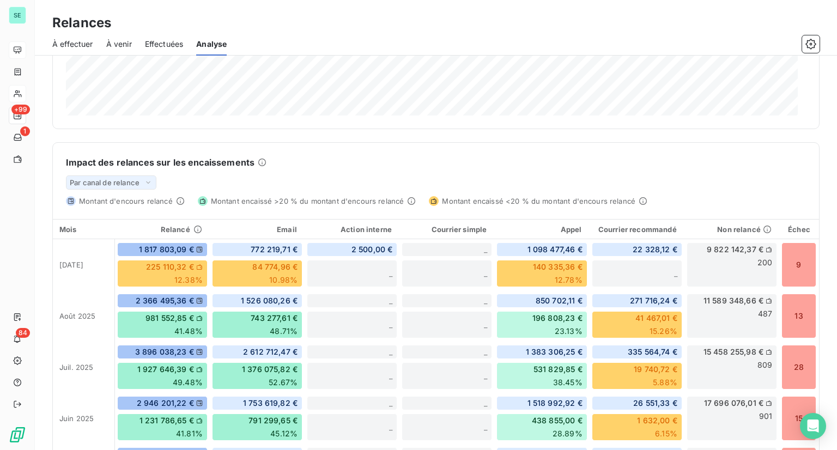
scroll to position [98, 0]
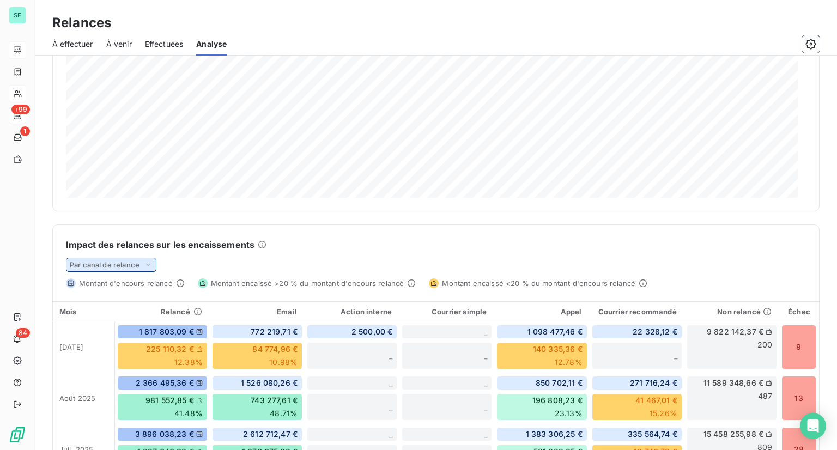
click at [141, 268] on div "Par canal de relance" at bounding box center [111, 265] width 90 height 14
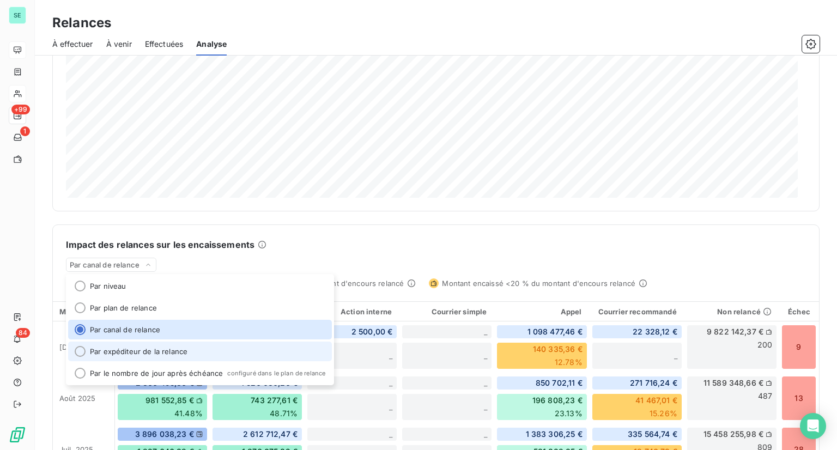
click at [139, 349] on li "Par expéditeur de la relance" at bounding box center [200, 352] width 264 height 20
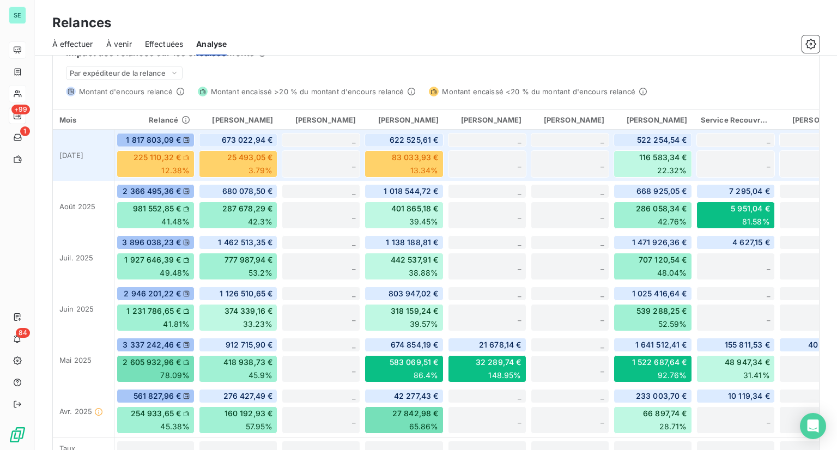
scroll to position [266, 0]
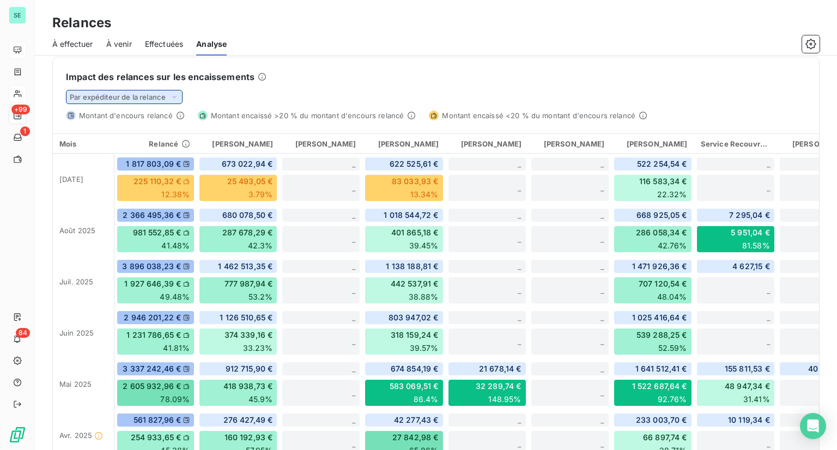
click at [160, 90] on div "Par expéditeur de la relance" at bounding box center [124, 97] width 117 height 14
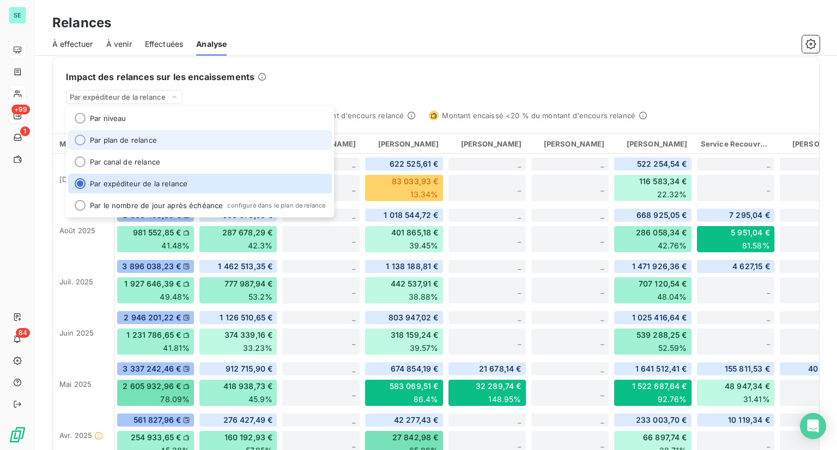
click at [96, 139] on li "Par plan de relance" at bounding box center [200, 140] width 264 height 20
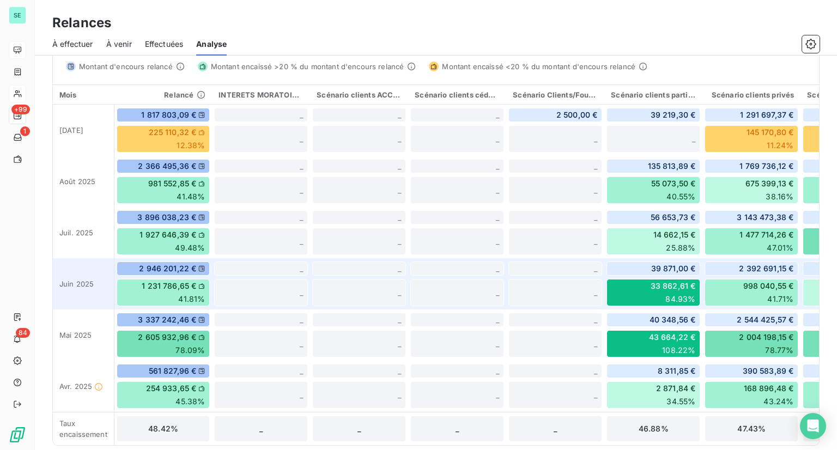
scroll to position [320, 0]
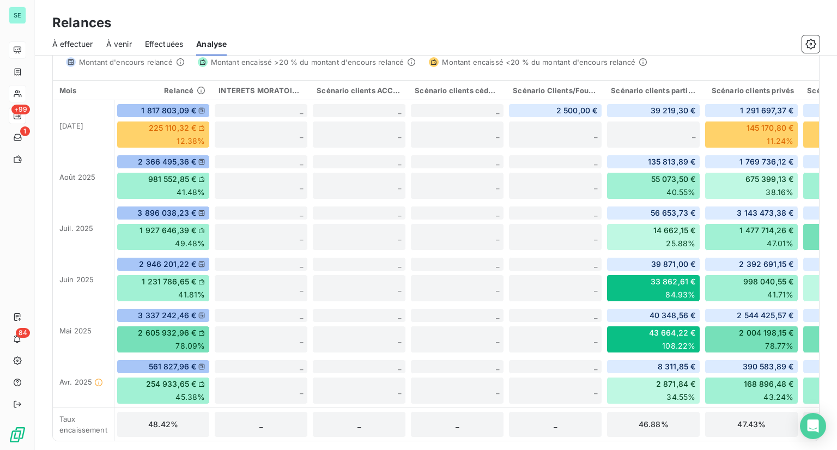
drag, startPoint x: 616, startPoint y: 441, endPoint x: 698, endPoint y: 441, distance: 82.8
click at [698, 441] on div "Impact des relances sur les encaissements Par plan de relance Montant d'encours…" at bounding box center [435, 222] width 767 height 438
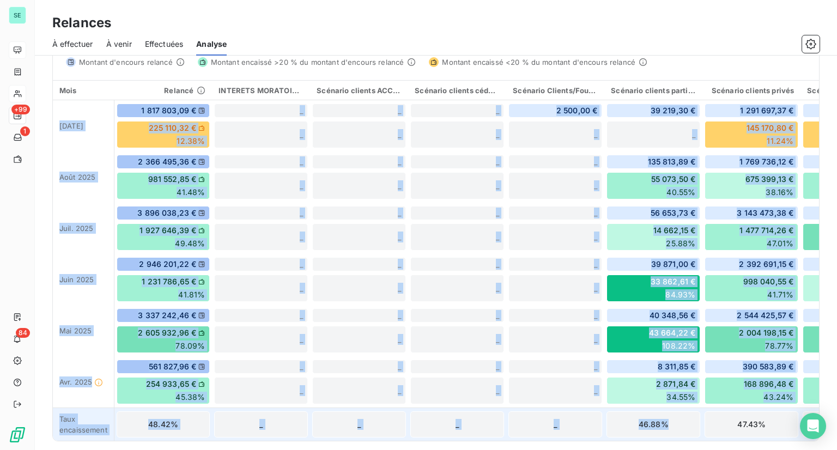
drag, startPoint x: 584, startPoint y: 442, endPoint x: 676, endPoint y: 431, distance: 92.7
click at [676, 431] on div "Relances par montant 2 717 808,58 € Relances effectuées Notification 528 184,01…" at bounding box center [436, 253] width 802 height 394
click at [620, 443] on div "Relances par montant 2 717 808,58 € Relances effectuées Notification 528 184,01…" at bounding box center [436, 253] width 802 height 394
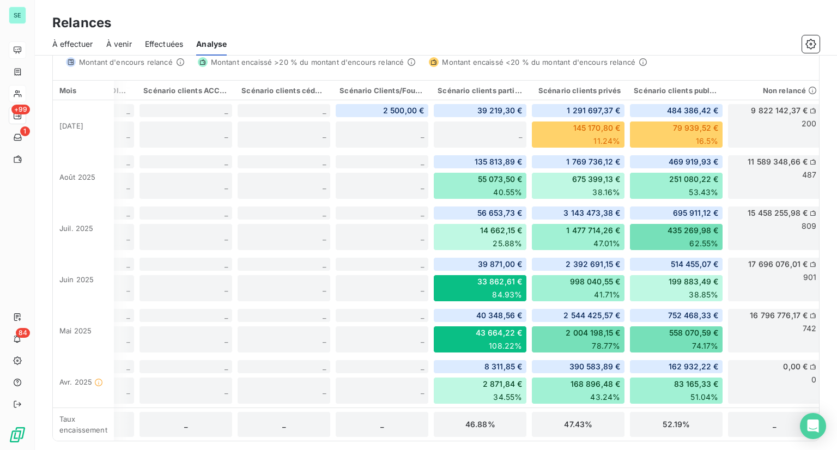
scroll to position [0, 224]
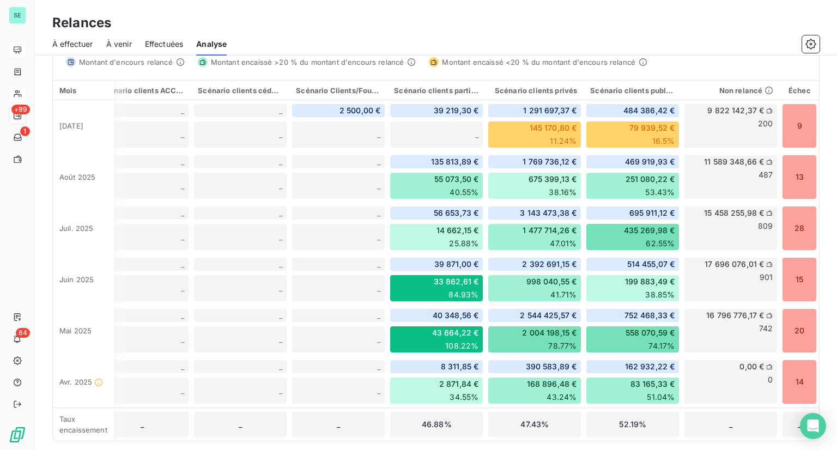
click at [636, 89] on span "Scénario clients publiques" at bounding box center [637, 90] width 95 height 9
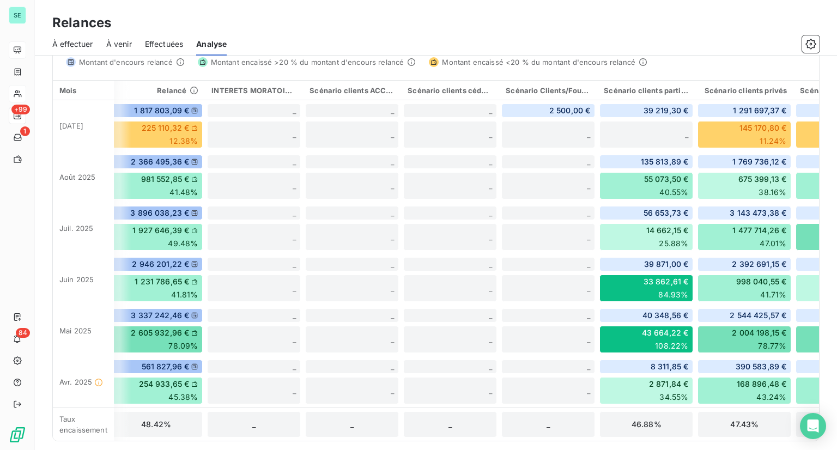
scroll to position [0, 0]
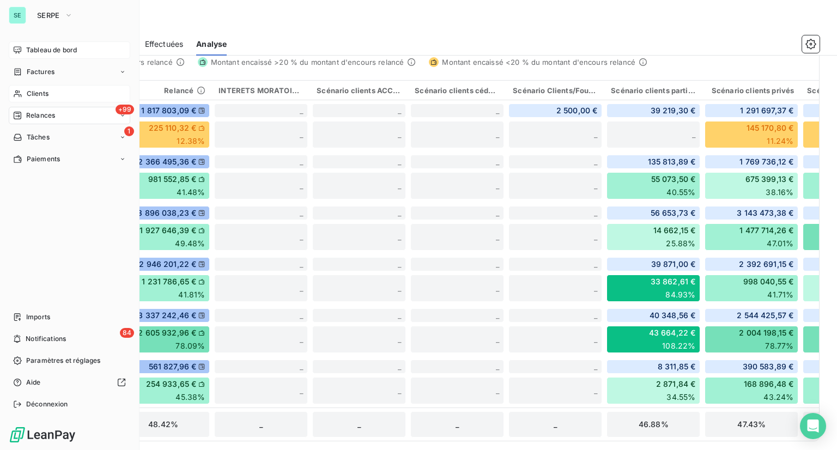
click at [31, 112] on span "Relances" at bounding box center [40, 116] width 29 height 10
click at [69, 204] on div "Analyse" at bounding box center [76, 202] width 108 height 17
click at [41, 117] on span "Relances" at bounding box center [40, 116] width 29 height 10
click at [68, 362] on span "Paramètres et réglages" at bounding box center [63, 361] width 74 height 10
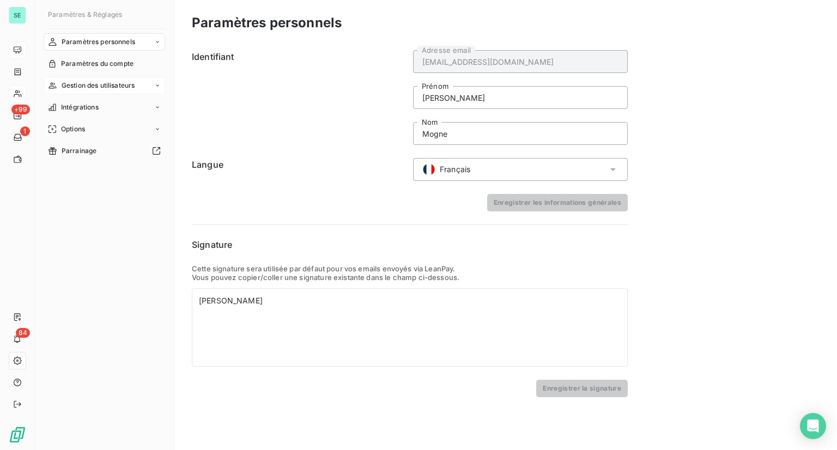
click at [102, 86] on span "Gestion des utilisateurs" at bounding box center [99, 86] width 74 height 10
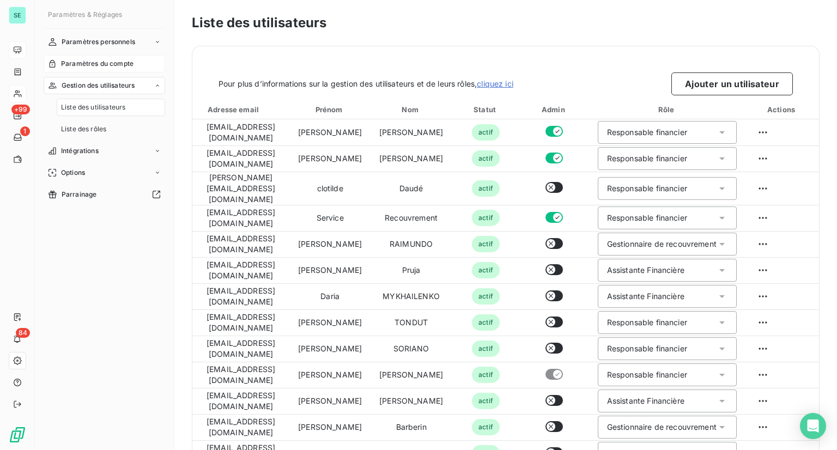
click at [111, 66] on span "Paramètres du compte" at bounding box center [97, 64] width 72 height 10
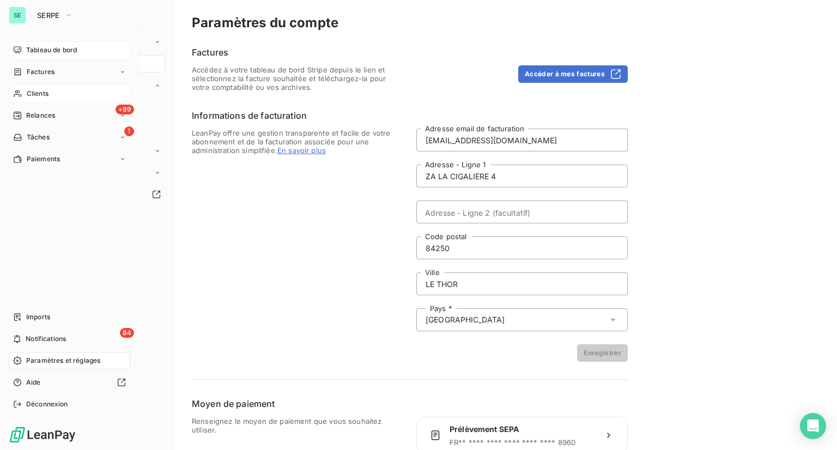
click at [29, 48] on span "Tableau de bord" at bounding box center [51, 50] width 51 height 10
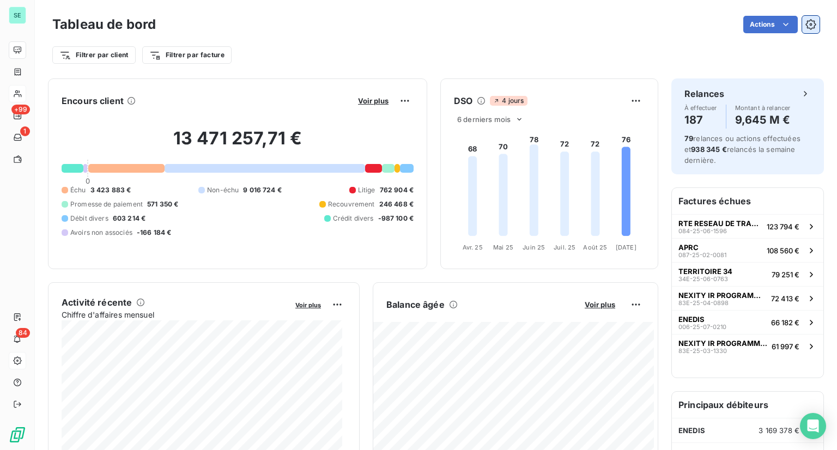
click at [810, 28] on button "button" at bounding box center [810, 24] width 17 height 17
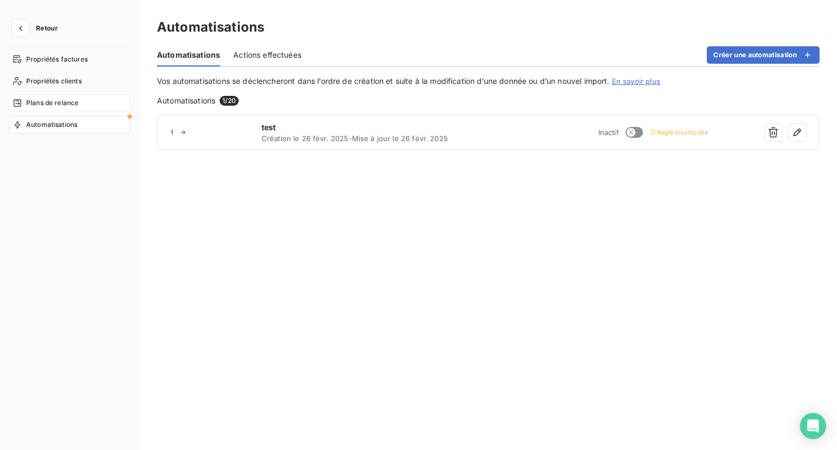
click at [55, 103] on span "Plans de relance" at bounding box center [52, 103] width 52 height 10
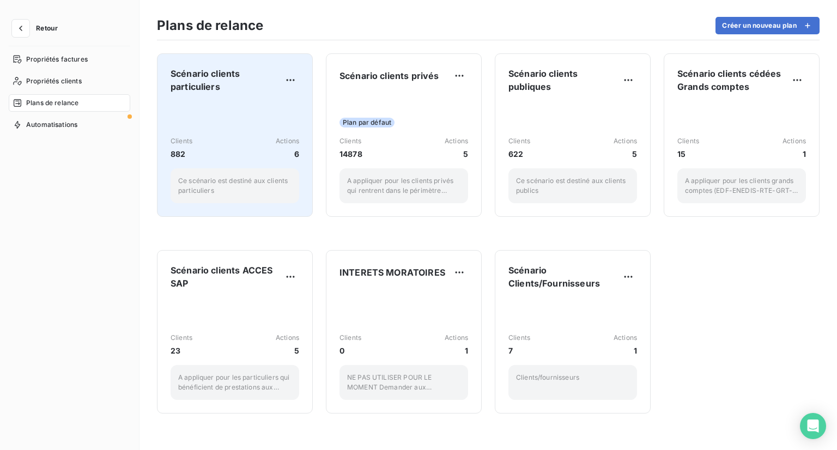
click at [258, 118] on div "Clients 882 Actions [DATE] scénario est destiné aux clients particuliers" at bounding box center [235, 152] width 129 height 101
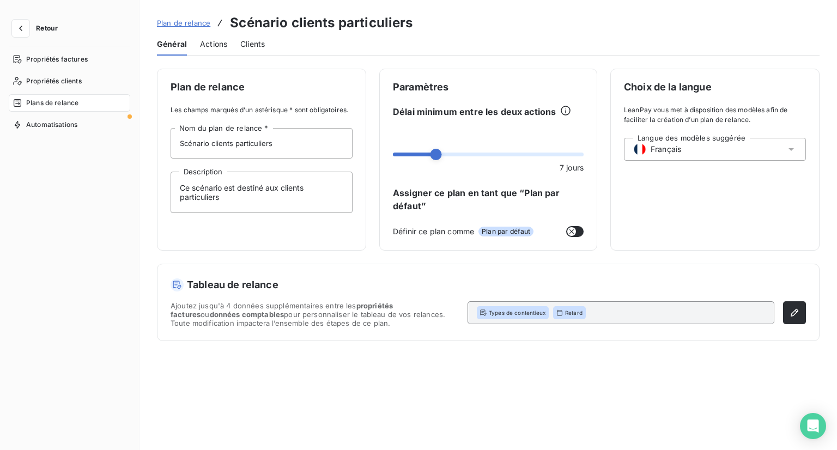
click at [211, 44] on span "Actions" at bounding box center [213, 44] width 27 height 11
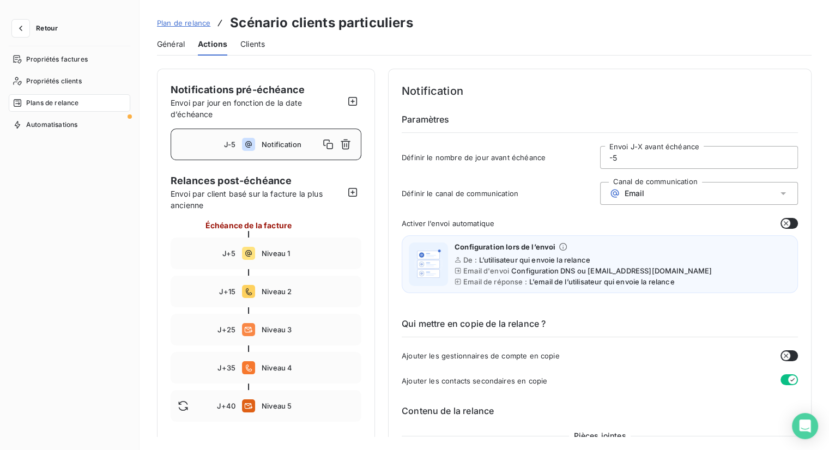
click at [194, 22] on span "Plan de relance" at bounding box center [183, 23] width 53 height 9
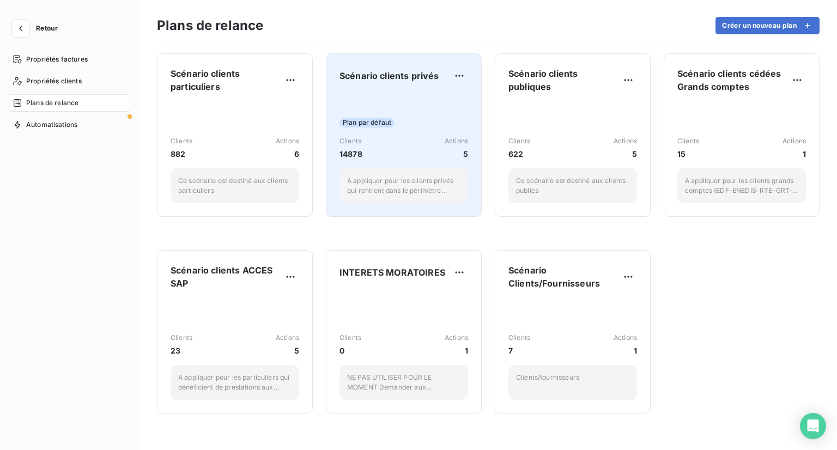
click at [396, 94] on div "Plan par défaut Clients 14878 Actions 5 A appliquer pour les clients privés qui…" at bounding box center [403, 148] width 129 height 110
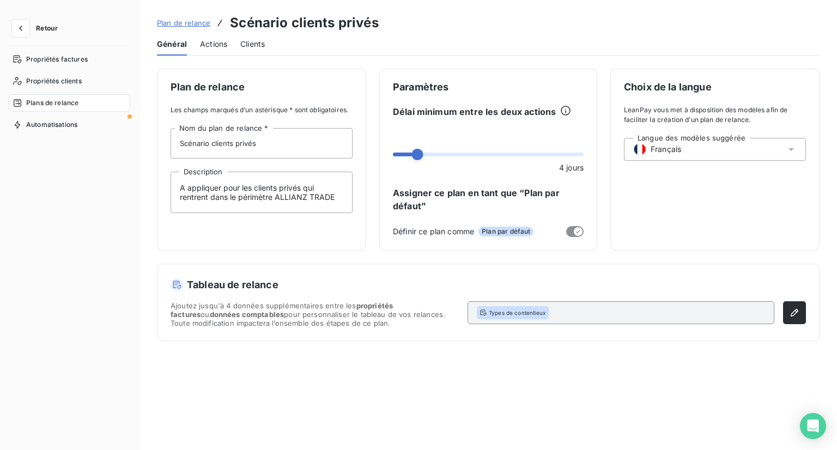
click at [226, 47] on span "Actions" at bounding box center [213, 44] width 27 height 11
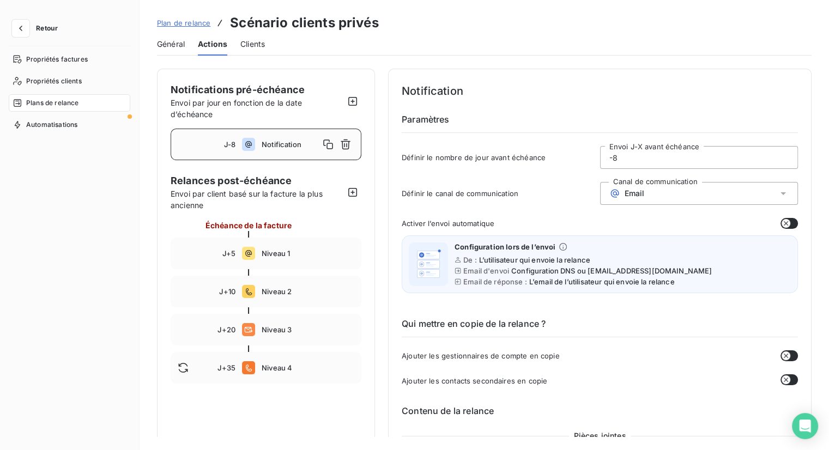
click at [193, 20] on span "Plan de relance" at bounding box center [183, 23] width 53 height 9
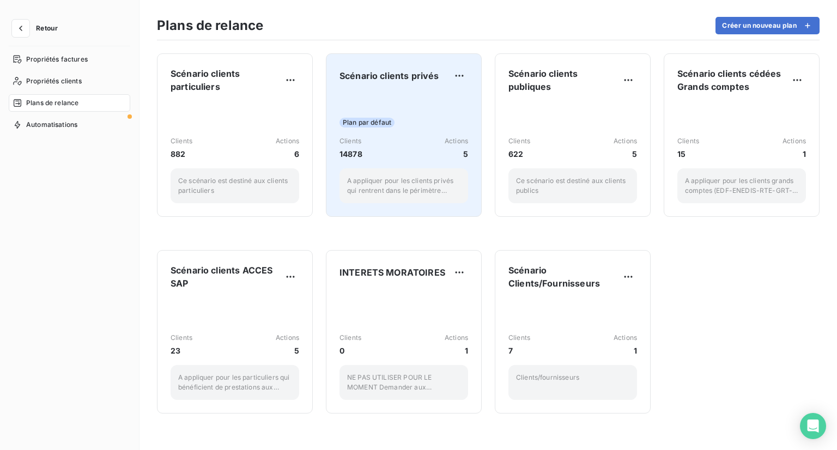
click at [404, 108] on div "Plan par défaut Clients 14878 Actions 5 A appliquer pour les clients privés qui…" at bounding box center [403, 148] width 129 height 110
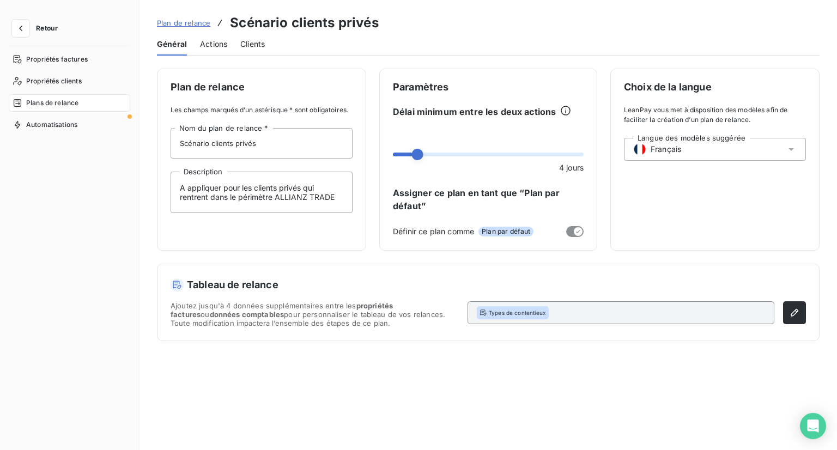
click at [220, 39] on span "Actions" at bounding box center [213, 44] width 27 height 11
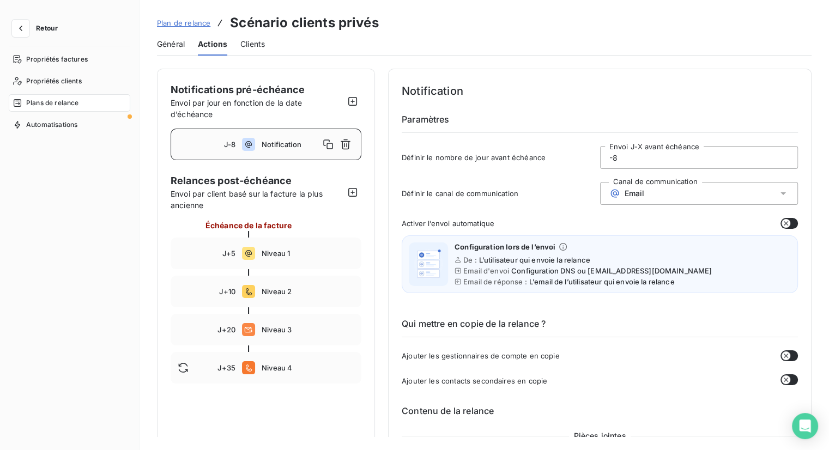
click at [183, 21] on span "Plan de relance" at bounding box center [183, 23] width 53 height 9
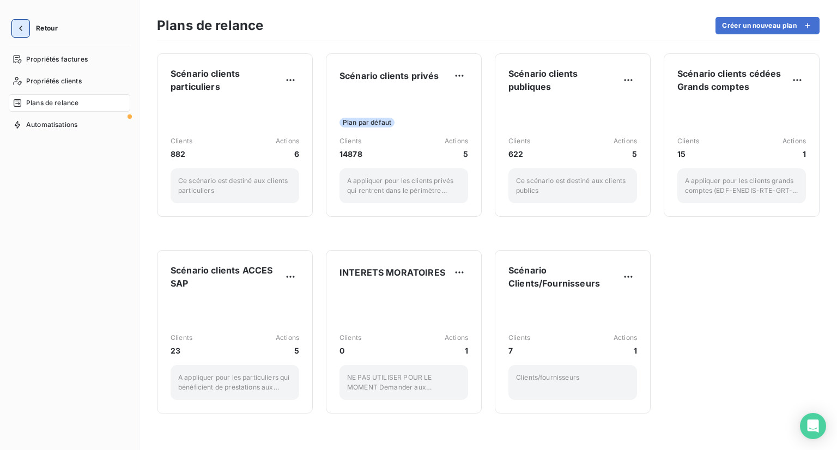
click at [19, 28] on icon "button" at bounding box center [20, 28] width 11 height 11
